Goal: Information Seeking & Learning: Learn about a topic

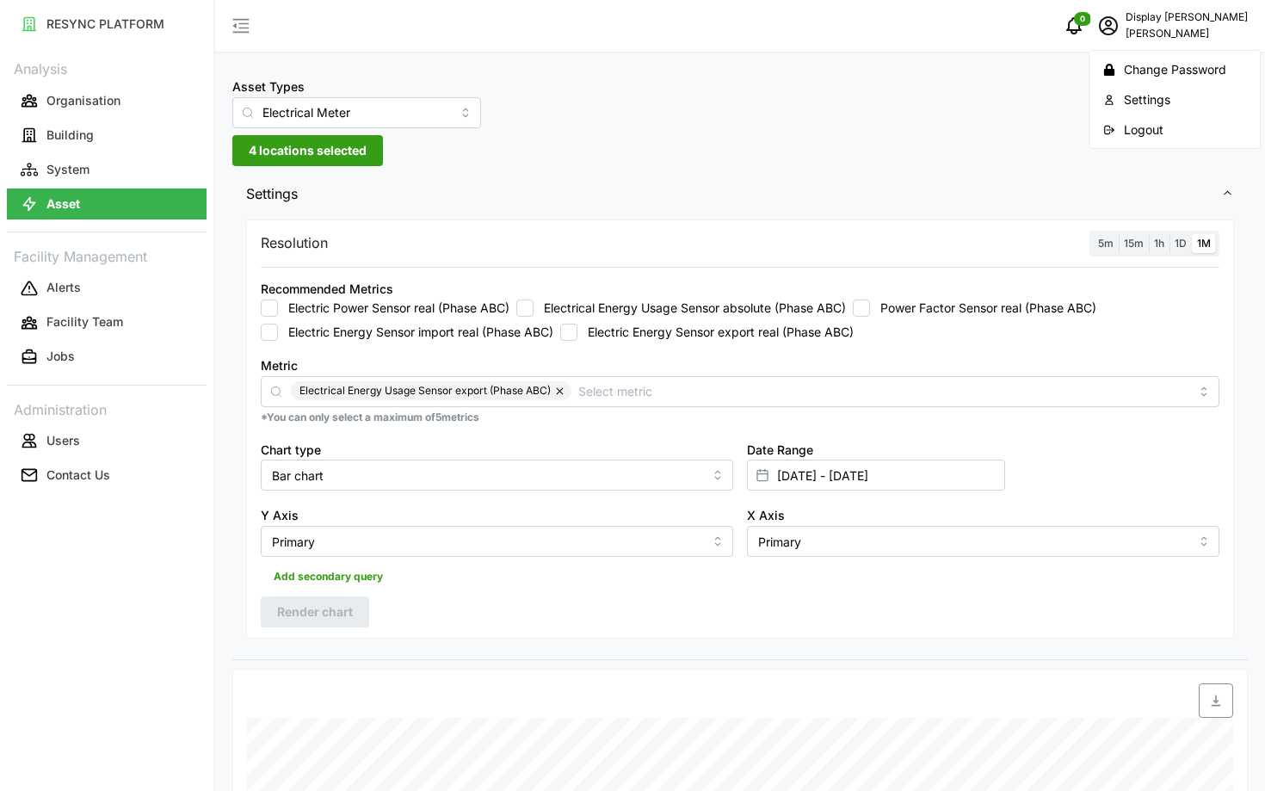
click at [1145, 133] on div "Logout" at bounding box center [1185, 129] width 122 height 19
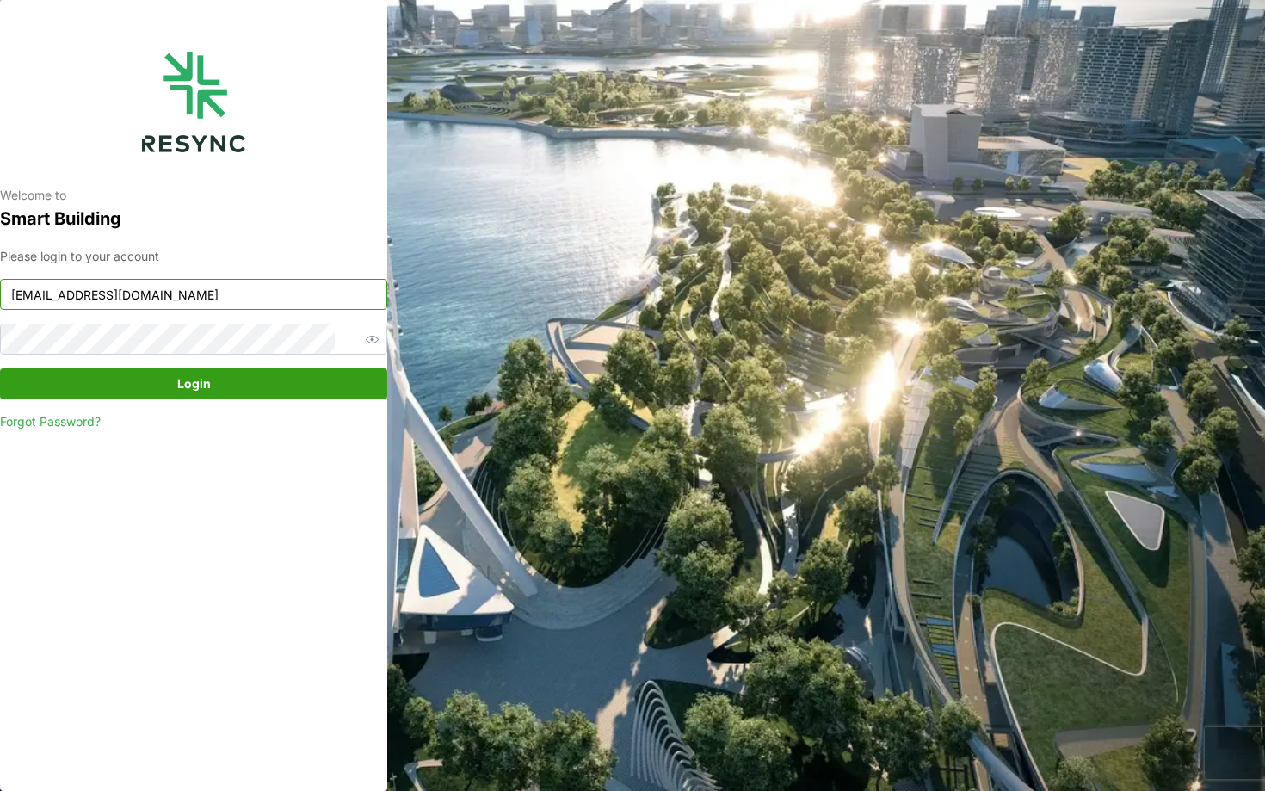
click at [262, 301] on input "chuanlim_display@resynctech.com" at bounding box center [193, 294] width 387 height 31
type input "south_beach_tower_display@resynctech.com"
click at [287, 393] on span "Login" at bounding box center [193, 383] width 355 height 29
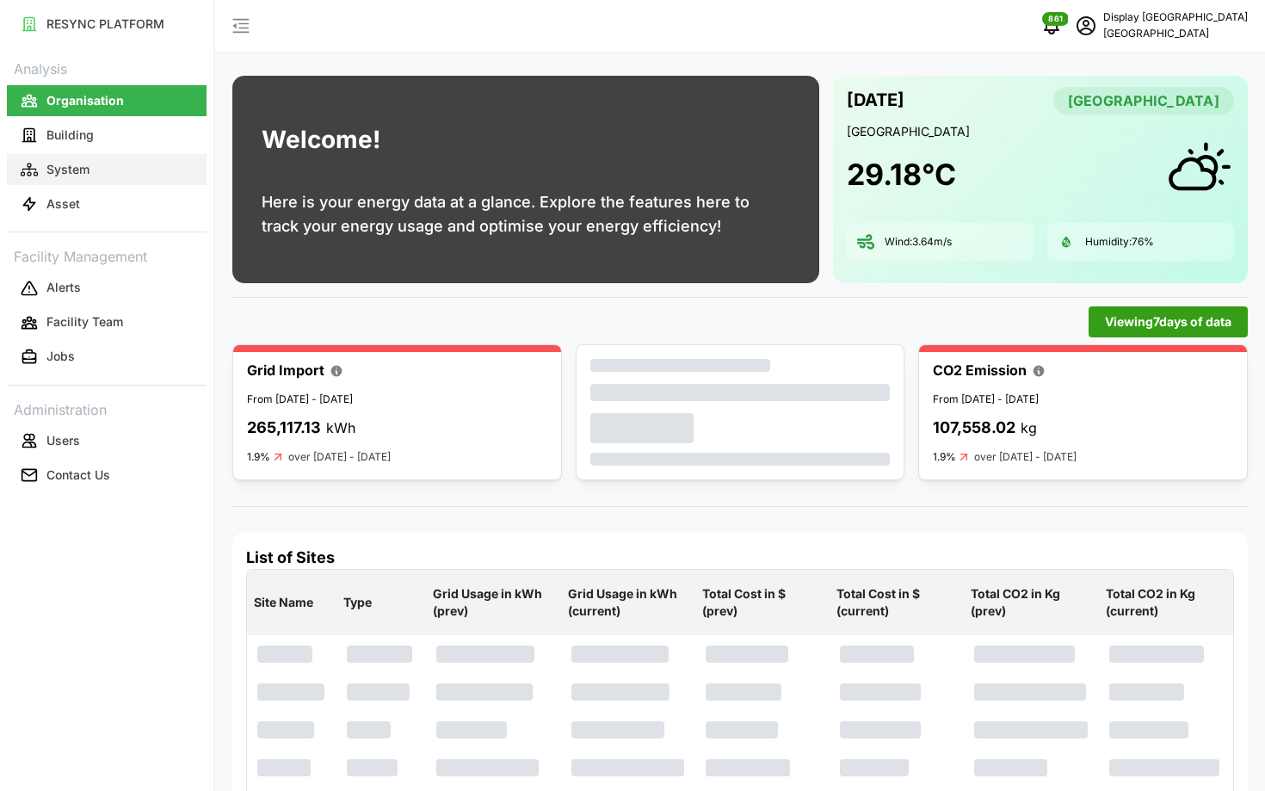
click at [111, 183] on button "System" at bounding box center [107, 169] width 200 height 31
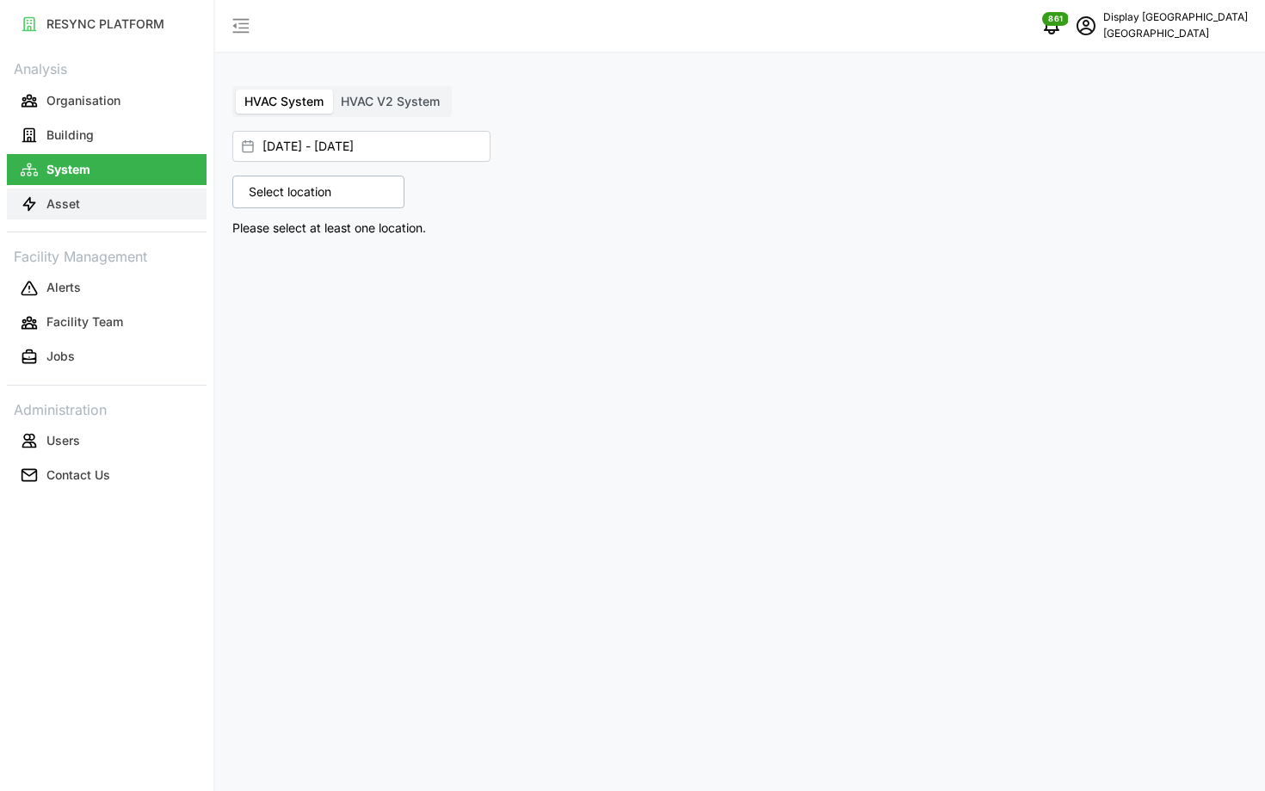
click at [108, 199] on button "Asset" at bounding box center [107, 203] width 200 height 31
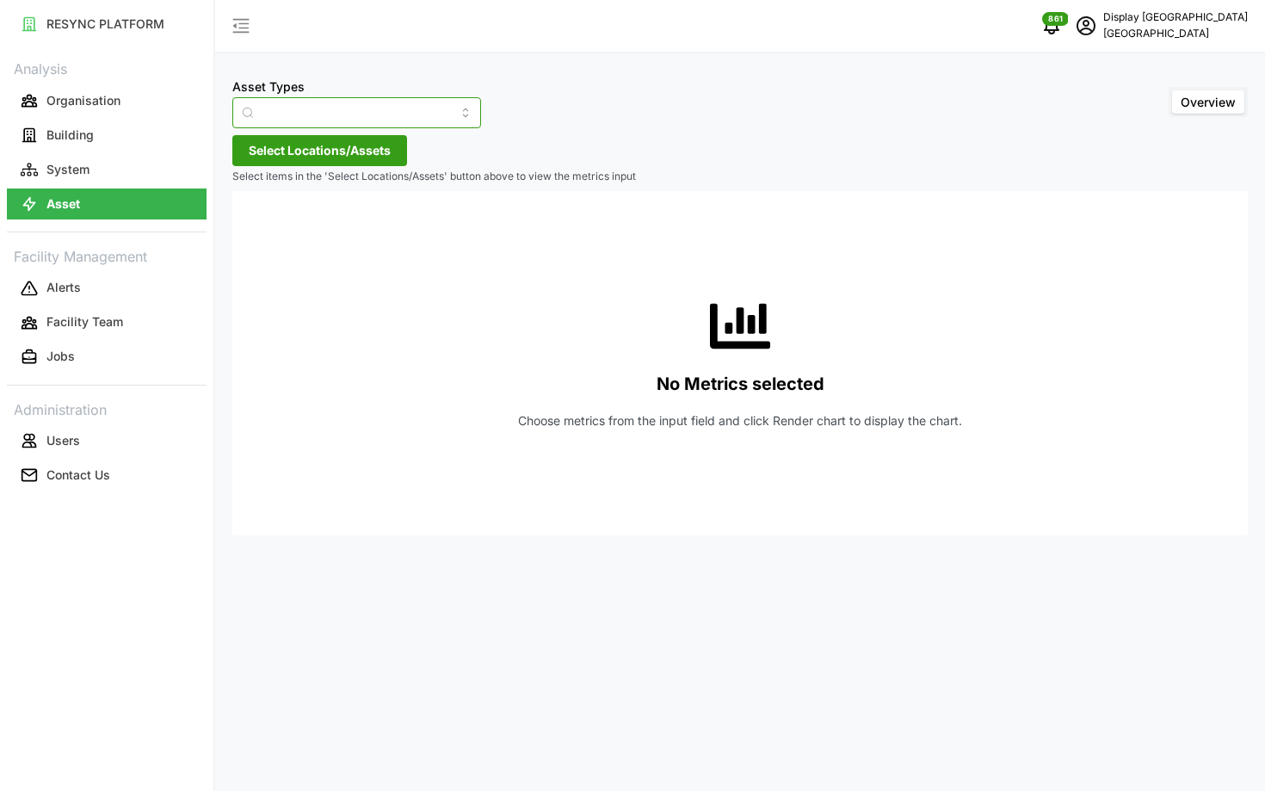
type input "Air Handling Unit"
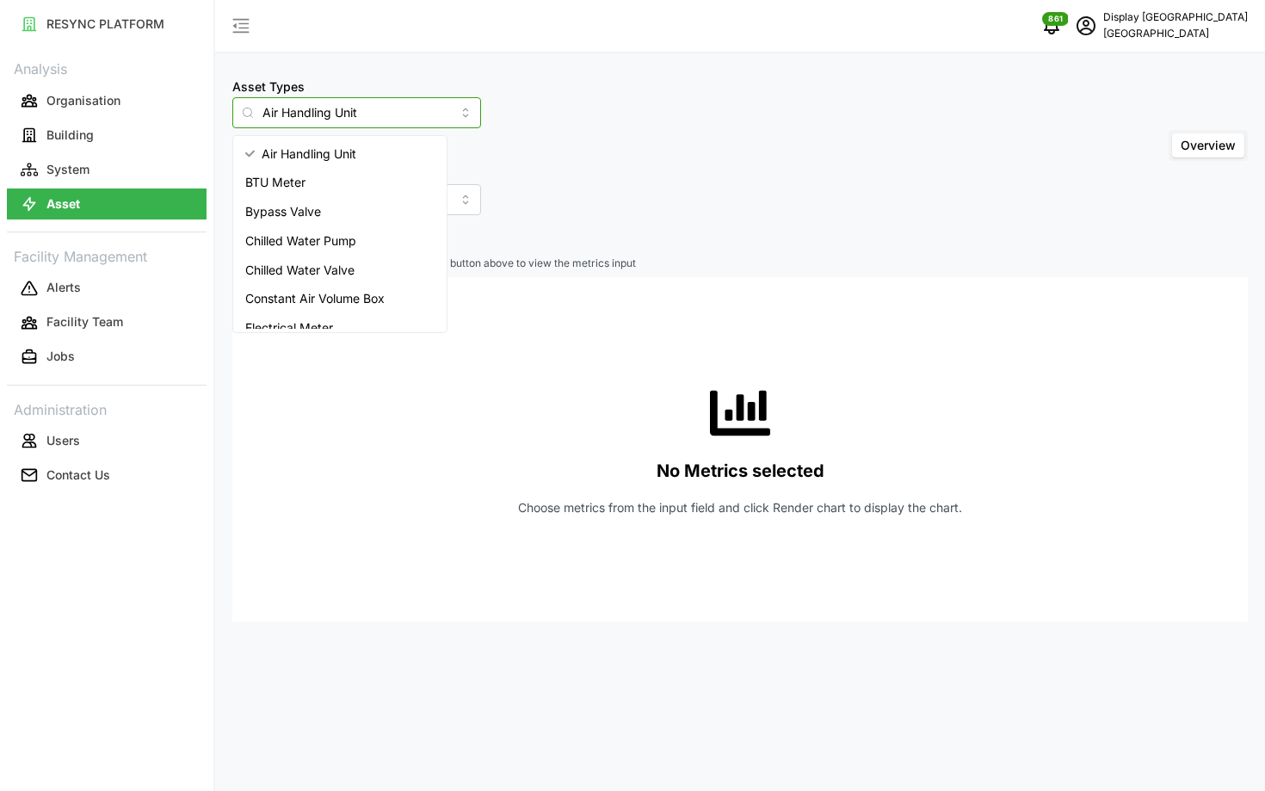
click at [367, 113] on input "Air Handling Unit" at bounding box center [356, 112] width 249 height 31
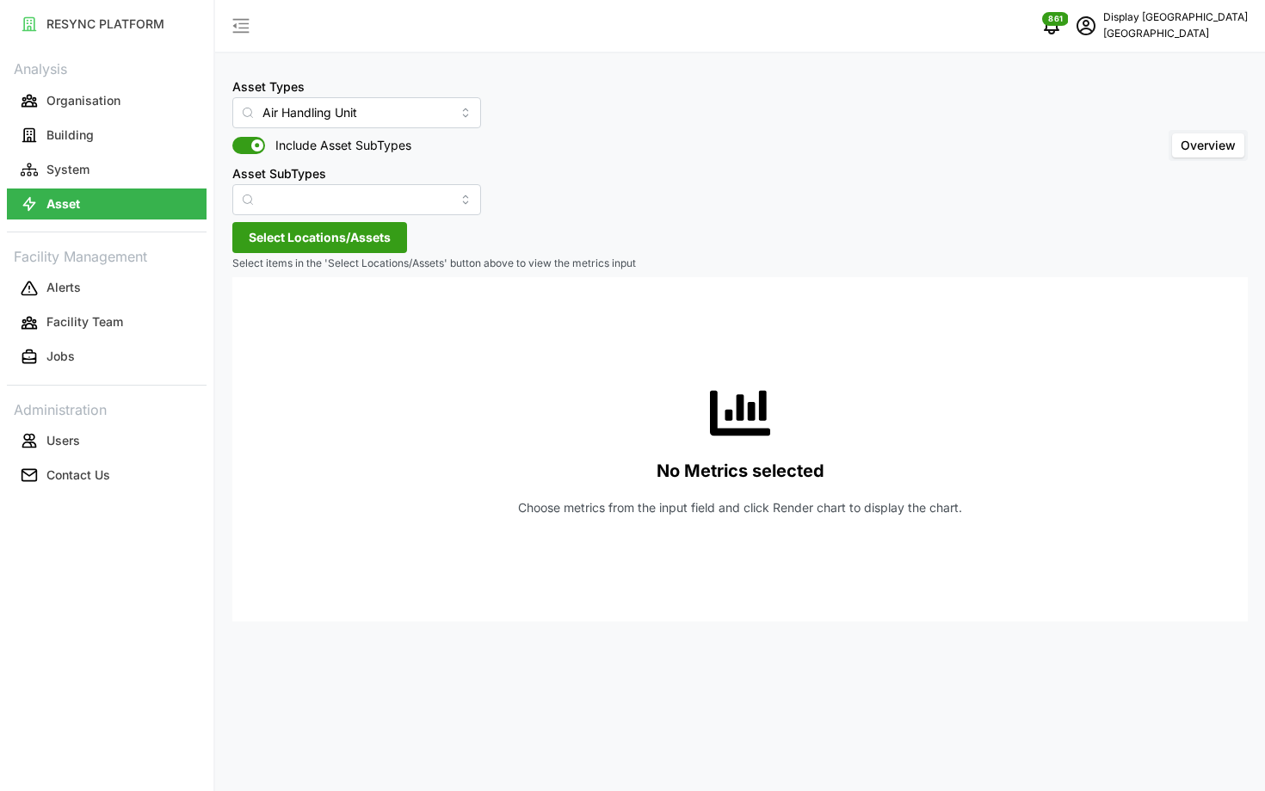
click at [533, 238] on div "Asset Types Air Handling Unit Include Asset SubTypes Asset SubTypes Overview Se…" at bounding box center [740, 395] width 1050 height 791
click at [346, 225] on span "Select Locations/Assets" at bounding box center [320, 237] width 142 height 29
click at [255, 314] on polyline at bounding box center [254, 315] width 3 height 7
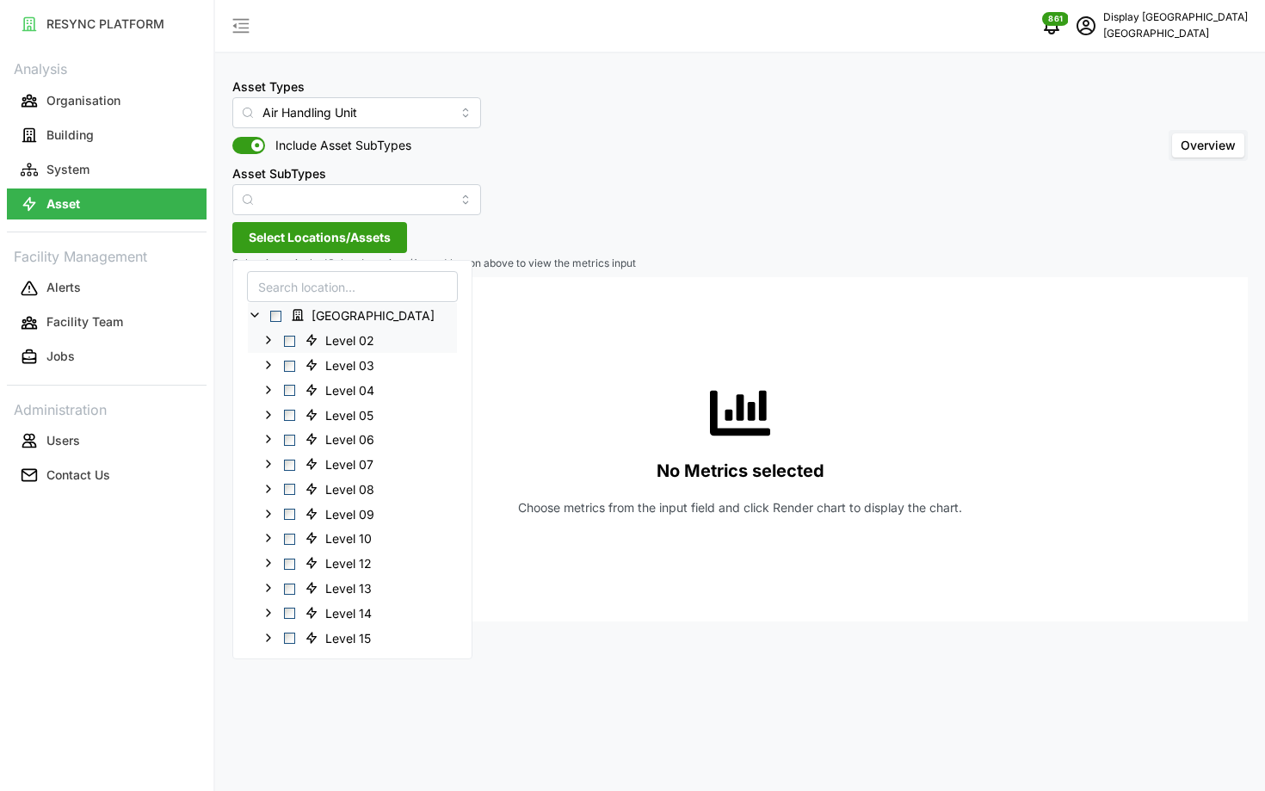
click at [292, 339] on span "Select Level 02" at bounding box center [289, 340] width 11 height 11
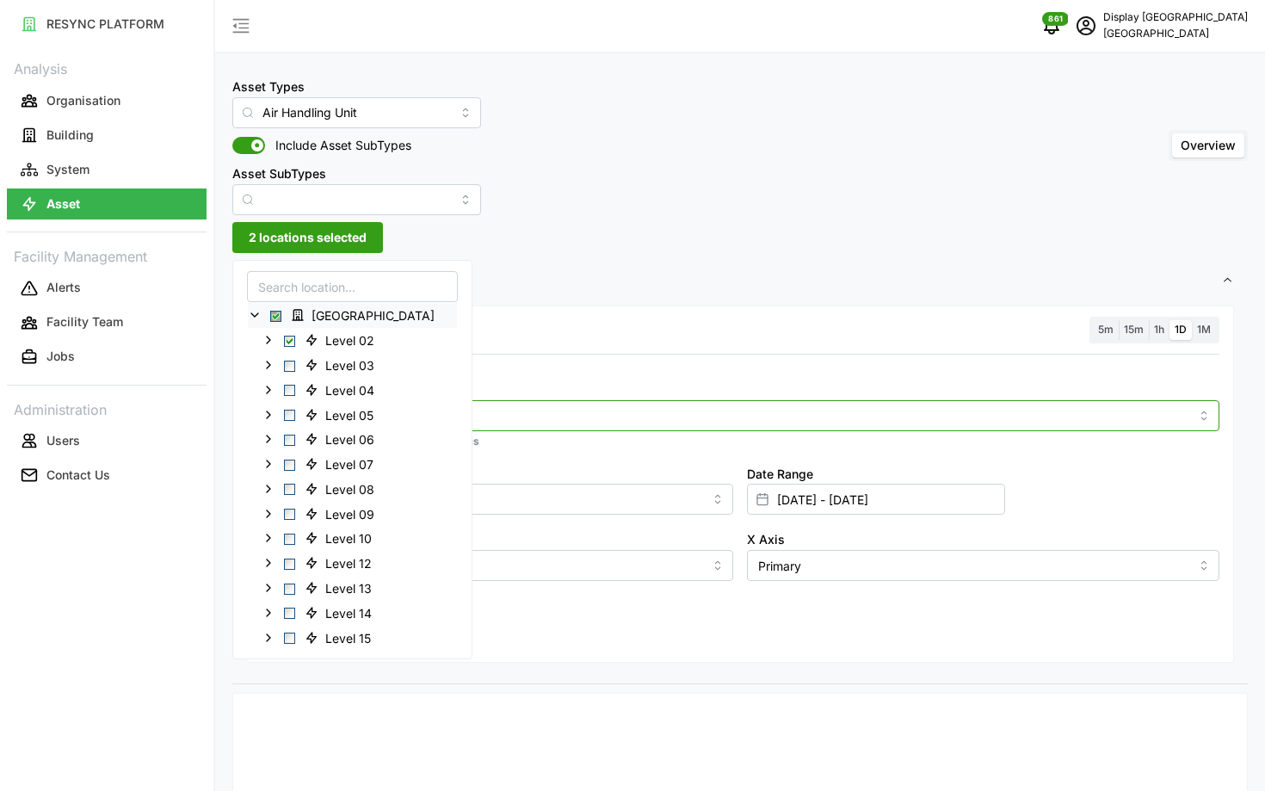
click at [606, 423] on input "Metric" at bounding box center [740, 414] width 898 height 19
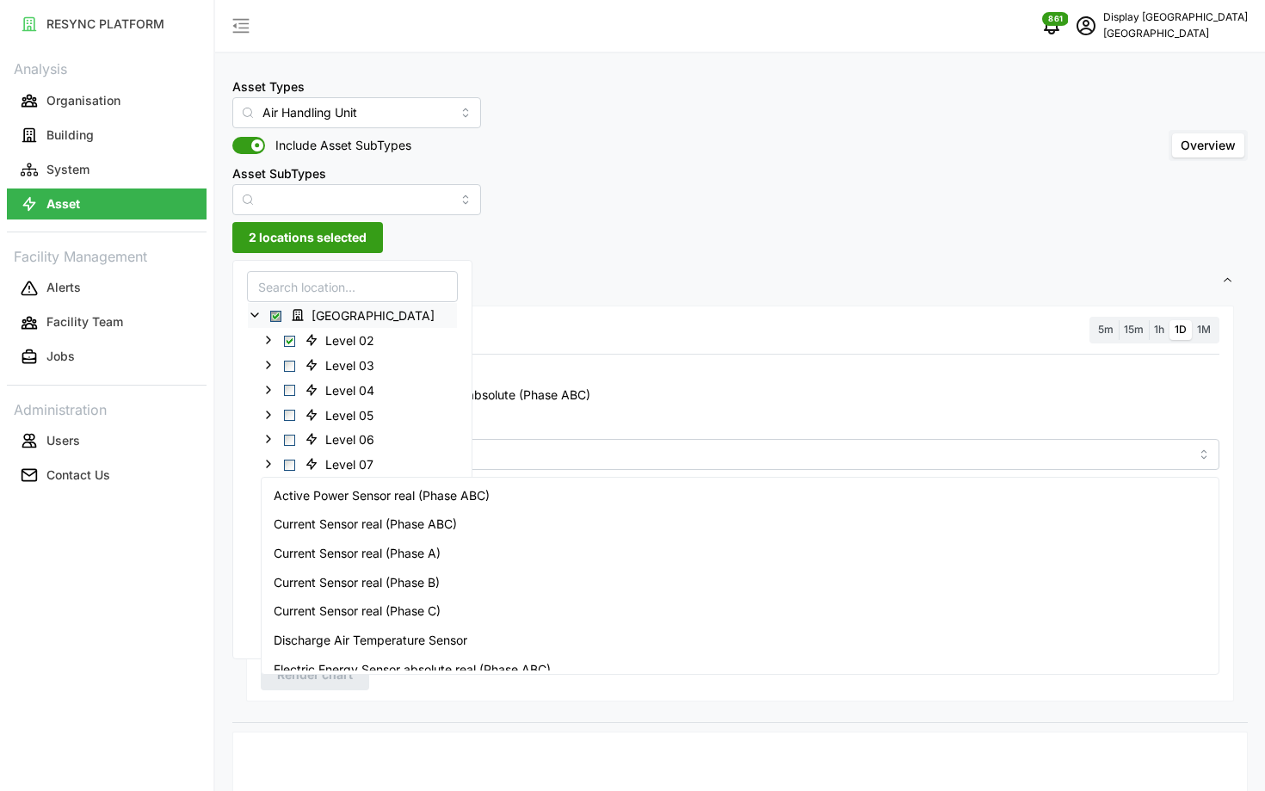
click at [627, 422] on div "Metric" at bounding box center [740, 443] width 959 height 52
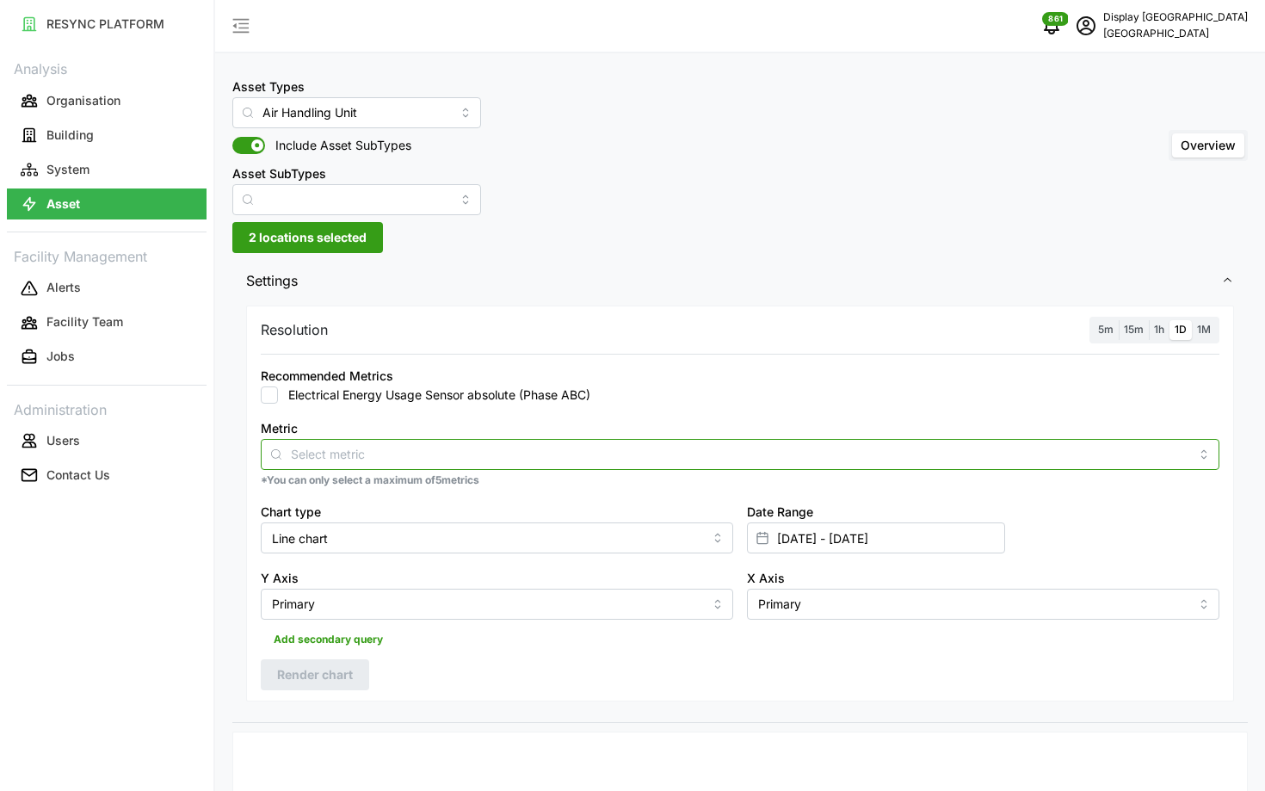
click at [600, 442] on div at bounding box center [740, 454] width 959 height 31
type input "["
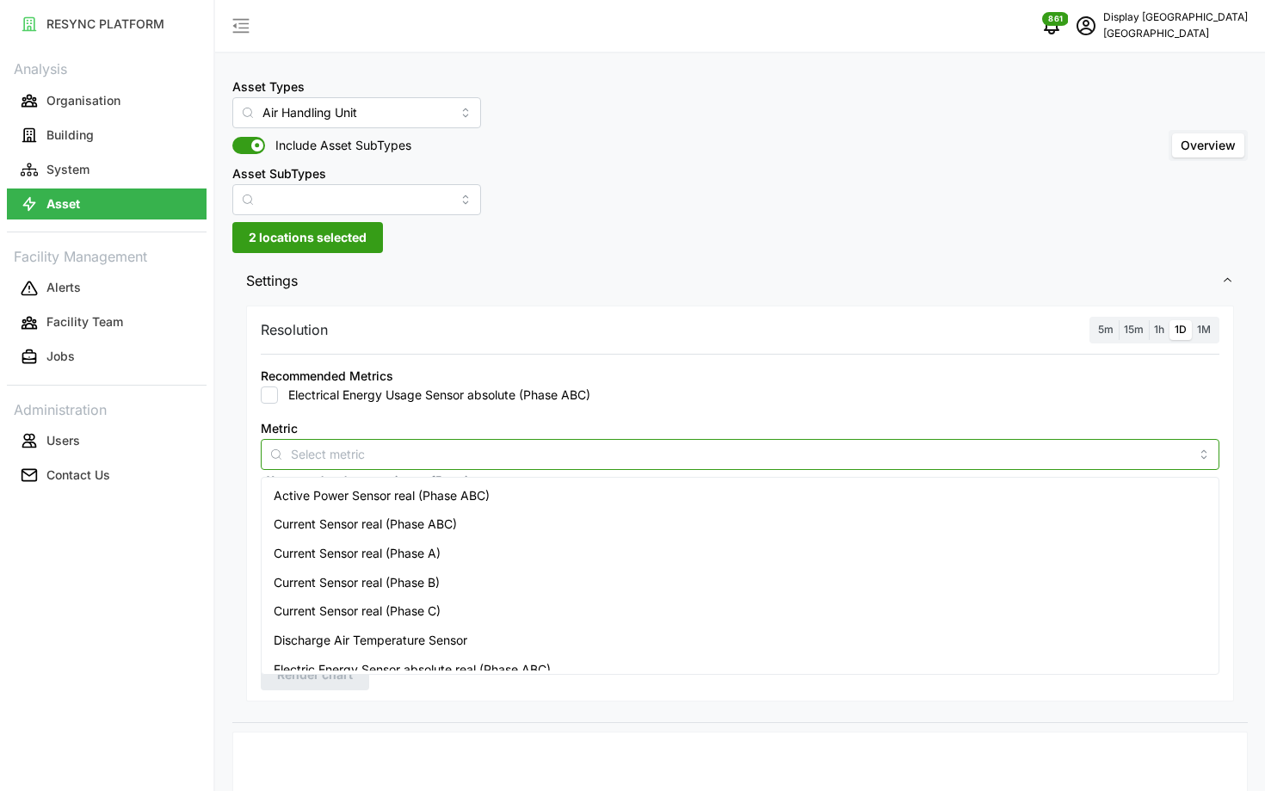
type input "p"
type input "static"
click at [578, 569] on div "Static Pressure Setpoint" at bounding box center [740, 582] width 950 height 29
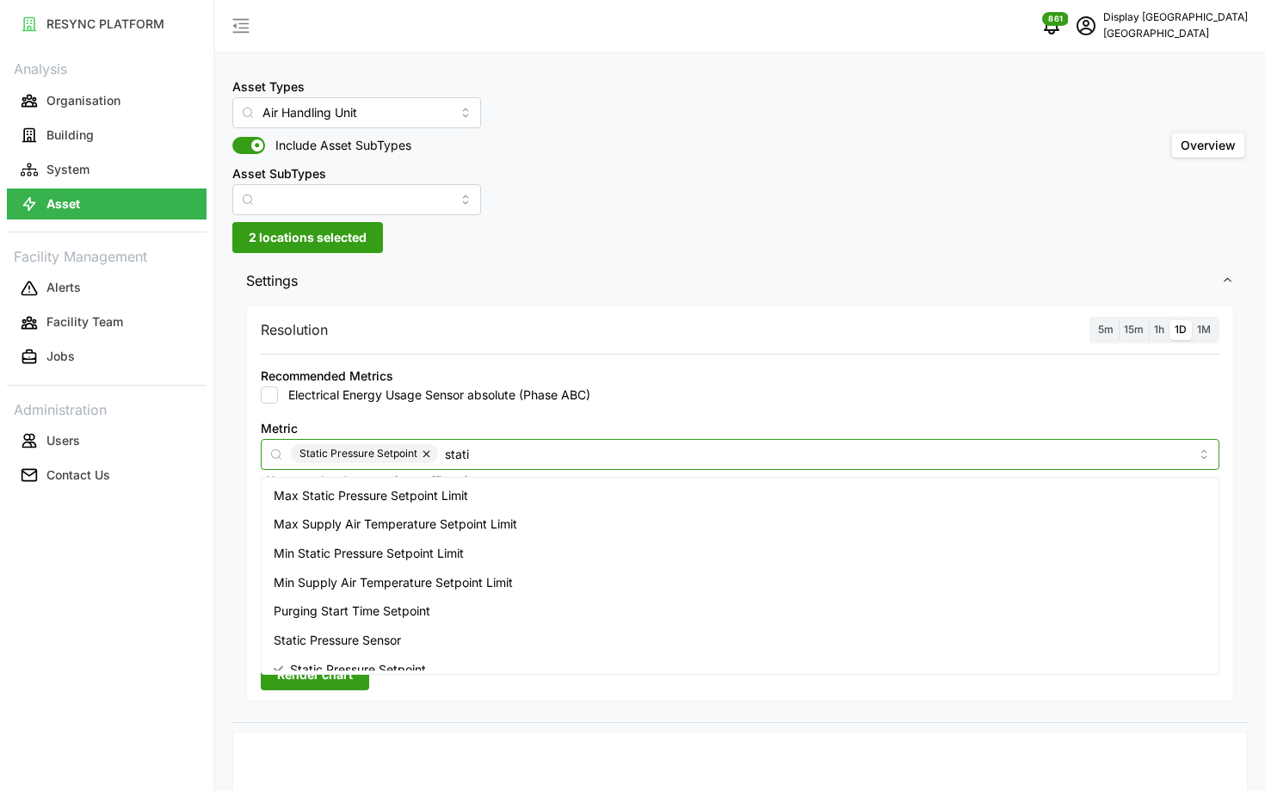
type input "static"
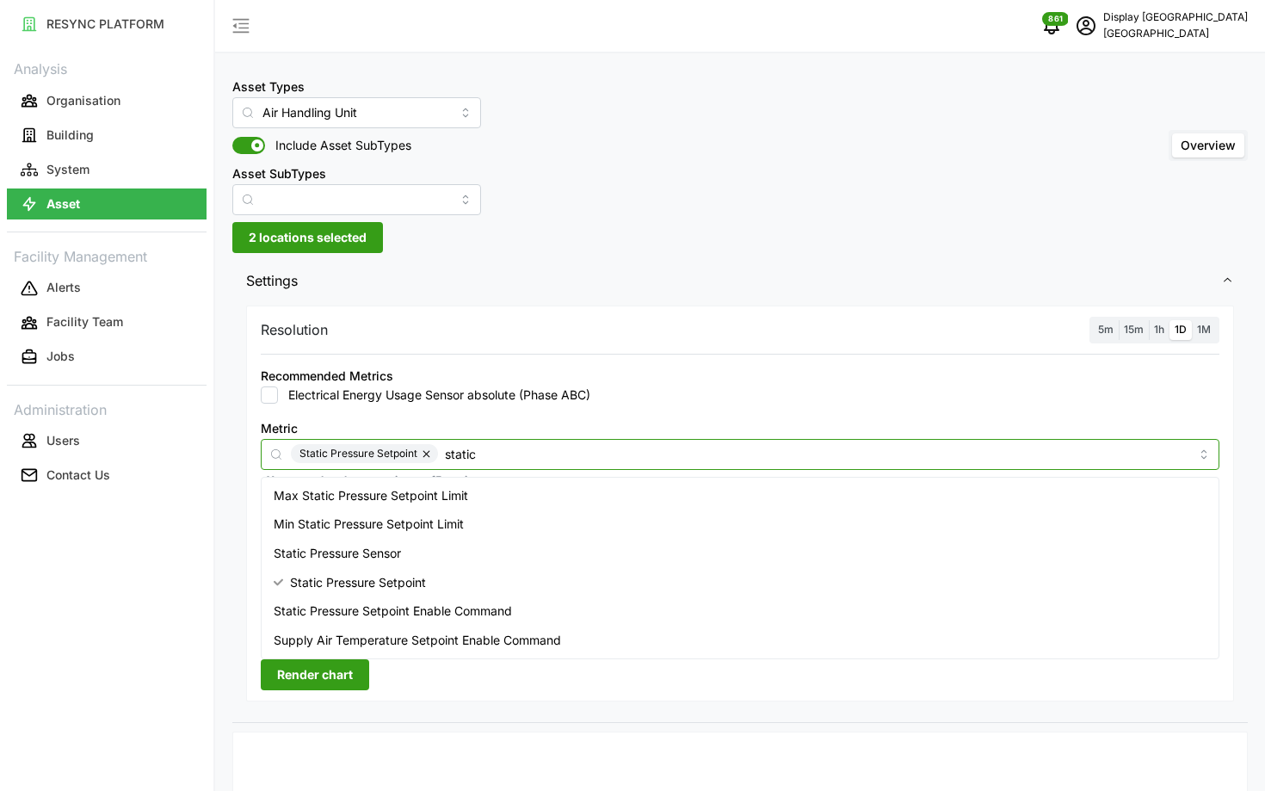
click at [404, 559] on div "Static Pressure Sensor" at bounding box center [740, 553] width 950 height 29
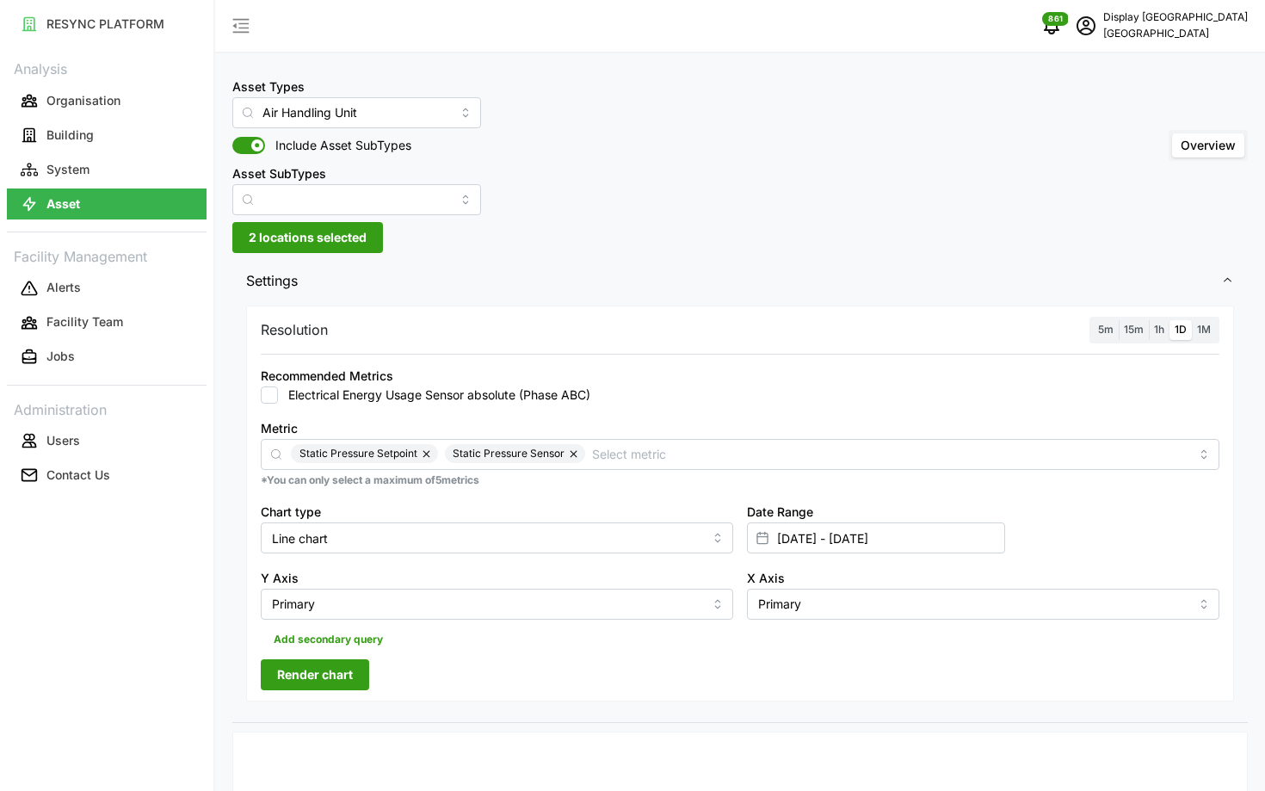
click at [1108, 337] on label "5m" at bounding box center [1106, 330] width 26 height 20
click at [1093, 320] on input "5m" at bounding box center [1093, 320] width 0 height 0
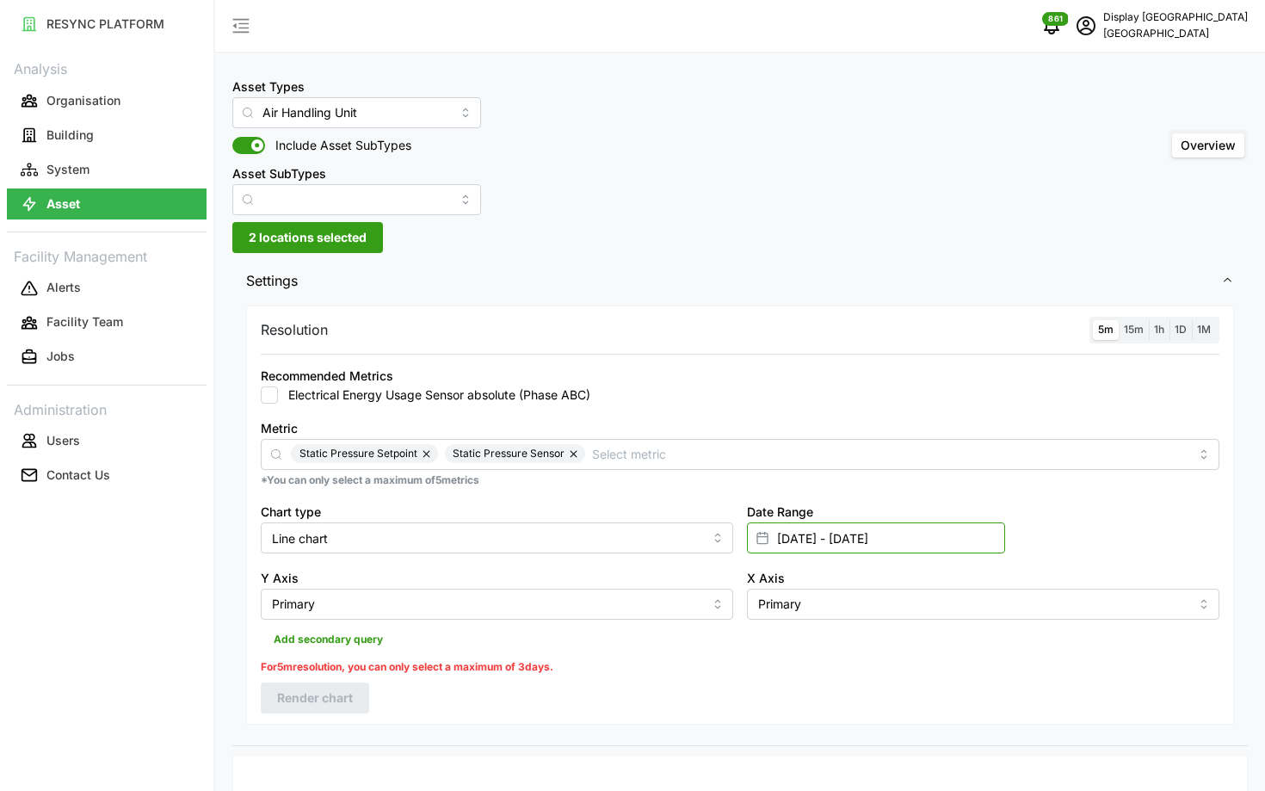
click at [932, 540] on input "[DATE] - [DATE]" at bounding box center [876, 537] width 258 height 31
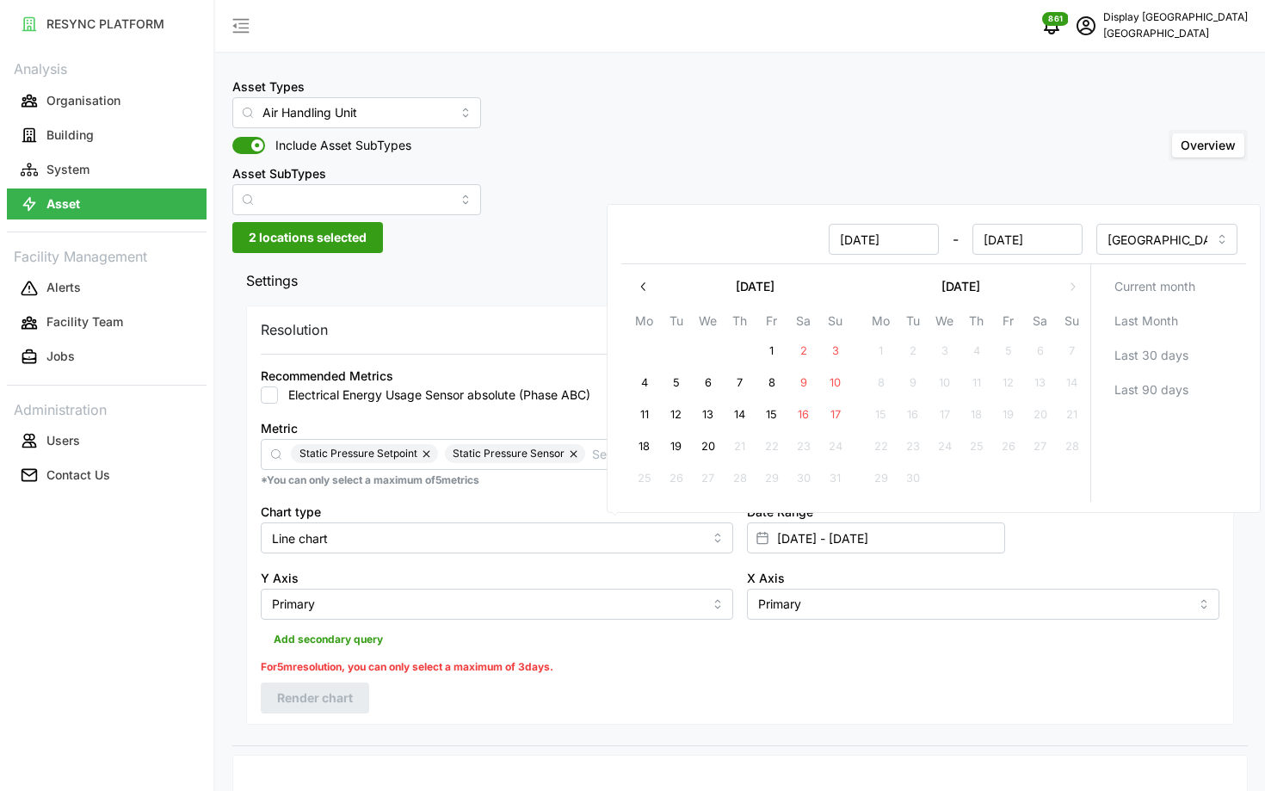
click at [707, 448] on button "20" at bounding box center [708, 446] width 31 height 31
type input "[DATE] - [DATE]"
type input "[DATE]"
click at [707, 448] on button "20" at bounding box center [708, 446] width 31 height 31
click at [660, 724] on div "Resolution 5m 15m 1h 1D 1M Recommended Metrics Electrical Energy Usage Sensor a…" at bounding box center [740, 515] width 988 height 418
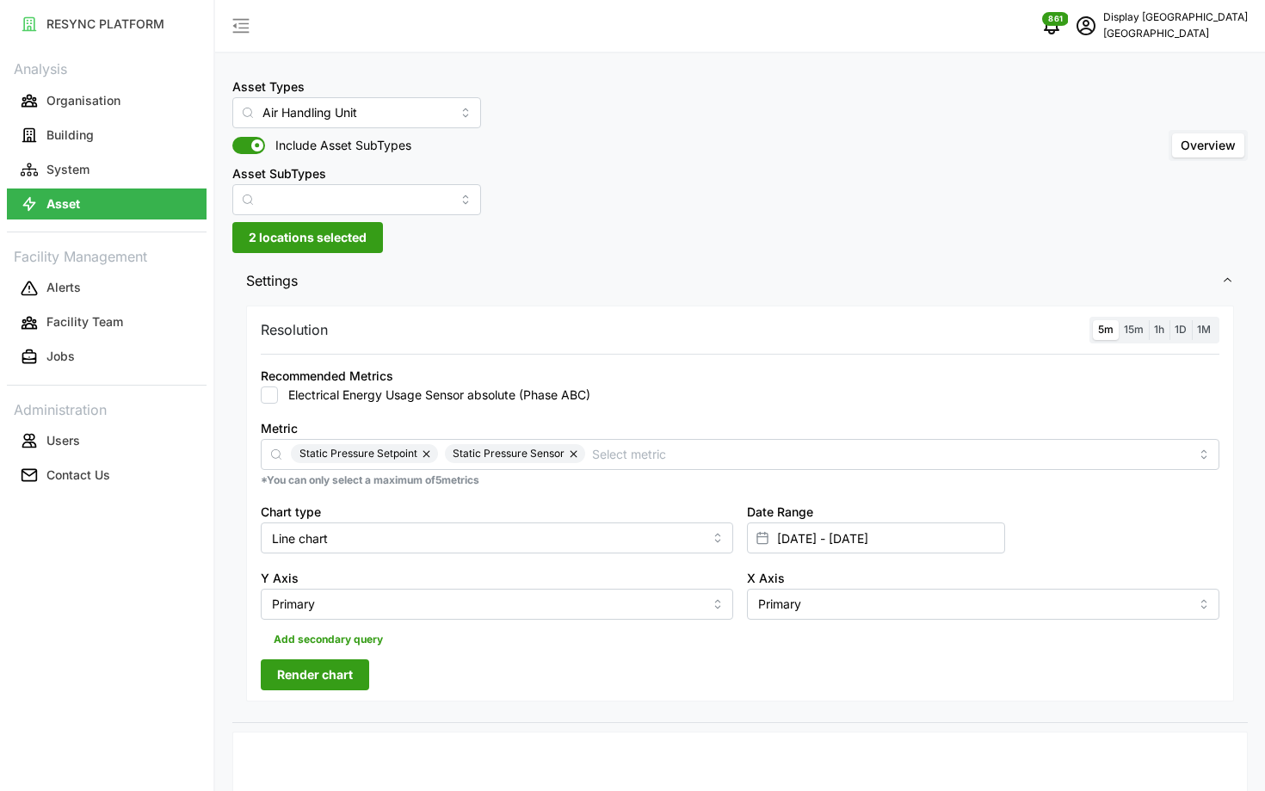
click at [336, 688] on span "Render chart" at bounding box center [315, 674] width 76 height 29
click at [316, 241] on span "2 locations selected" at bounding box center [308, 237] width 118 height 29
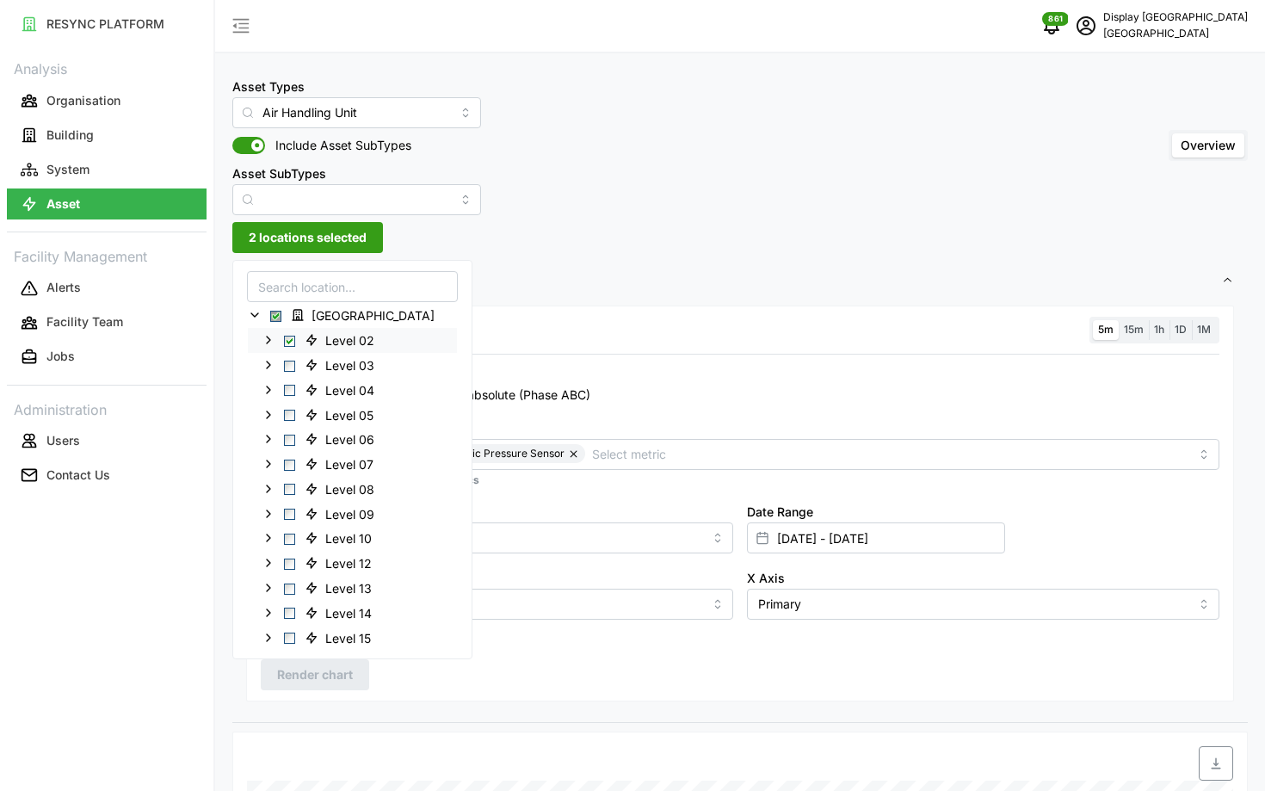
click at [269, 343] on icon at bounding box center [269, 340] width 14 height 14
click at [308, 397] on div "AHU-OFF-02-02" at bounding box center [352, 389] width 209 height 25
click at [305, 392] on span "Select AHU-OFF-02-02" at bounding box center [303, 390] width 11 height 11
click at [233, 585] on div "Office Tower Level 02 AHU-OFF-02-01 AHU-OFF-02-02 Level 03 Level 04 Level 05 Le…" at bounding box center [352, 459] width 240 height 399
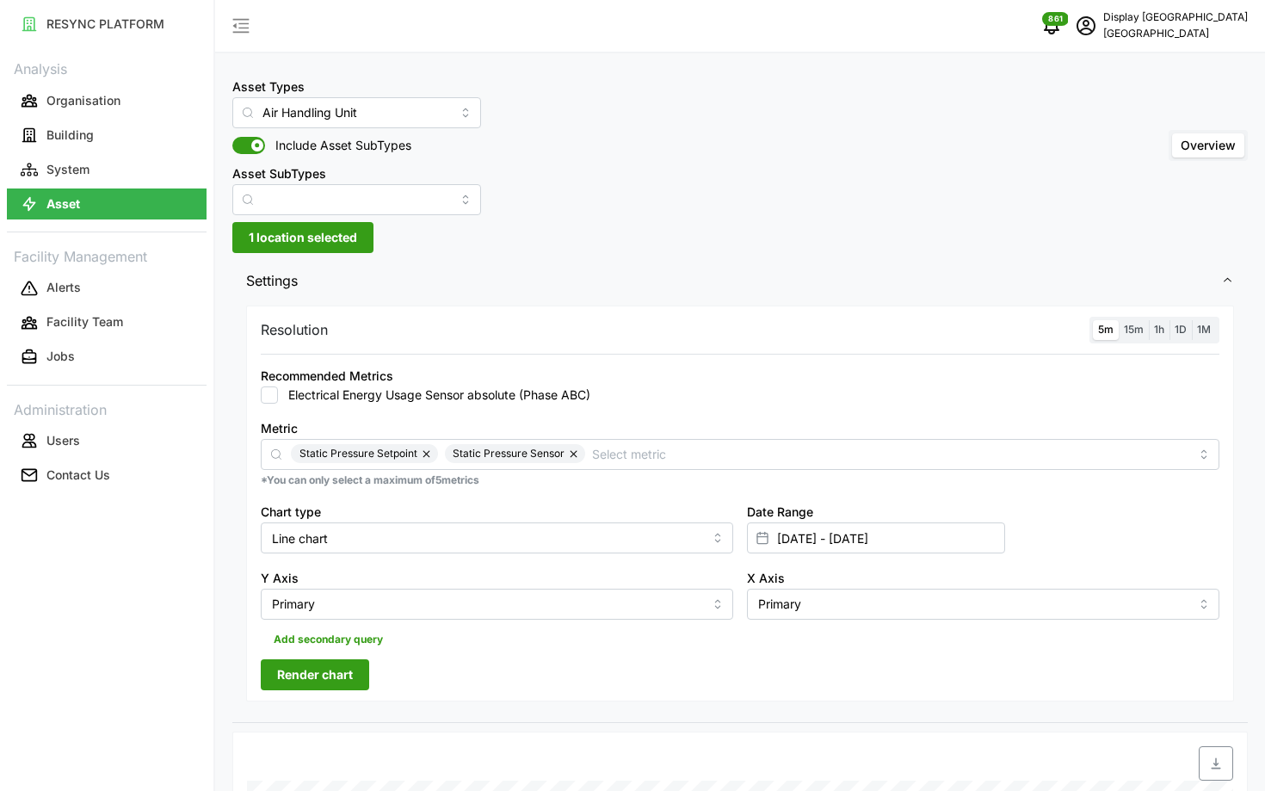
click at [311, 680] on span "Render chart" at bounding box center [315, 674] width 76 height 29
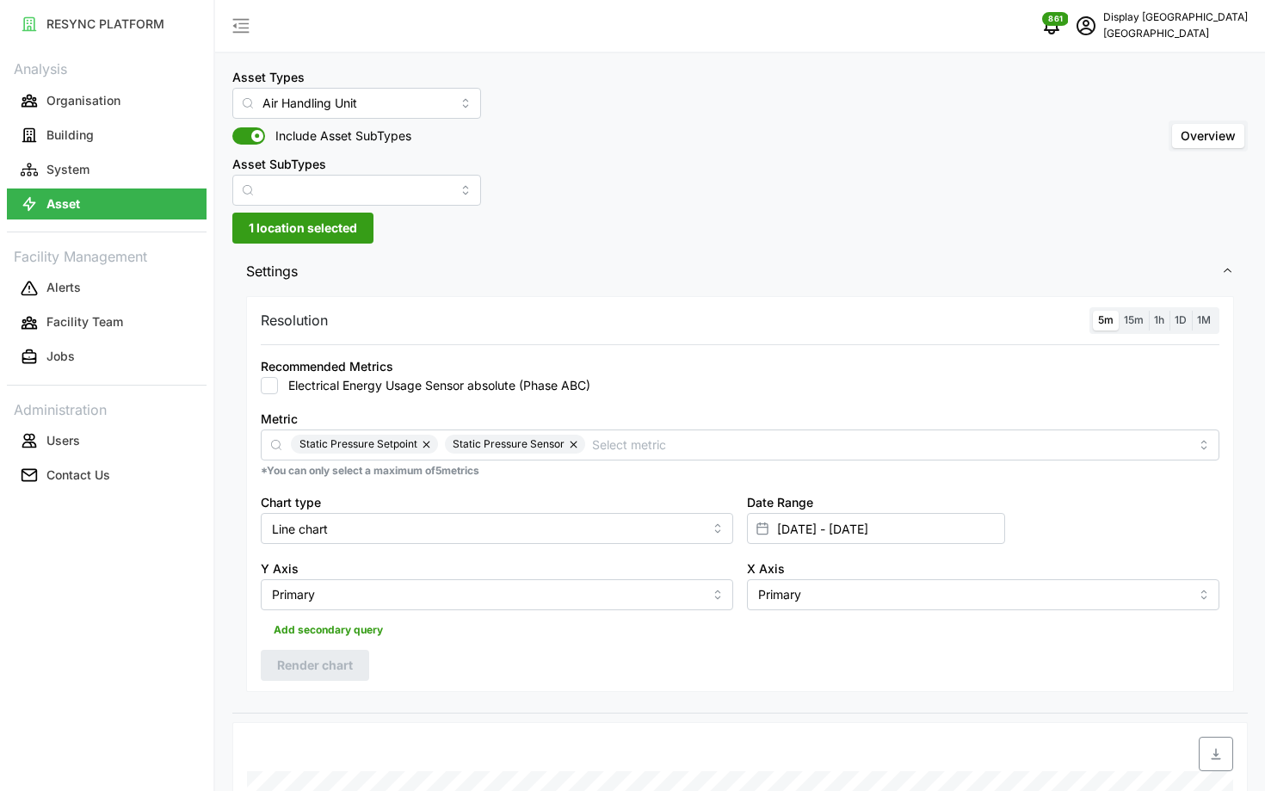
scroll to position [640, 0]
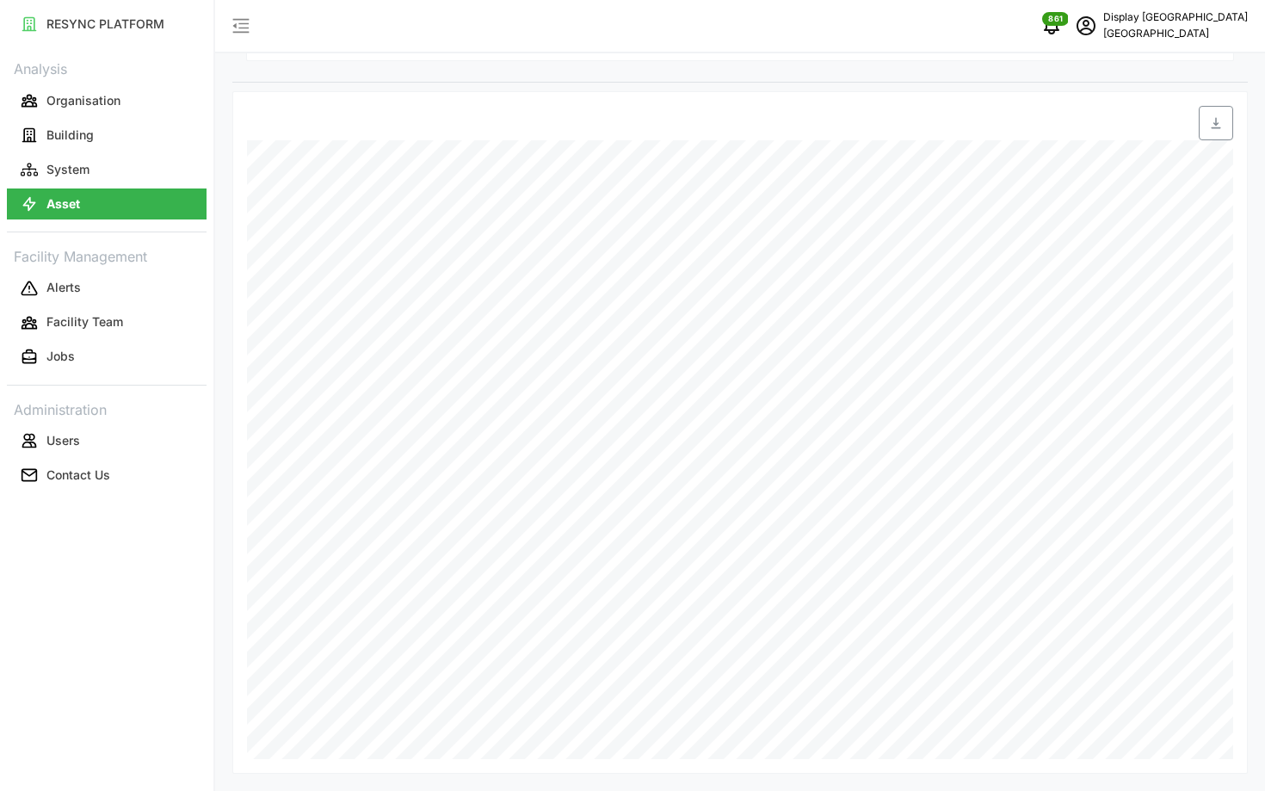
click at [1259, 234] on div "Asset Types Air Handling Unit Include Asset SubTypes Asset SubTypes Overview 1 …" at bounding box center [740, 75] width 1050 height 1431
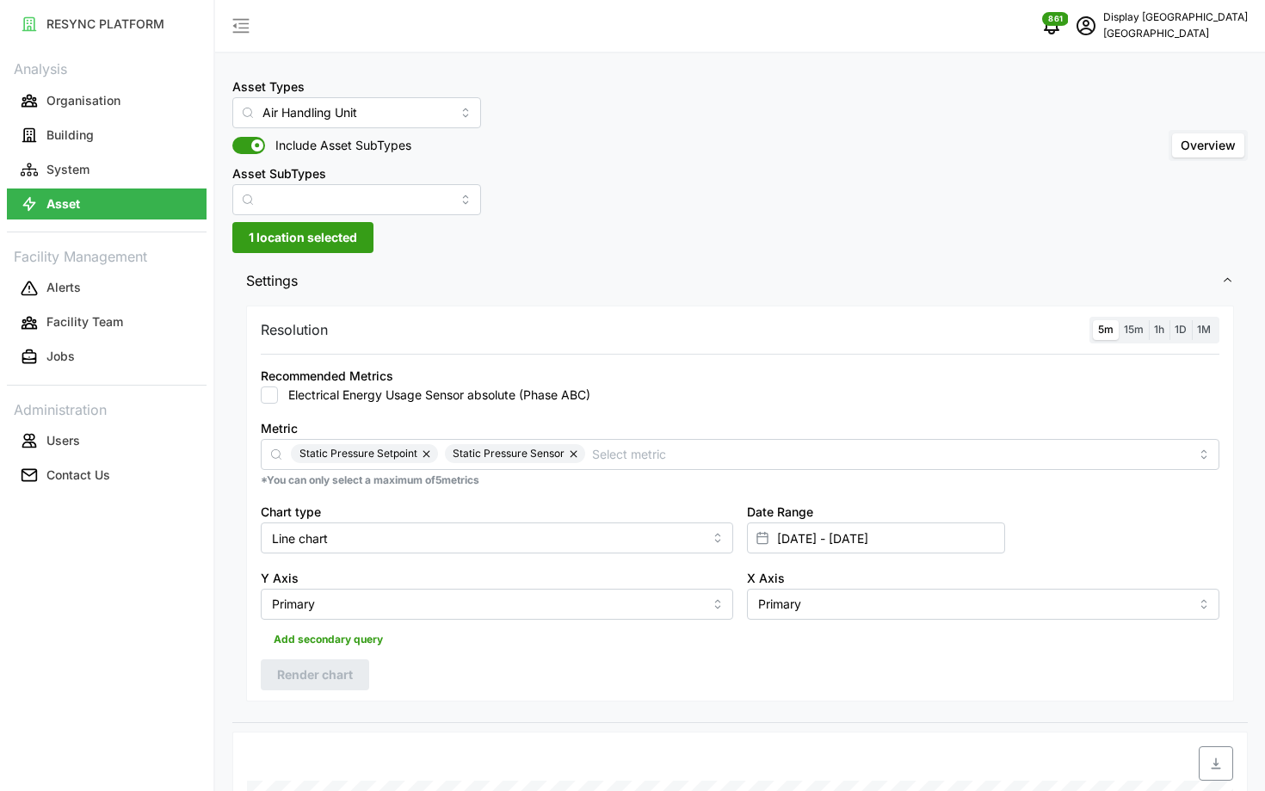
click at [1133, 333] on span "15m" at bounding box center [1134, 329] width 20 height 13
click at [1119, 320] on input "15m" at bounding box center [1119, 320] width 0 height 0
click at [1102, 336] on label "5m" at bounding box center [1106, 330] width 26 height 20
click at [1093, 320] on input "5m" at bounding box center [1093, 320] width 0 height 0
click at [360, 669] on button "Render chart" at bounding box center [315, 674] width 108 height 31
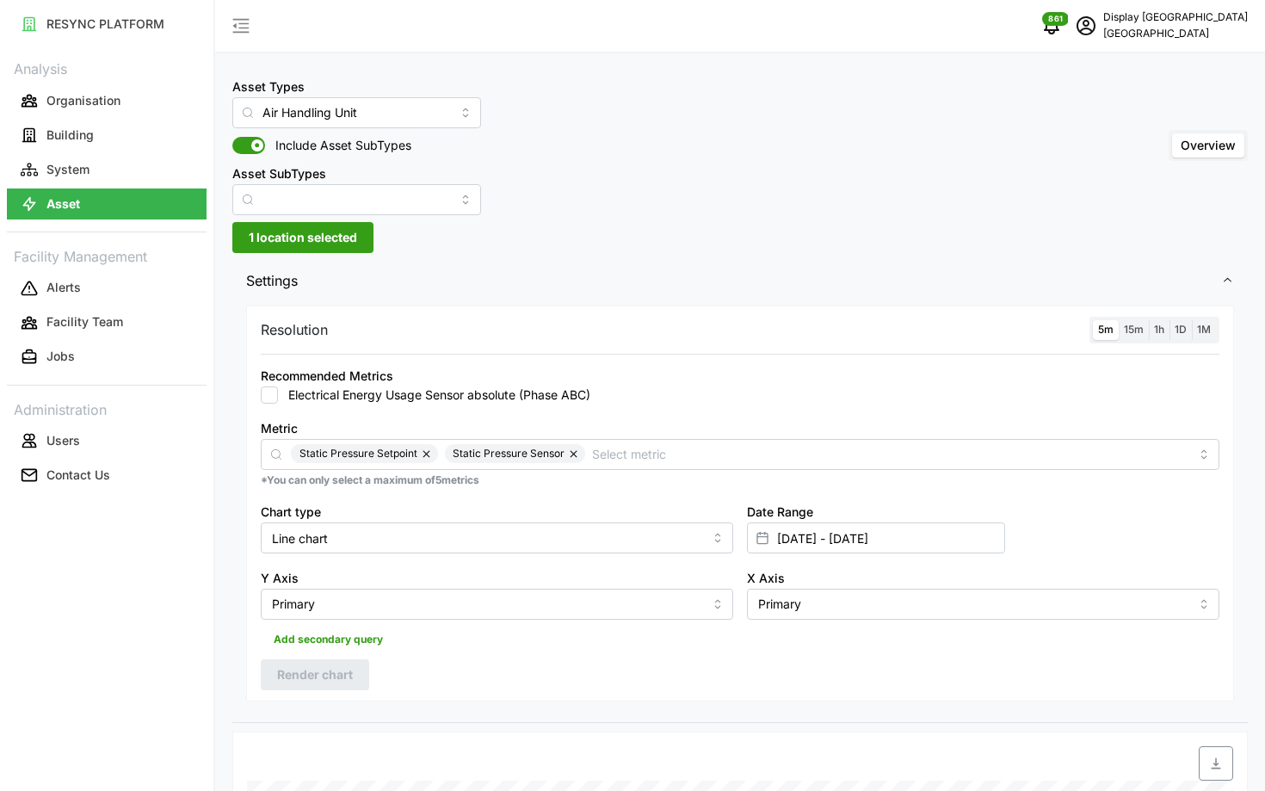
click at [1125, 324] on span "15m" at bounding box center [1134, 329] width 20 height 13
click at [1119, 320] on input "15m" at bounding box center [1119, 320] width 0 height 0
click at [1107, 324] on span "5m" at bounding box center [1105, 329] width 15 height 13
click at [1093, 320] on input "5m" at bounding box center [1093, 320] width 0 height 0
click at [307, 687] on span "Render chart" at bounding box center [315, 674] width 76 height 29
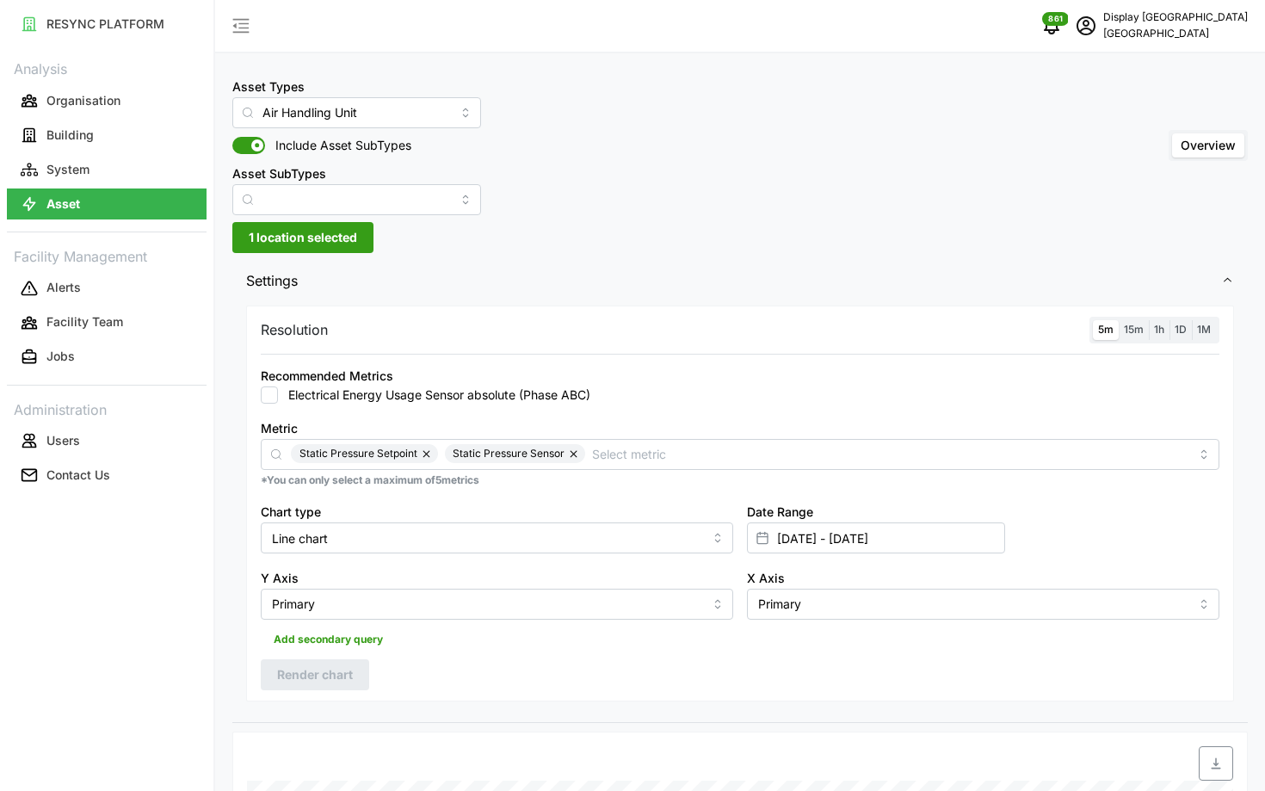
click at [1128, 332] on span "15m" at bounding box center [1134, 329] width 20 height 13
click at [1119, 320] on input "15m" at bounding box center [1119, 320] width 0 height 0
click at [1103, 329] on span "5m" at bounding box center [1105, 329] width 15 height 13
click at [1093, 320] on input "5m" at bounding box center [1093, 320] width 0 height 0
click at [302, 690] on div "Resolution 5m 15m 1h 1D 1M Recommended Metrics Electrical Energy Usage Sensor a…" at bounding box center [740, 504] width 988 height 396
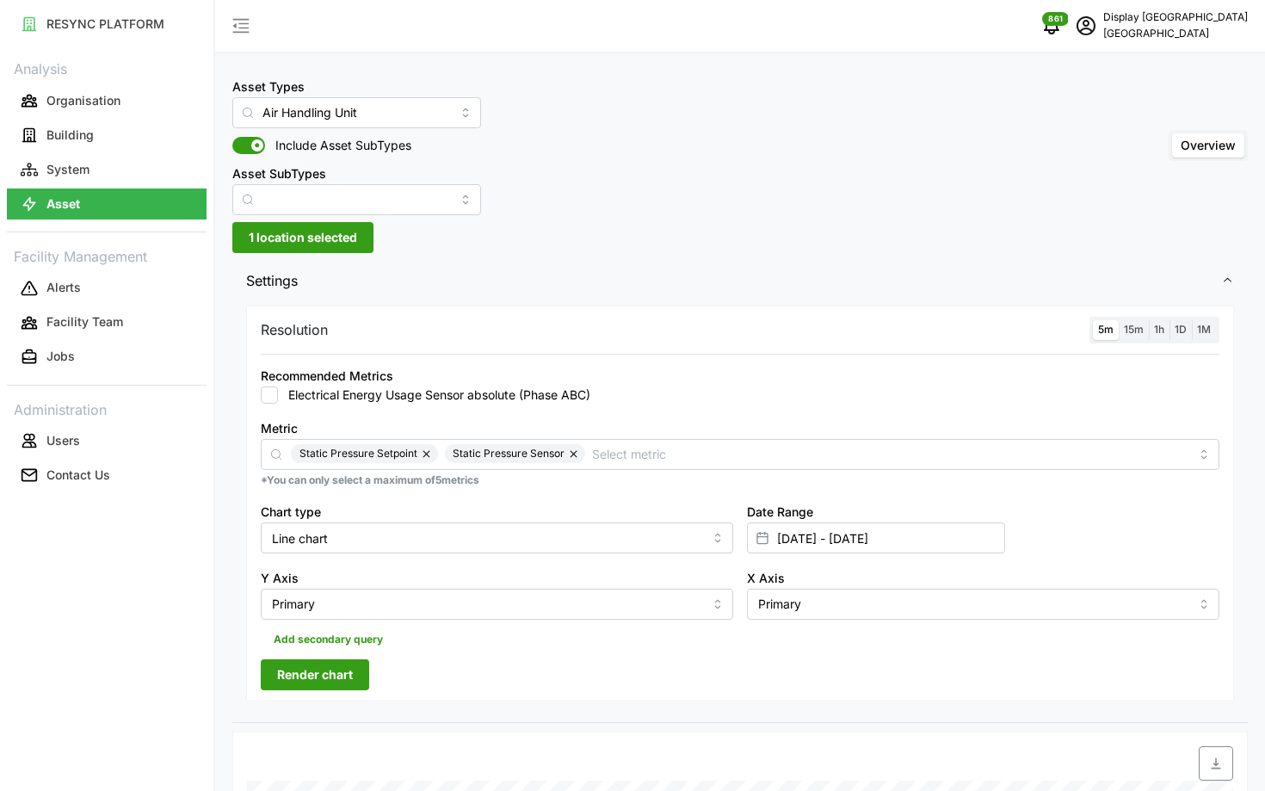
click at [287, 679] on span "Render chart" at bounding box center [315, 674] width 76 height 29
click at [1127, 330] on span "15m" at bounding box center [1134, 329] width 20 height 13
click at [1119, 320] on input "15m" at bounding box center [1119, 320] width 0 height 0
click at [1102, 330] on span "5m" at bounding box center [1105, 329] width 15 height 13
click at [1093, 320] on input "5m" at bounding box center [1093, 320] width 0 height 0
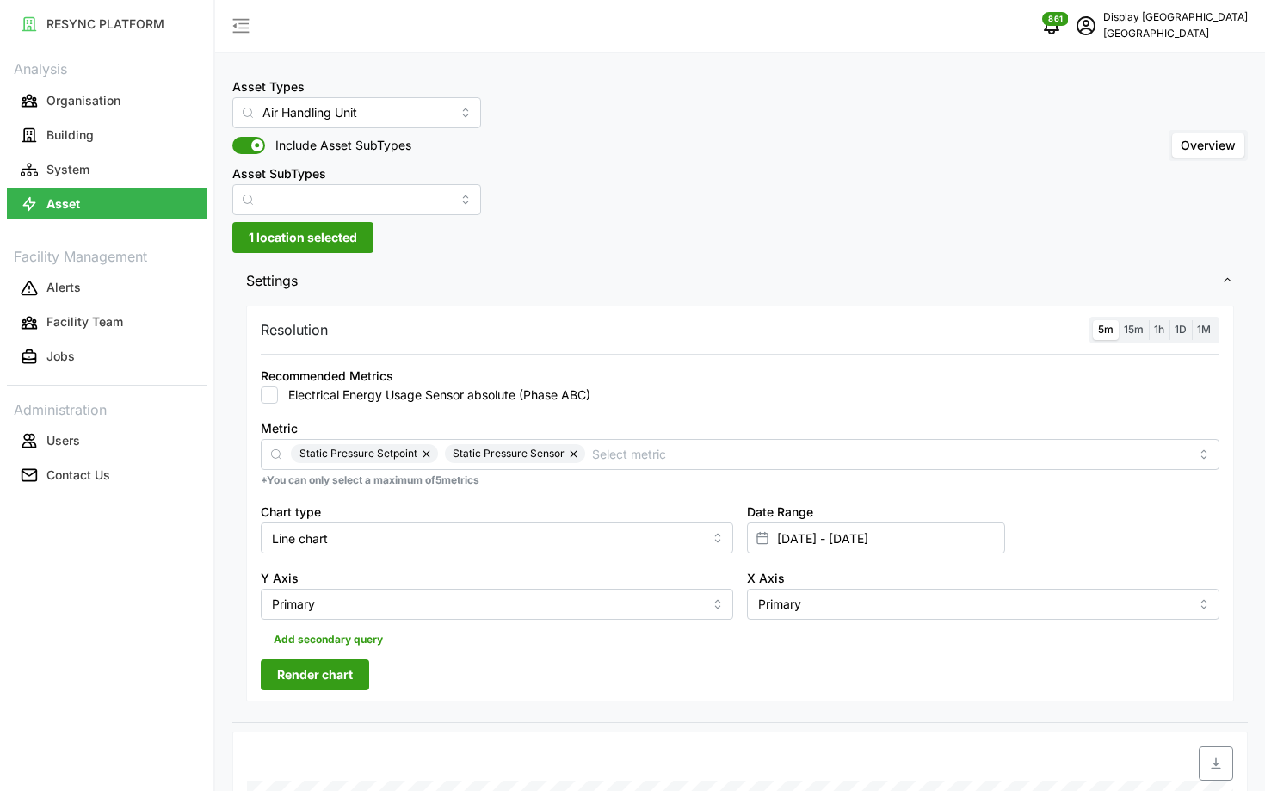
click at [358, 674] on button "Render chart" at bounding box center [315, 674] width 108 height 31
click at [1133, 335] on span "15m" at bounding box center [1134, 329] width 20 height 13
click at [1119, 320] on input "15m" at bounding box center [1119, 320] width 0 height 0
click at [1096, 332] on label "5m" at bounding box center [1106, 330] width 26 height 20
click at [1093, 320] on input "5m" at bounding box center [1093, 320] width 0 height 0
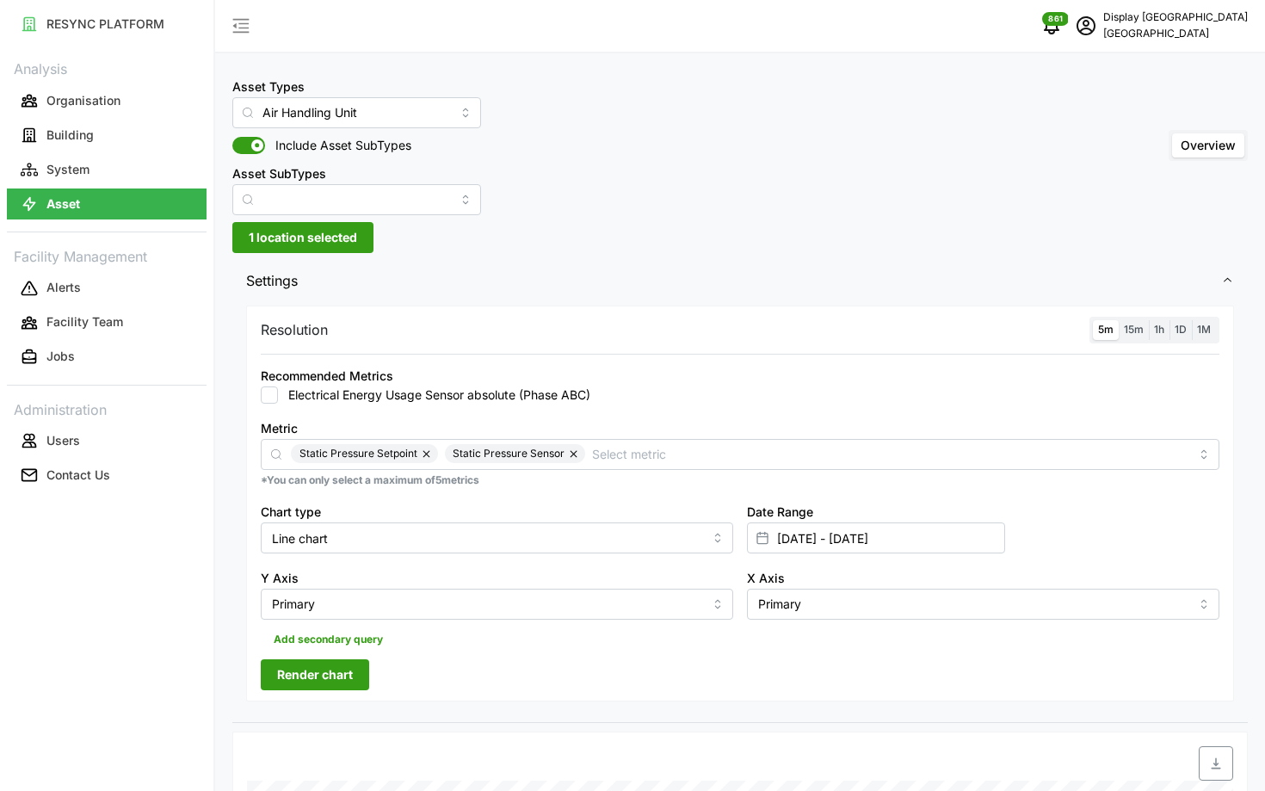
click at [349, 670] on span "Render chart" at bounding box center [315, 674] width 76 height 29
click at [1132, 333] on span "15m" at bounding box center [1134, 329] width 20 height 13
click at [1119, 320] on input "15m" at bounding box center [1119, 320] width 0 height 0
click at [1103, 327] on span "5m" at bounding box center [1105, 329] width 15 height 13
click at [1093, 320] on input "5m" at bounding box center [1093, 320] width 0 height 0
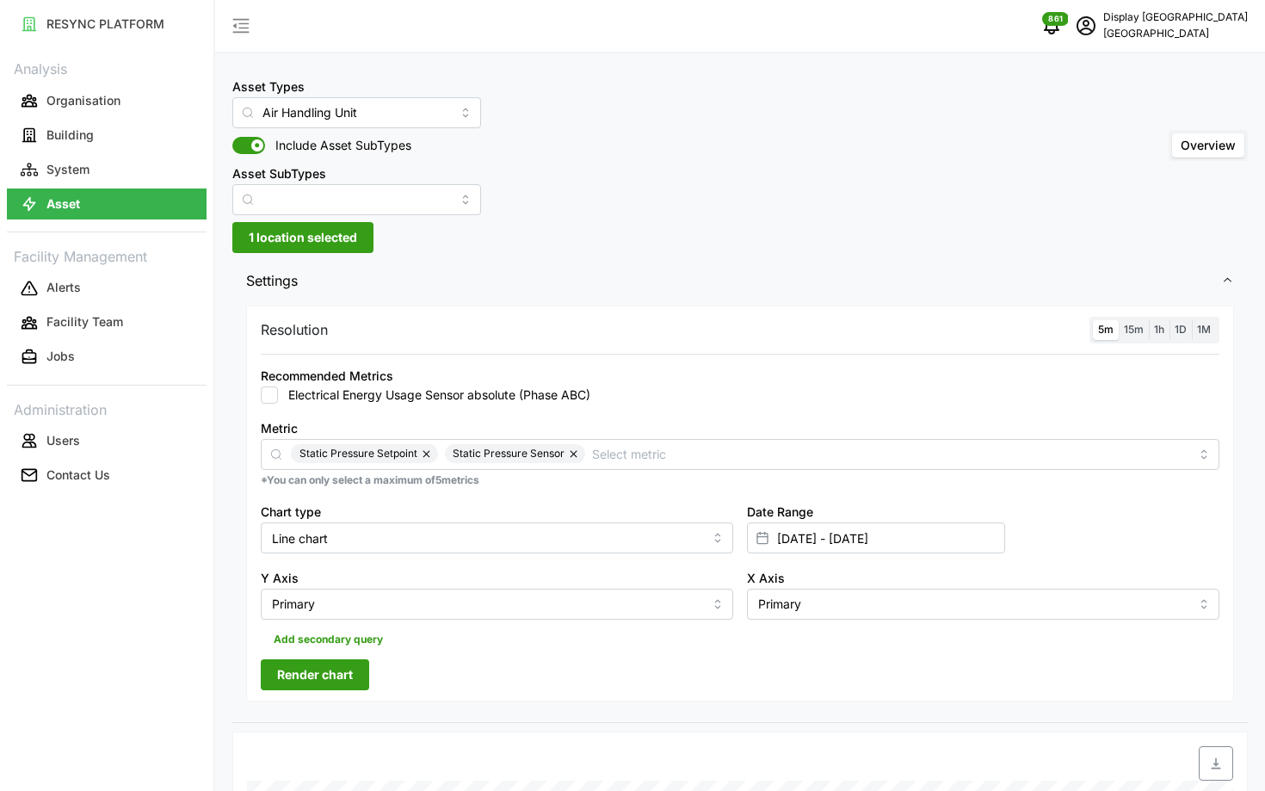
click at [329, 672] on span "Render chart" at bounding box center [315, 674] width 76 height 29
click at [1127, 326] on span "15m" at bounding box center [1134, 329] width 20 height 13
click at [1119, 320] on input "15m" at bounding box center [1119, 320] width 0 height 0
click at [1097, 336] on label "5m" at bounding box center [1106, 330] width 26 height 20
click at [1093, 320] on input "5m" at bounding box center [1093, 320] width 0 height 0
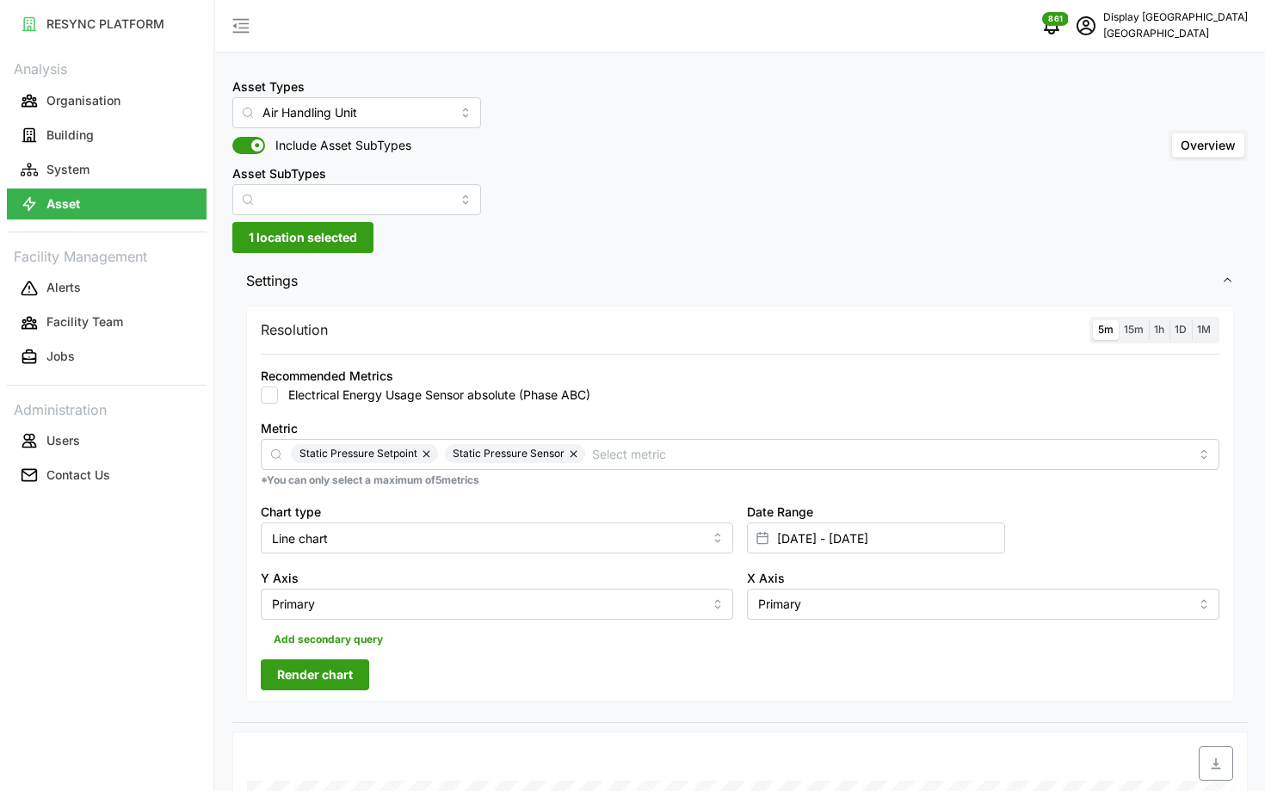
click at [299, 674] on span "Render chart" at bounding box center [315, 674] width 76 height 29
click at [1129, 328] on span "15m" at bounding box center [1134, 329] width 20 height 13
click at [1119, 320] on input "15m" at bounding box center [1119, 320] width 0 height 0
click at [1116, 328] on label "5m" at bounding box center [1106, 330] width 26 height 20
click at [1093, 320] on input "5m" at bounding box center [1093, 320] width 0 height 0
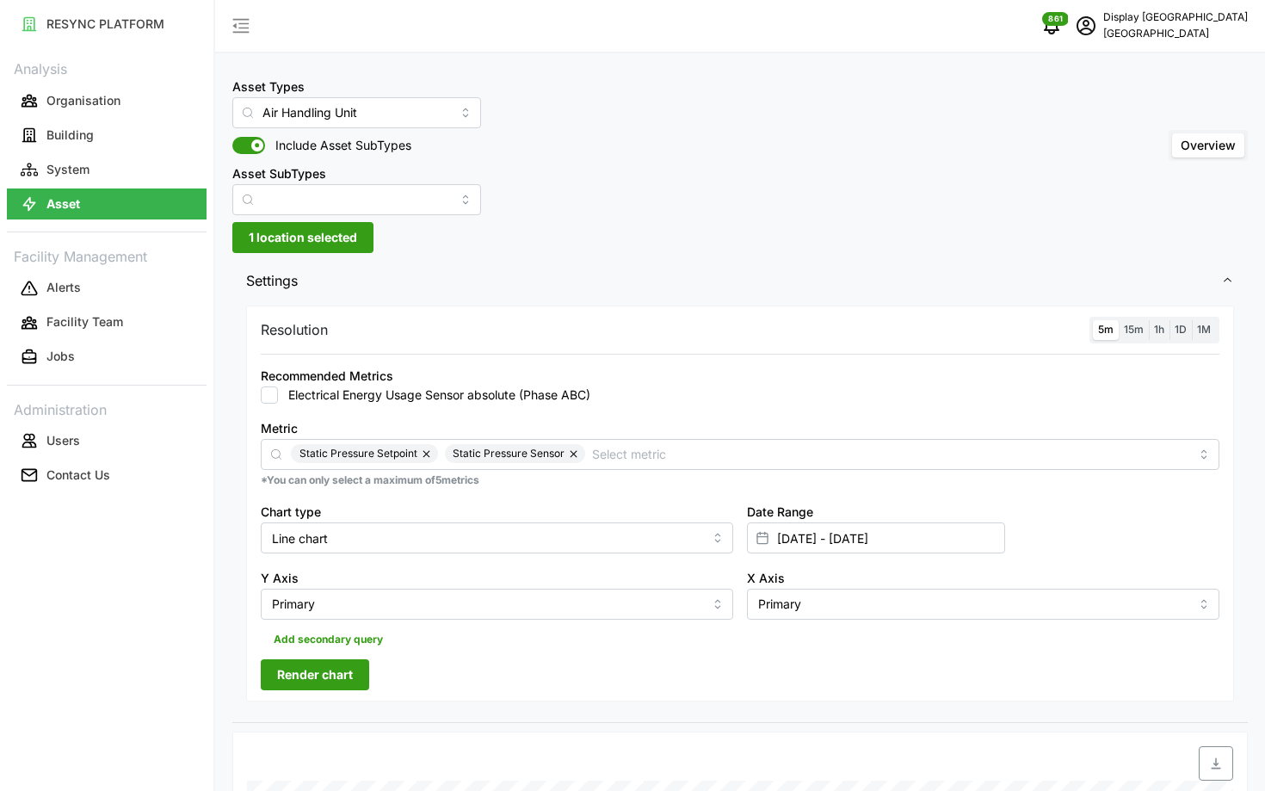
click at [318, 668] on span "Render chart" at bounding box center [315, 674] width 76 height 29
click at [1123, 333] on label "15m" at bounding box center [1134, 330] width 30 height 20
click at [1119, 320] on input "15m" at bounding box center [1119, 320] width 0 height 0
click at [1108, 333] on span "5m" at bounding box center [1105, 329] width 15 height 13
click at [1093, 320] on input "5m" at bounding box center [1093, 320] width 0 height 0
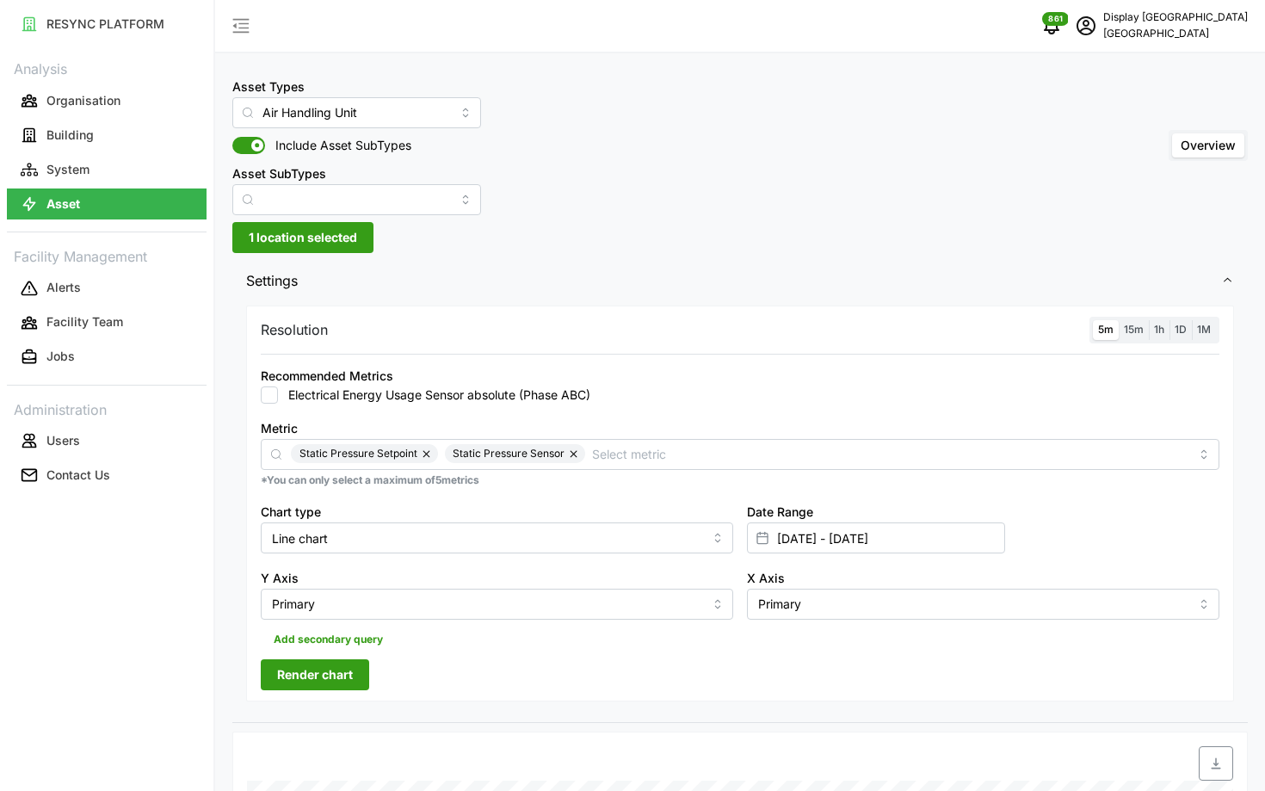
click at [324, 680] on span "Render chart" at bounding box center [315, 674] width 76 height 29
click at [1138, 323] on label "15m" at bounding box center [1134, 330] width 30 height 20
click at [1119, 320] on input "15m" at bounding box center [1119, 320] width 0 height 0
click at [1100, 326] on span "5m" at bounding box center [1105, 329] width 15 height 13
click at [1093, 320] on input "5m" at bounding box center [1093, 320] width 0 height 0
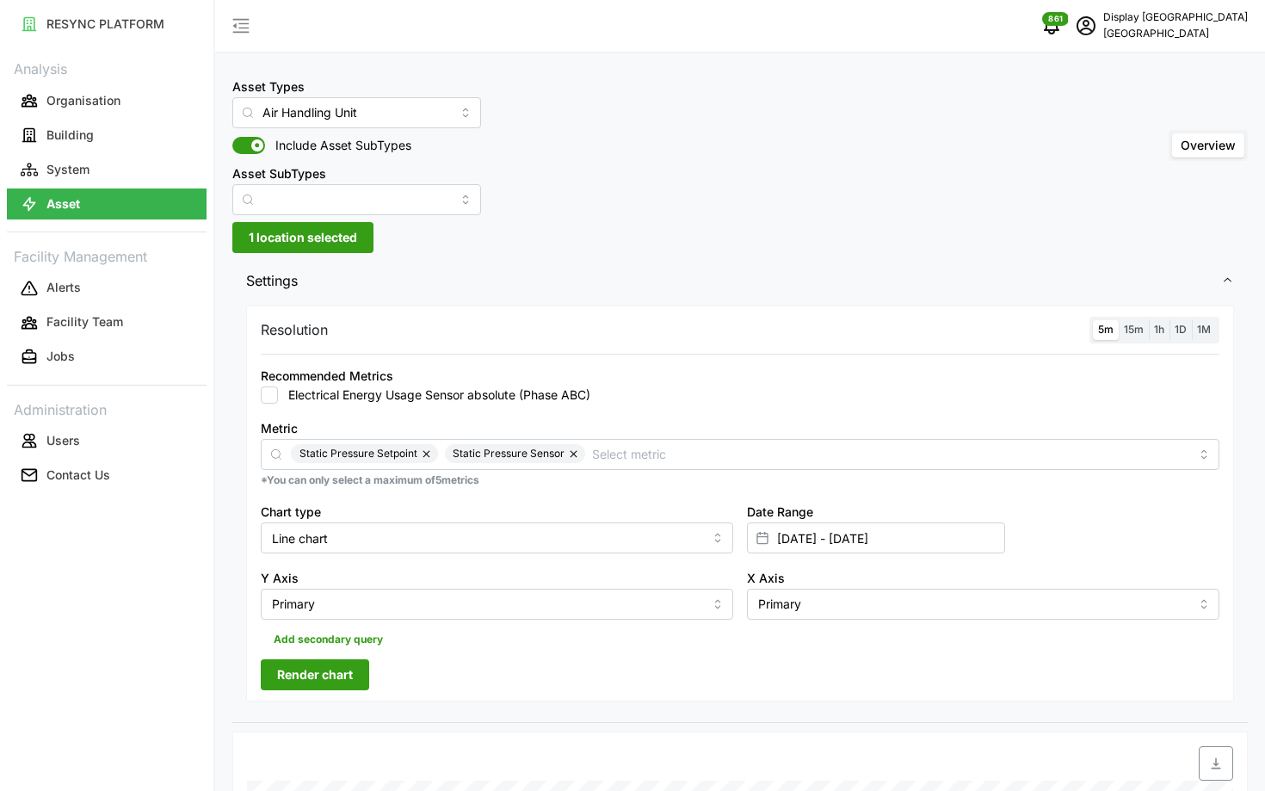
click at [304, 678] on span "Render chart" at bounding box center [315, 674] width 76 height 29
click at [1121, 330] on label "15m" at bounding box center [1134, 330] width 30 height 20
click at [1119, 320] on input "15m" at bounding box center [1119, 320] width 0 height 0
click at [1105, 330] on span "5m" at bounding box center [1105, 329] width 15 height 13
click at [1093, 320] on input "5m" at bounding box center [1093, 320] width 0 height 0
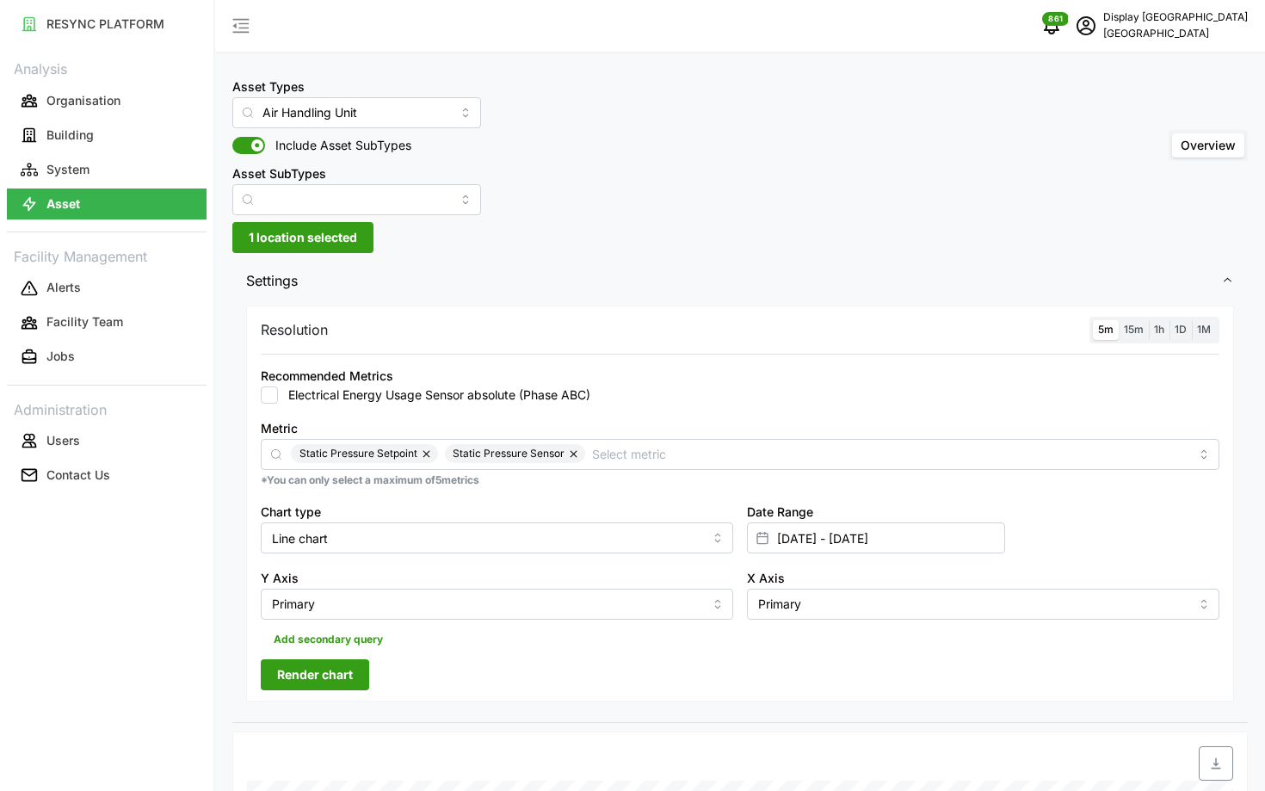
click at [352, 679] on span "Render chart" at bounding box center [315, 674] width 76 height 29
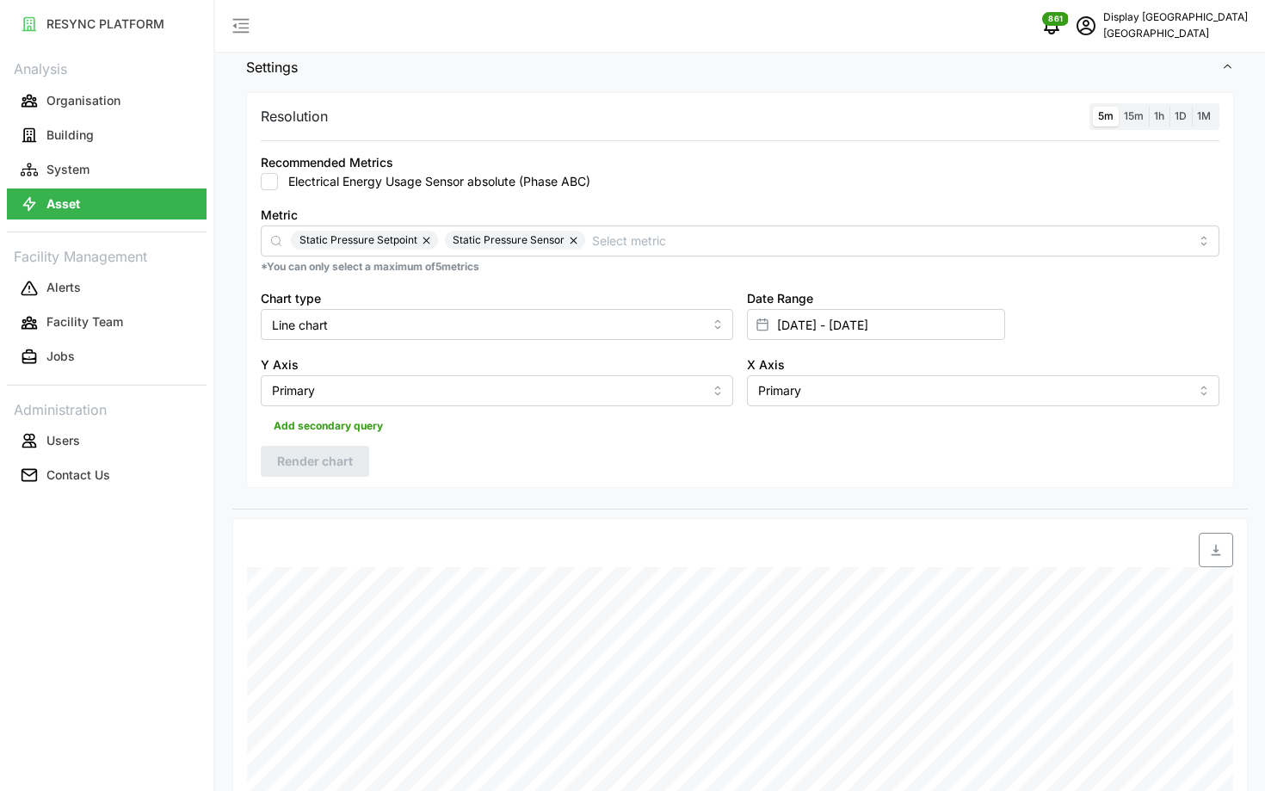
scroll to position [163, 0]
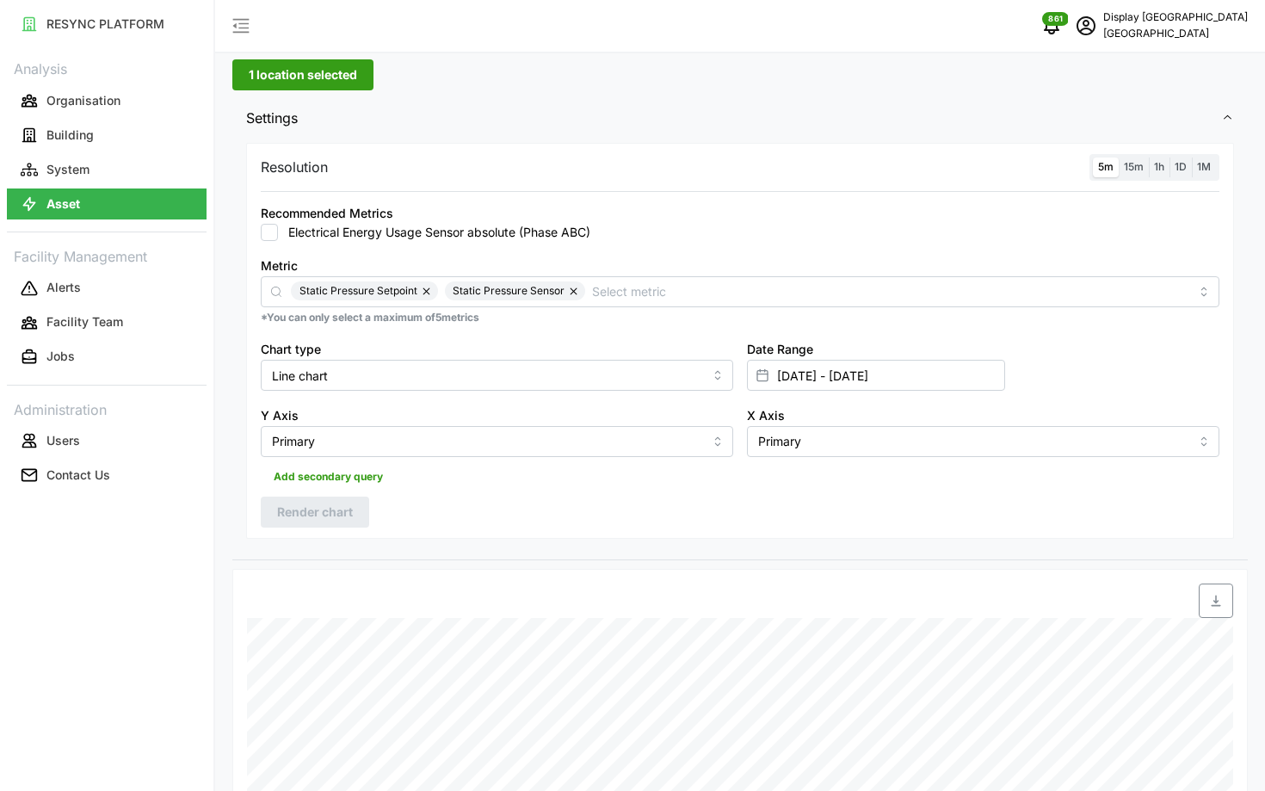
click at [1131, 172] on span "15m" at bounding box center [1134, 166] width 20 height 13
click at [1119, 157] on input "15m" at bounding box center [1119, 157] width 0 height 0
click at [1095, 172] on label "5m" at bounding box center [1106, 167] width 26 height 20
click at [1093, 157] on input "5m" at bounding box center [1093, 157] width 0 height 0
click at [344, 514] on span "Render chart" at bounding box center [315, 511] width 76 height 29
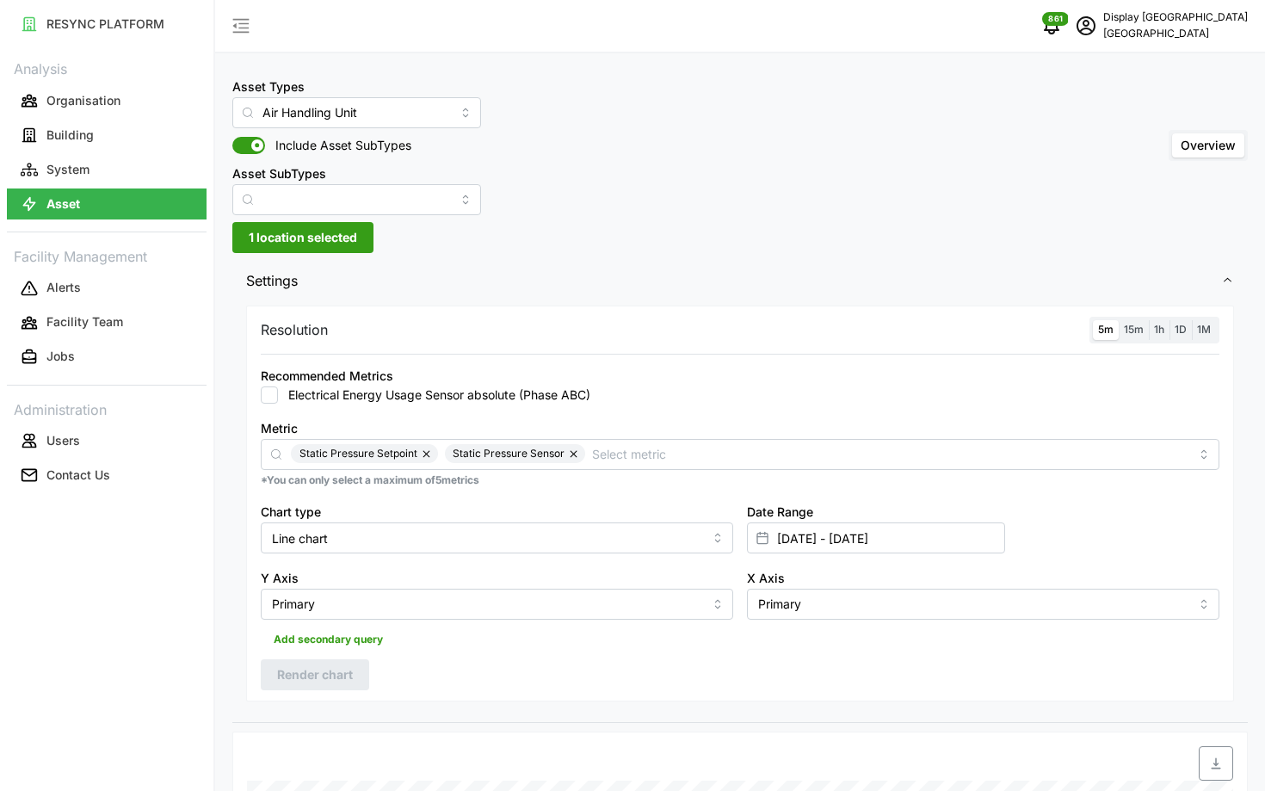
click at [1127, 326] on span "15m" at bounding box center [1134, 329] width 20 height 13
click at [1119, 320] on input "15m" at bounding box center [1119, 320] width 0 height 0
click at [1110, 327] on span "5m" at bounding box center [1105, 329] width 15 height 13
click at [1093, 320] on input "5m" at bounding box center [1093, 320] width 0 height 0
click at [361, 682] on button "Render chart" at bounding box center [315, 674] width 108 height 31
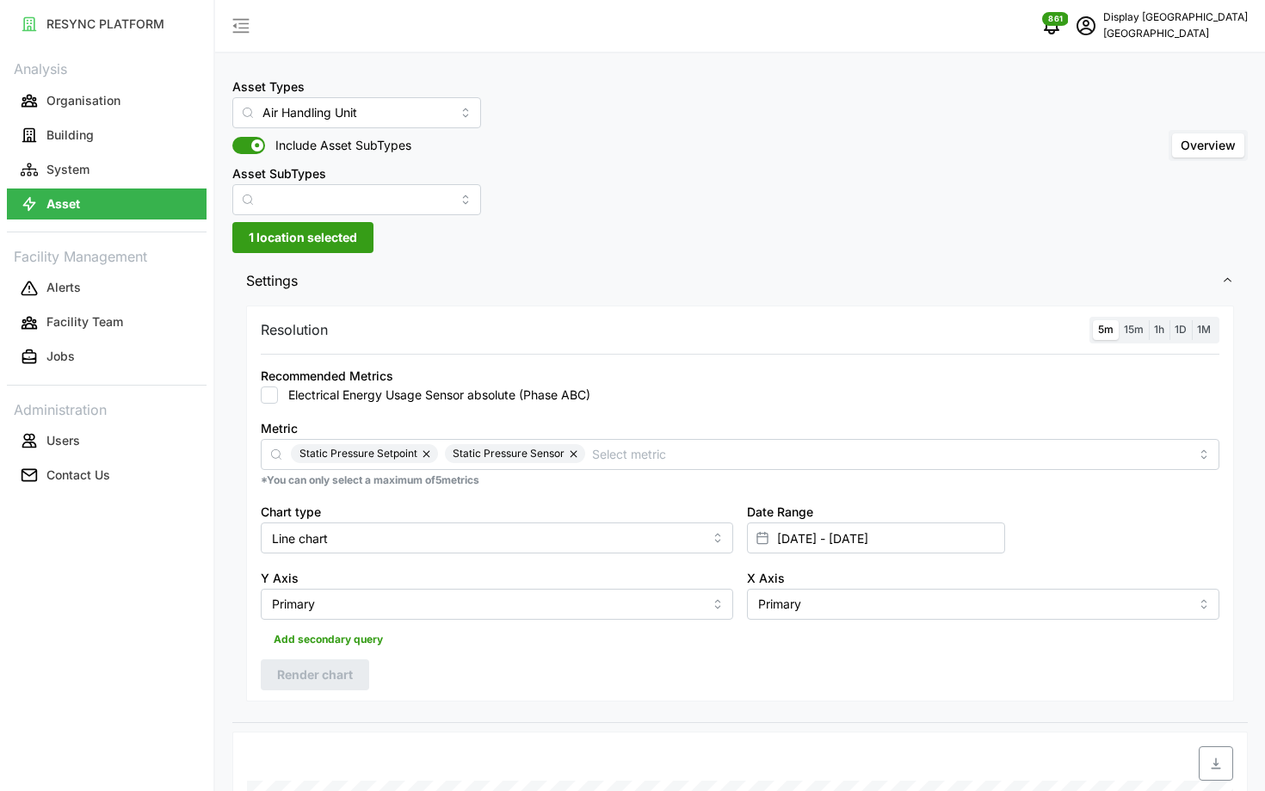
click at [1139, 336] on label "15m" at bounding box center [1134, 330] width 30 height 20
click at [1119, 320] on input "15m" at bounding box center [1119, 320] width 0 height 0
click at [1102, 330] on span "5m" at bounding box center [1105, 329] width 15 height 13
click at [1093, 320] on input "5m" at bounding box center [1093, 320] width 0 height 0
click at [318, 682] on span "Render chart" at bounding box center [315, 674] width 76 height 29
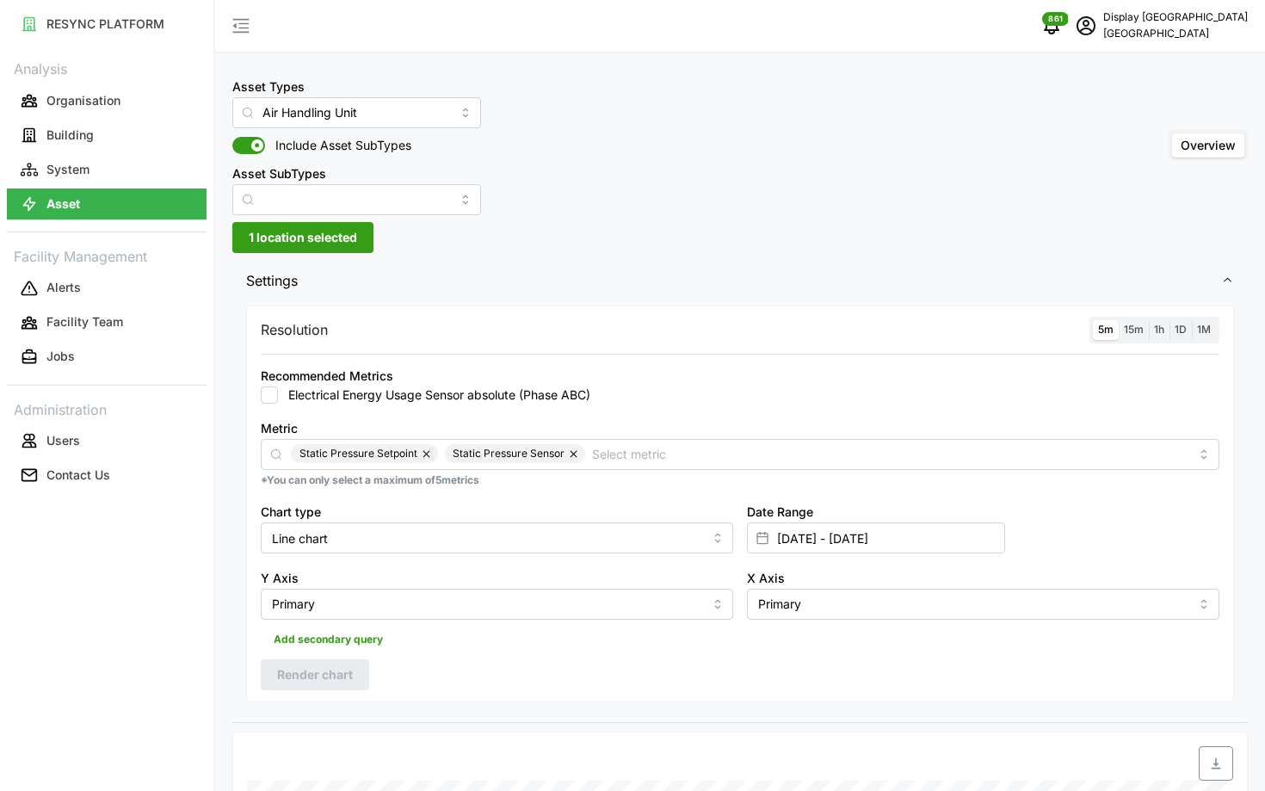
click at [1129, 327] on span "15m" at bounding box center [1134, 329] width 20 height 13
click at [1119, 320] on input "15m" at bounding box center [1119, 320] width 0 height 0
click at [1107, 330] on span "5m" at bounding box center [1105, 329] width 15 height 13
click at [1093, 320] on input "5m" at bounding box center [1093, 320] width 0 height 0
click at [352, 659] on button "Render chart" at bounding box center [315, 674] width 108 height 31
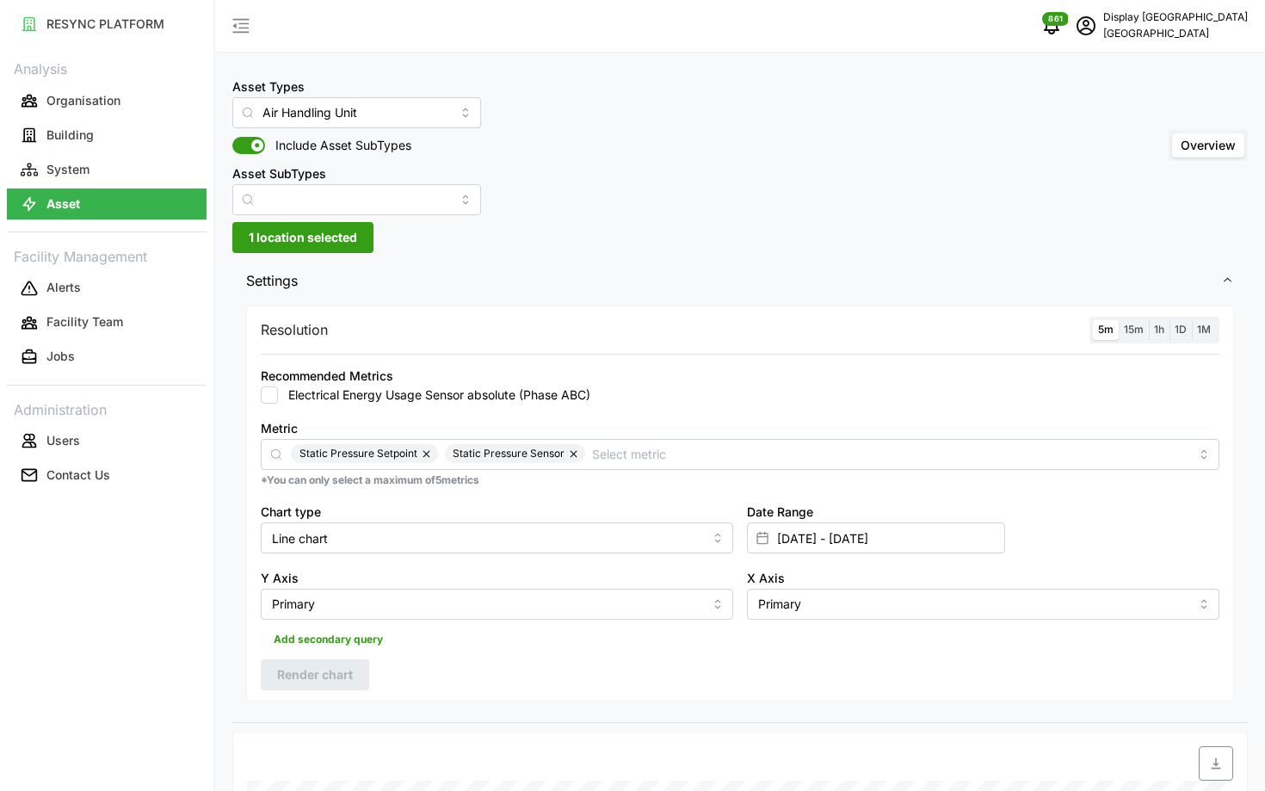
click at [1137, 328] on span "15m" at bounding box center [1134, 329] width 20 height 13
click at [1119, 320] on input "15m" at bounding box center [1119, 320] width 0 height 0
click at [1108, 328] on span "5m" at bounding box center [1105, 329] width 15 height 13
click at [1093, 320] on input "5m" at bounding box center [1093, 320] width 0 height 0
click at [306, 676] on span "Render chart" at bounding box center [315, 674] width 76 height 29
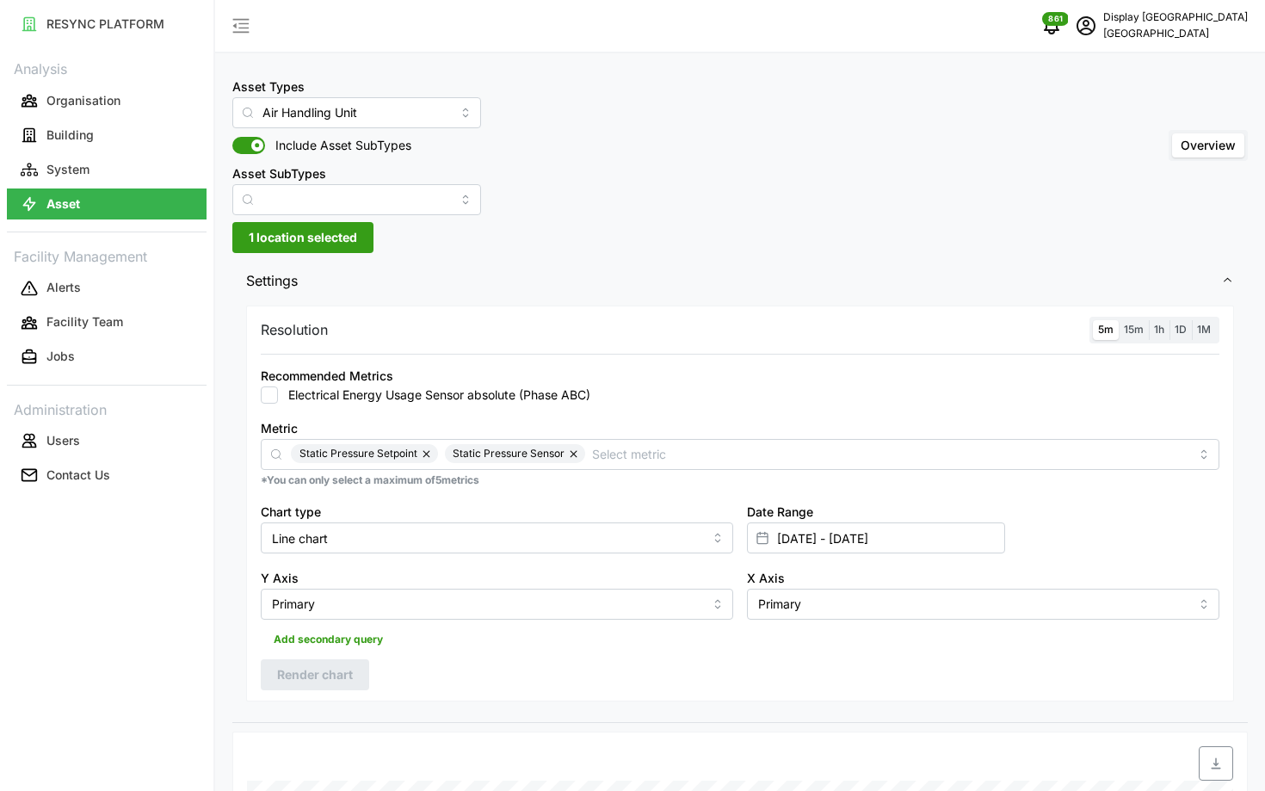
click at [1132, 336] on label "15m" at bounding box center [1134, 330] width 30 height 20
click at [1119, 320] on input "15m" at bounding box center [1119, 320] width 0 height 0
click at [1108, 336] on span "5m" at bounding box center [1105, 329] width 15 height 13
click at [1093, 320] on input "5m" at bounding box center [1093, 320] width 0 height 0
click at [281, 688] on span "Render chart" at bounding box center [315, 674] width 76 height 29
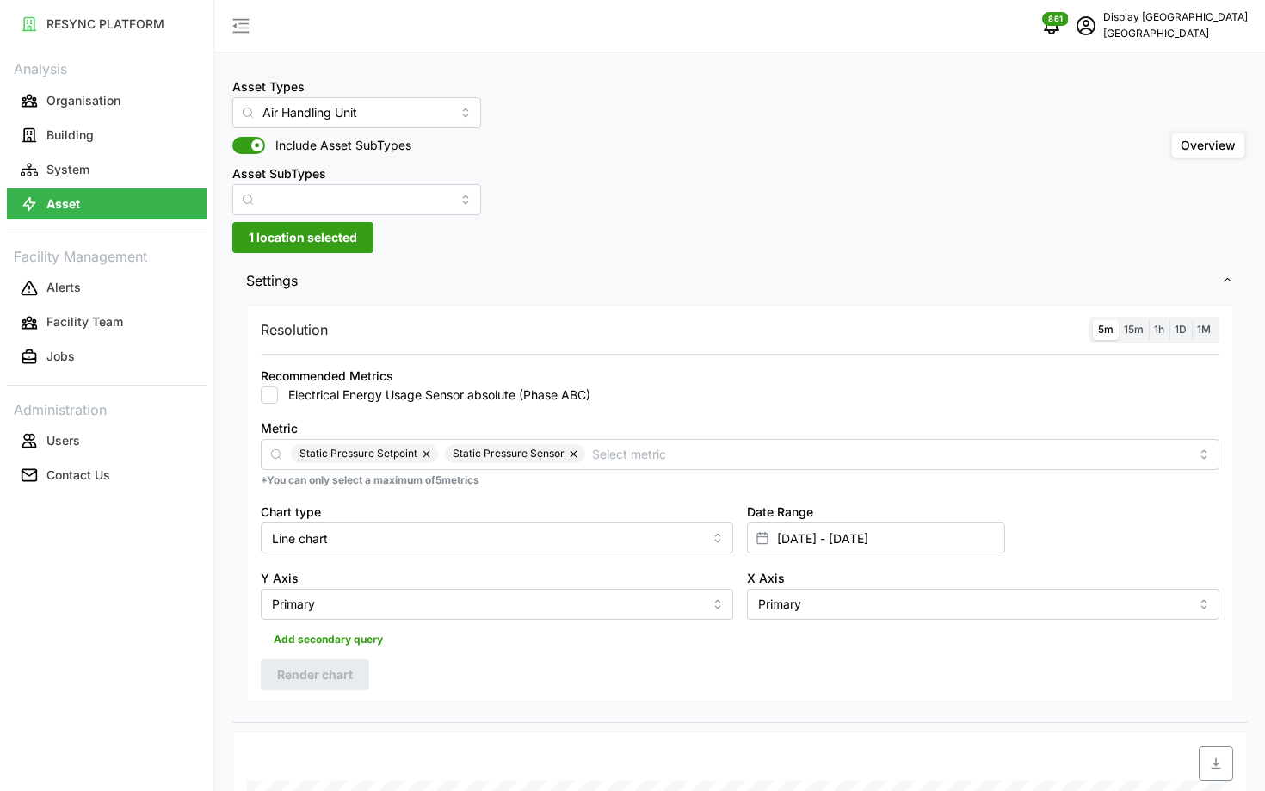
click at [1123, 324] on label "15m" at bounding box center [1134, 330] width 30 height 20
click at [1119, 320] on input "15m" at bounding box center [1119, 320] width 0 height 0
click at [1101, 325] on span "5m" at bounding box center [1105, 329] width 15 height 13
click at [1093, 320] on input "5m" at bounding box center [1093, 320] width 0 height 0
click at [300, 665] on span "Render chart" at bounding box center [315, 674] width 76 height 29
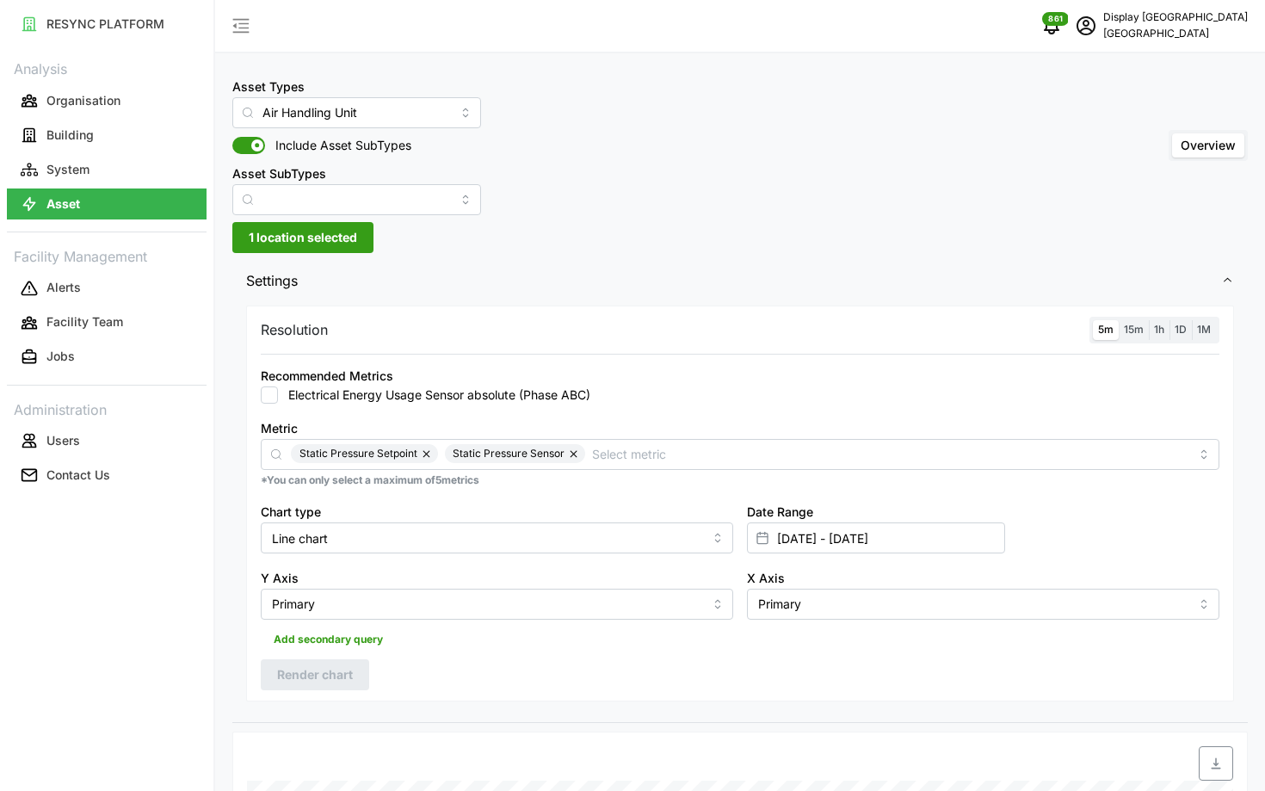
click at [1124, 337] on label "15m" at bounding box center [1134, 330] width 30 height 20
click at [1119, 320] on input "15m" at bounding box center [1119, 320] width 0 height 0
click at [1090, 330] on div "5m 15m 1h 1D 1M" at bounding box center [1155, 330] width 130 height 27
click at [1105, 328] on span "5m" at bounding box center [1105, 329] width 15 height 13
click at [1093, 320] on input "5m" at bounding box center [1093, 320] width 0 height 0
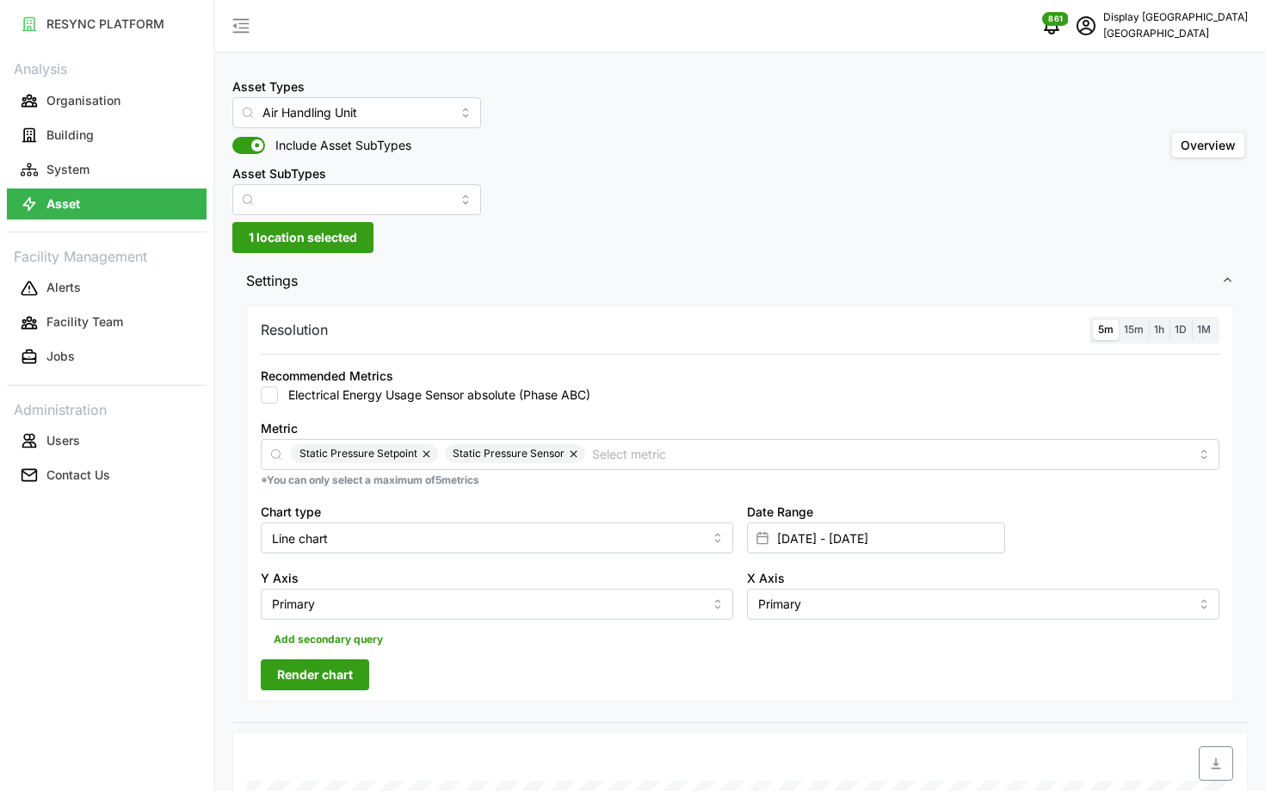
click at [284, 682] on span "Render chart" at bounding box center [315, 674] width 76 height 29
click at [1139, 330] on span "15m" at bounding box center [1134, 329] width 20 height 13
click at [1119, 320] on input "15m" at bounding box center [1119, 320] width 0 height 0
click at [1106, 329] on span "5m" at bounding box center [1105, 329] width 15 height 13
click at [1093, 320] on input "5m" at bounding box center [1093, 320] width 0 height 0
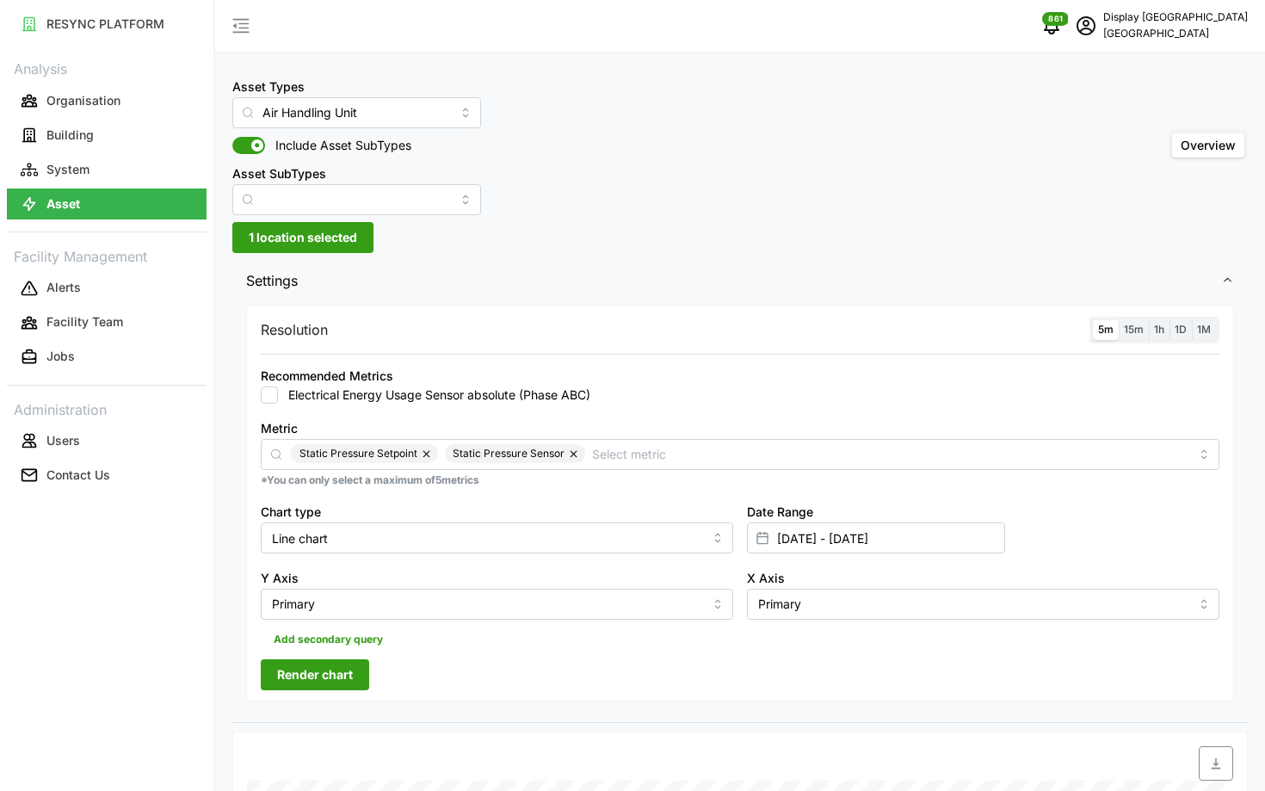
click at [316, 672] on span "Render chart" at bounding box center [315, 674] width 76 height 29
click at [1128, 346] on div "Resolution 5m 15m 1h 1D 1M Recommended Metrics Electrical Energy Usage Sensor a…" at bounding box center [740, 504] width 988 height 396
click at [1136, 334] on span "15m" at bounding box center [1134, 329] width 20 height 13
click at [1119, 320] on input "15m" at bounding box center [1119, 320] width 0 height 0
click at [1110, 333] on span "5m" at bounding box center [1105, 329] width 15 height 13
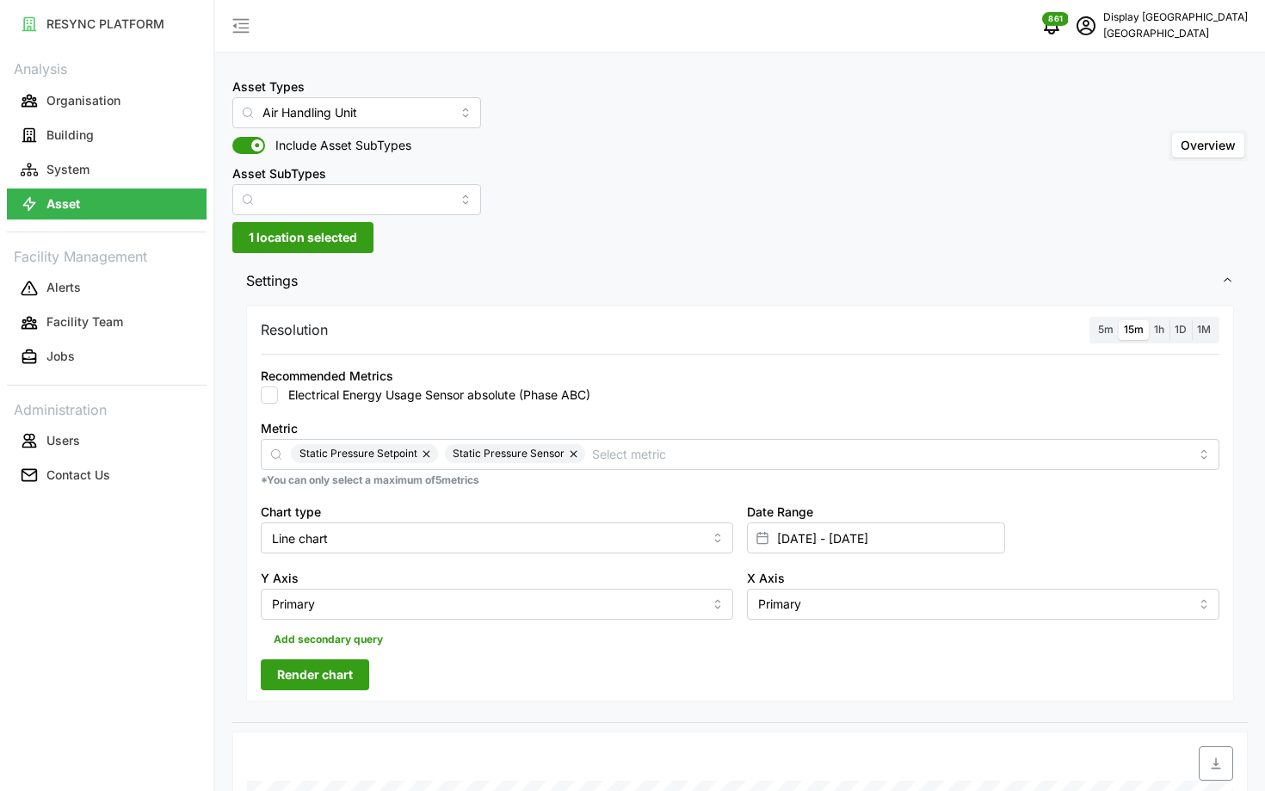
click at [1093, 320] on input "5m" at bounding box center [1093, 320] width 0 height 0
click at [319, 688] on span "Render chart" at bounding box center [315, 674] width 76 height 29
click at [1127, 327] on span "15m" at bounding box center [1134, 329] width 20 height 13
click at [1119, 320] on input "15m" at bounding box center [1119, 320] width 0 height 0
click at [1106, 329] on span "5m" at bounding box center [1105, 329] width 15 height 13
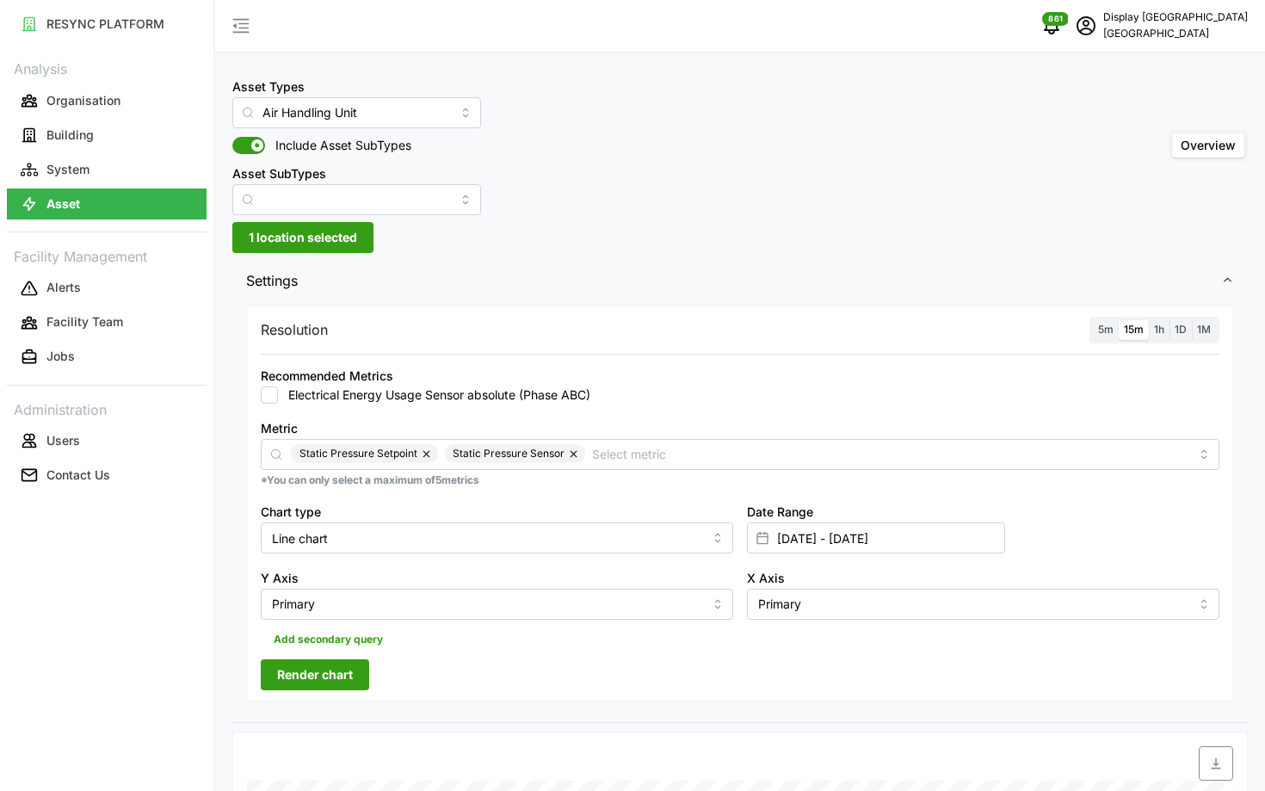
click at [1093, 320] on input "5m" at bounding box center [1093, 320] width 0 height 0
click at [310, 670] on span "Render chart" at bounding box center [315, 674] width 76 height 29
click at [1124, 329] on span "15m" at bounding box center [1134, 329] width 20 height 13
click at [1119, 320] on input "15m" at bounding box center [1119, 320] width 0 height 0
click at [1106, 329] on span "5m" at bounding box center [1105, 329] width 15 height 13
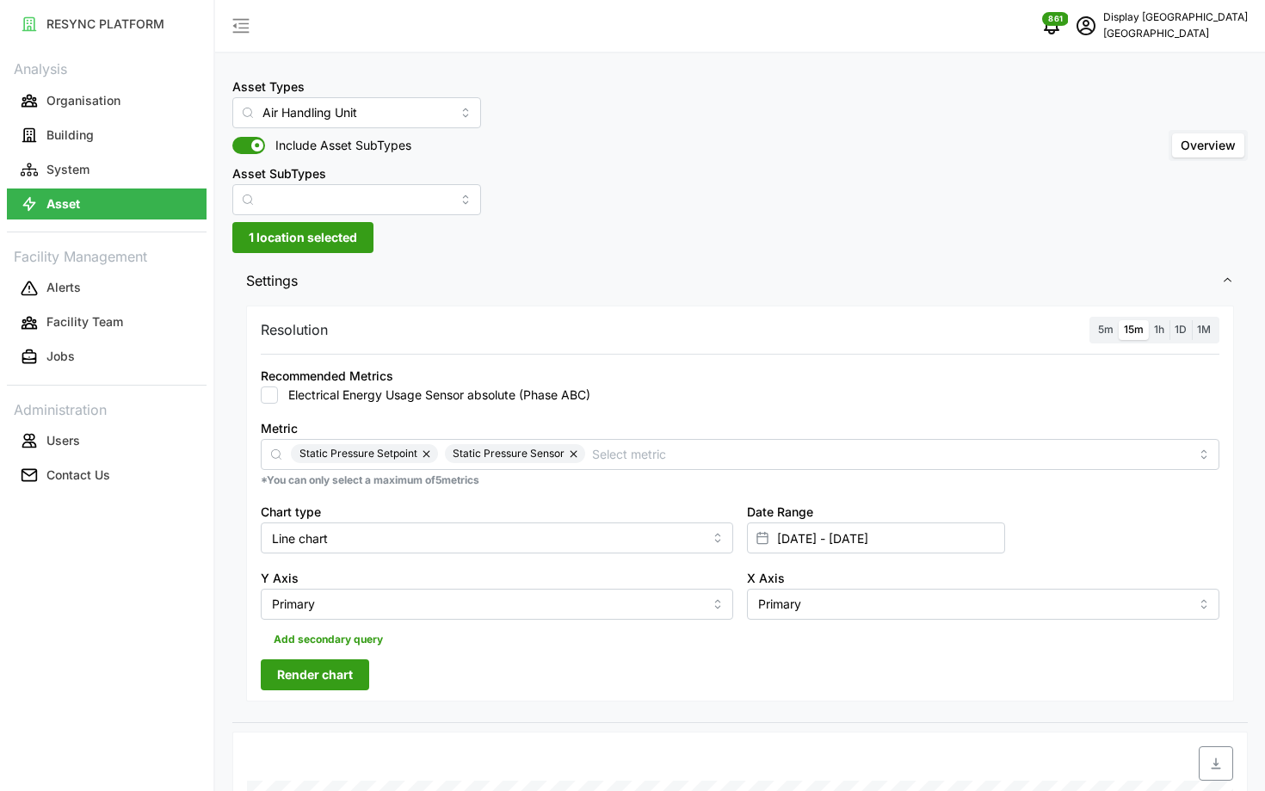
click at [1093, 320] on input "5m" at bounding box center [1093, 320] width 0 height 0
click at [275, 675] on button "Render chart" at bounding box center [315, 674] width 108 height 31
click at [1137, 330] on span "15m" at bounding box center [1134, 329] width 20 height 13
click at [1119, 320] on input "15m" at bounding box center [1119, 320] width 0 height 0
click at [1094, 336] on label "5m" at bounding box center [1106, 330] width 26 height 20
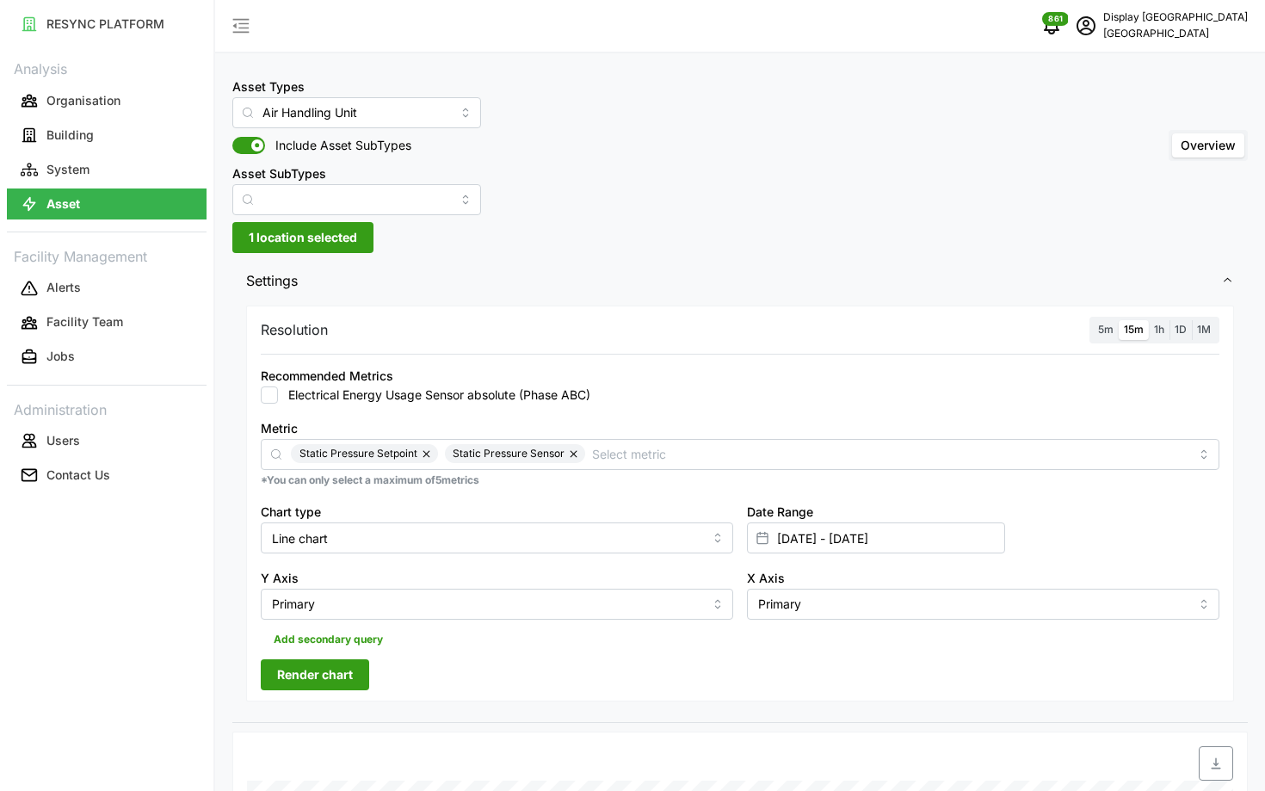
click at [1093, 320] on input "5m" at bounding box center [1093, 320] width 0 height 0
click at [346, 688] on span "Render chart" at bounding box center [315, 674] width 76 height 29
click at [1133, 330] on span "15m" at bounding box center [1134, 329] width 20 height 13
click at [1119, 320] on input "15m" at bounding box center [1119, 320] width 0 height 0
click at [1105, 329] on span "5m" at bounding box center [1105, 329] width 15 height 13
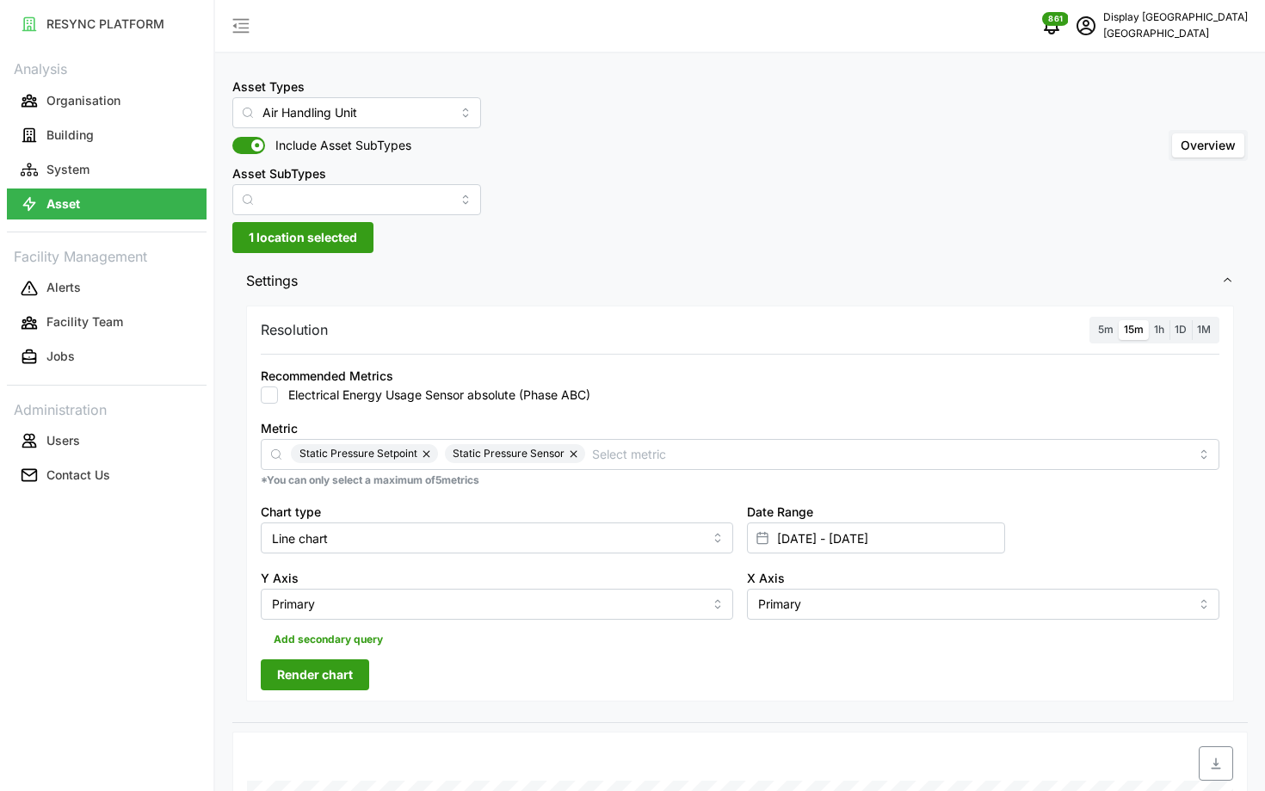
click at [1093, 320] on input "5m" at bounding box center [1093, 320] width 0 height 0
click at [294, 667] on span "Render chart" at bounding box center [315, 674] width 76 height 29
click at [1122, 325] on label "15m" at bounding box center [1134, 330] width 30 height 20
click at [1119, 320] on input "15m" at bounding box center [1119, 320] width 0 height 0
click at [1113, 328] on span "5m" at bounding box center [1105, 329] width 15 height 13
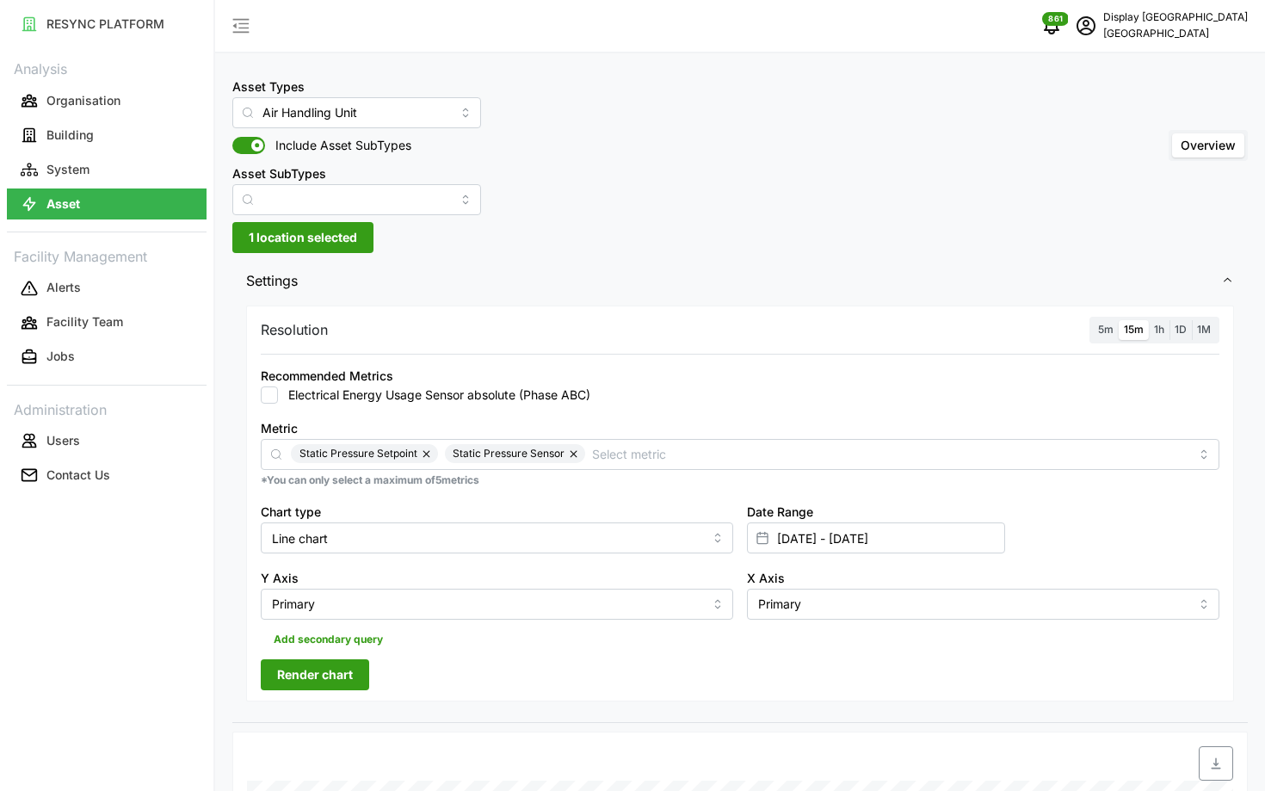
click at [1093, 320] on input "5m" at bounding box center [1093, 320] width 0 height 0
click at [335, 675] on span "Render chart" at bounding box center [315, 674] width 76 height 29
click at [1134, 333] on span "15m" at bounding box center [1134, 329] width 20 height 13
click at [1119, 320] on input "15m" at bounding box center [1119, 320] width 0 height 0
click at [1109, 334] on span "5m" at bounding box center [1105, 329] width 15 height 13
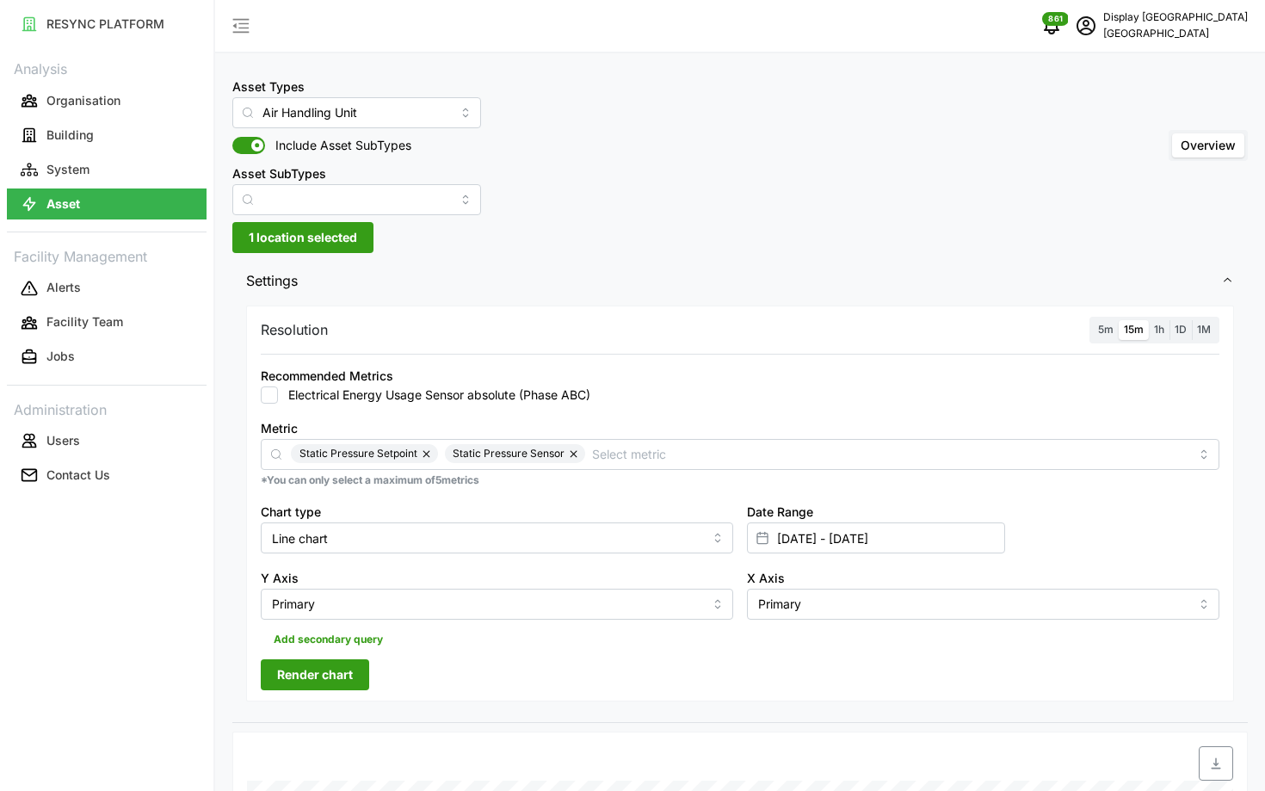
click at [1093, 320] on input "5m" at bounding box center [1093, 320] width 0 height 0
click at [301, 688] on span "Render chart" at bounding box center [315, 674] width 76 height 29
click at [1137, 338] on label "15m" at bounding box center [1134, 330] width 30 height 20
click at [1119, 320] on input "15m" at bounding box center [1119, 320] width 0 height 0
click at [1117, 335] on label "5m" at bounding box center [1106, 330] width 26 height 20
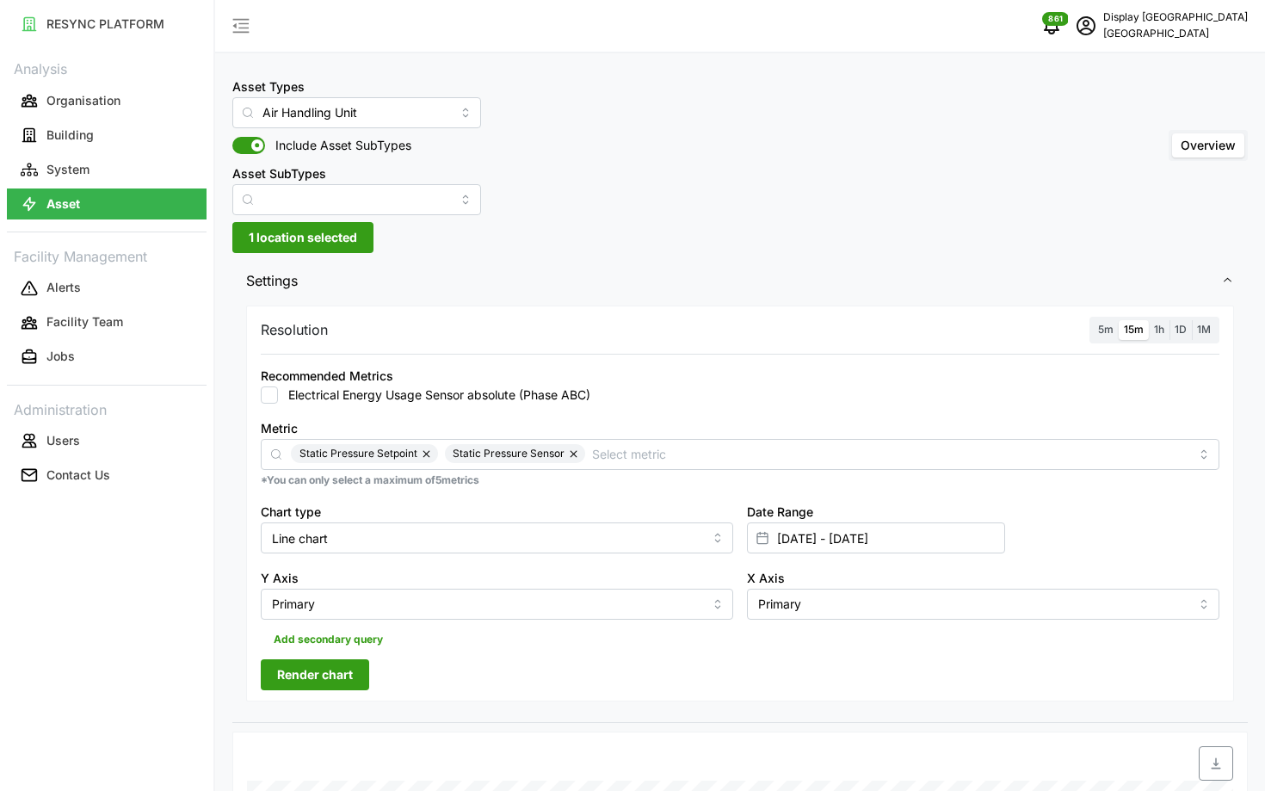
click at [1093, 320] on input "5m" at bounding box center [1093, 320] width 0 height 0
click at [341, 676] on span "Render chart" at bounding box center [315, 674] width 76 height 29
click at [1135, 332] on span "15m" at bounding box center [1134, 329] width 20 height 13
click at [1119, 320] on input "15m" at bounding box center [1119, 320] width 0 height 0
click at [1106, 329] on span "5m" at bounding box center [1105, 329] width 15 height 13
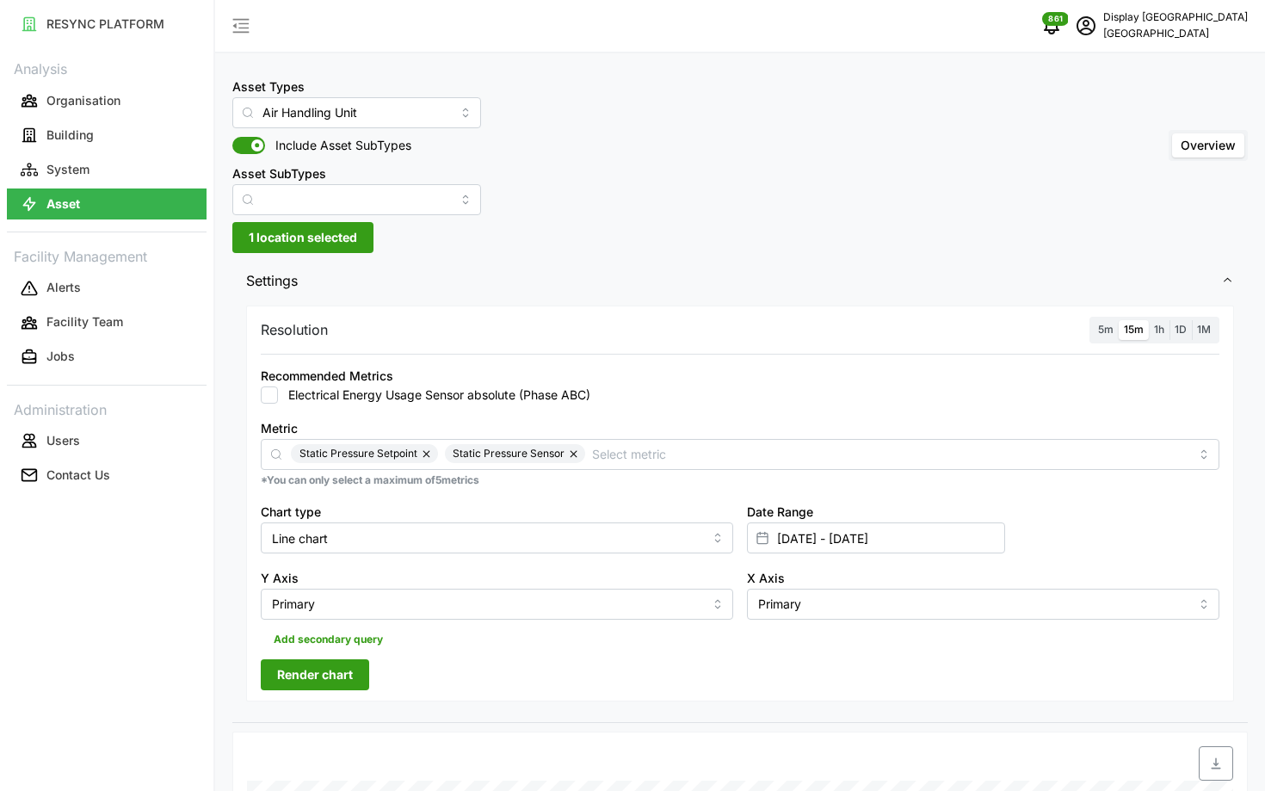
click at [1093, 320] on input "5m" at bounding box center [1093, 320] width 0 height 0
click at [360, 682] on button "Render chart" at bounding box center [315, 674] width 108 height 31
click at [1126, 335] on span "15m" at bounding box center [1134, 329] width 20 height 13
click at [1119, 320] on input "15m" at bounding box center [1119, 320] width 0 height 0
click at [1100, 337] on label "5m" at bounding box center [1106, 330] width 26 height 20
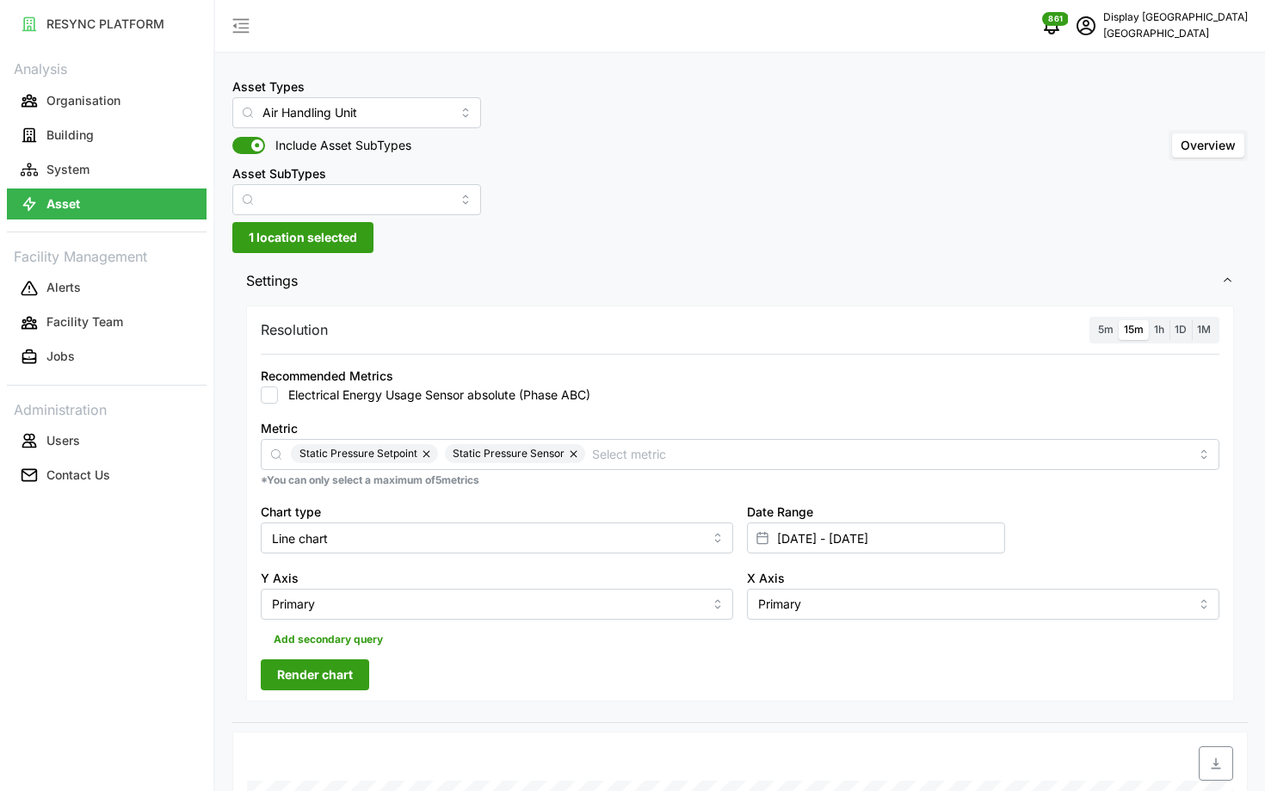
click at [1093, 320] on input "5m" at bounding box center [1093, 320] width 0 height 0
click at [345, 673] on span "Render chart" at bounding box center [315, 674] width 76 height 29
click at [1133, 338] on label "15m" at bounding box center [1134, 330] width 30 height 20
click at [1119, 320] on input "15m" at bounding box center [1119, 320] width 0 height 0
click at [1101, 336] on label "5m" at bounding box center [1106, 330] width 26 height 20
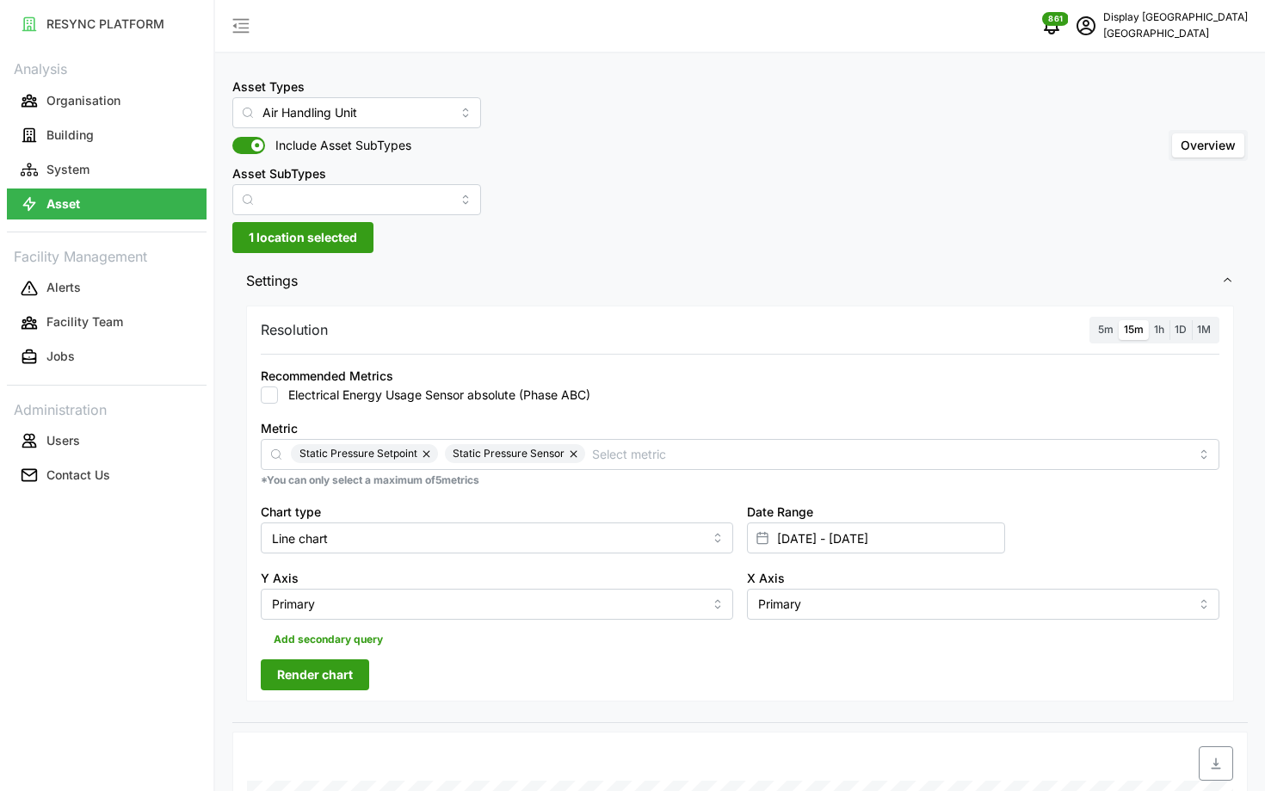
click at [1093, 320] on input "5m" at bounding box center [1093, 320] width 0 height 0
click at [302, 678] on span "Render chart" at bounding box center [315, 674] width 76 height 29
click at [1138, 342] on div "5m 15m 1h 1D 1M" at bounding box center [1155, 330] width 130 height 27
click at [1131, 337] on label "15m" at bounding box center [1134, 330] width 30 height 20
click at [1119, 320] on input "15m" at bounding box center [1119, 320] width 0 height 0
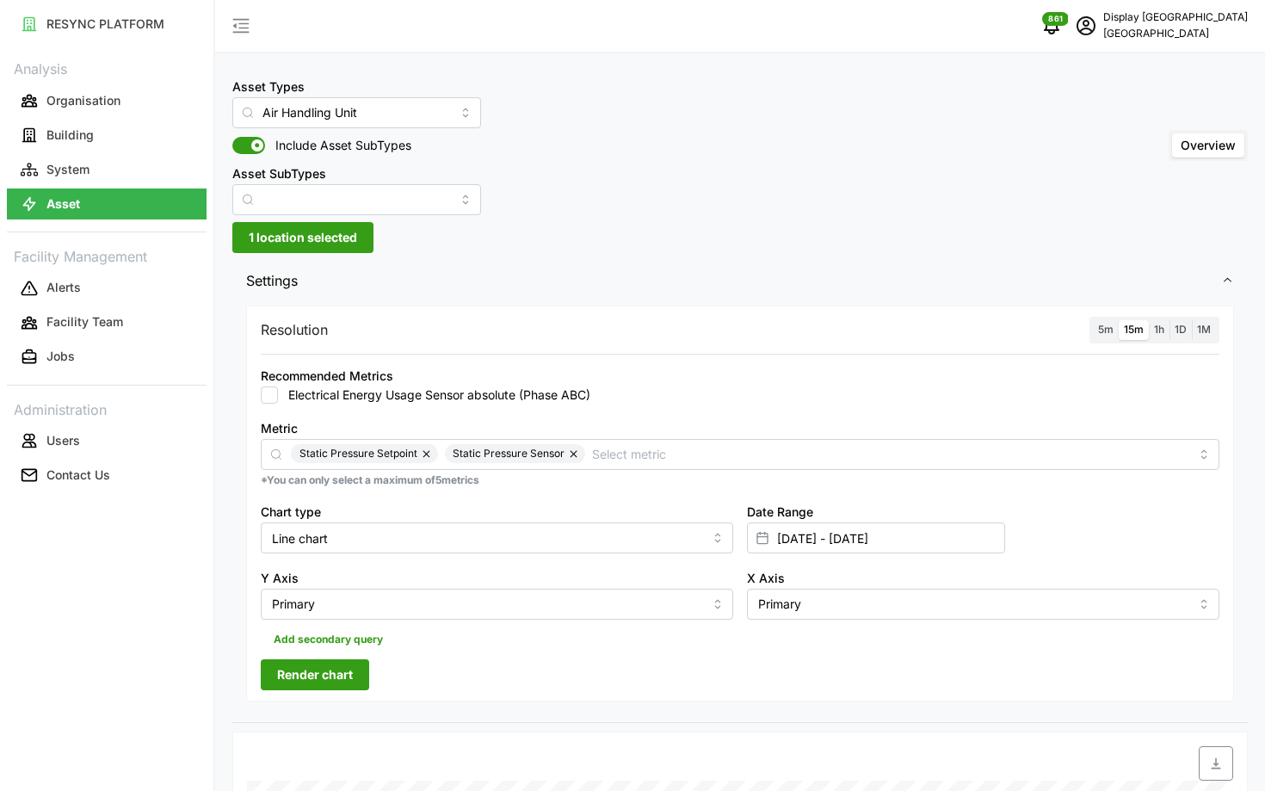
click at [1107, 336] on label "5m" at bounding box center [1106, 330] width 26 height 20
click at [1093, 320] on input "5m" at bounding box center [1093, 320] width 0 height 0
click at [361, 678] on button "Render chart" at bounding box center [315, 674] width 108 height 31
click at [1124, 323] on label "15m" at bounding box center [1134, 330] width 30 height 20
click at [1119, 320] on input "15m" at bounding box center [1119, 320] width 0 height 0
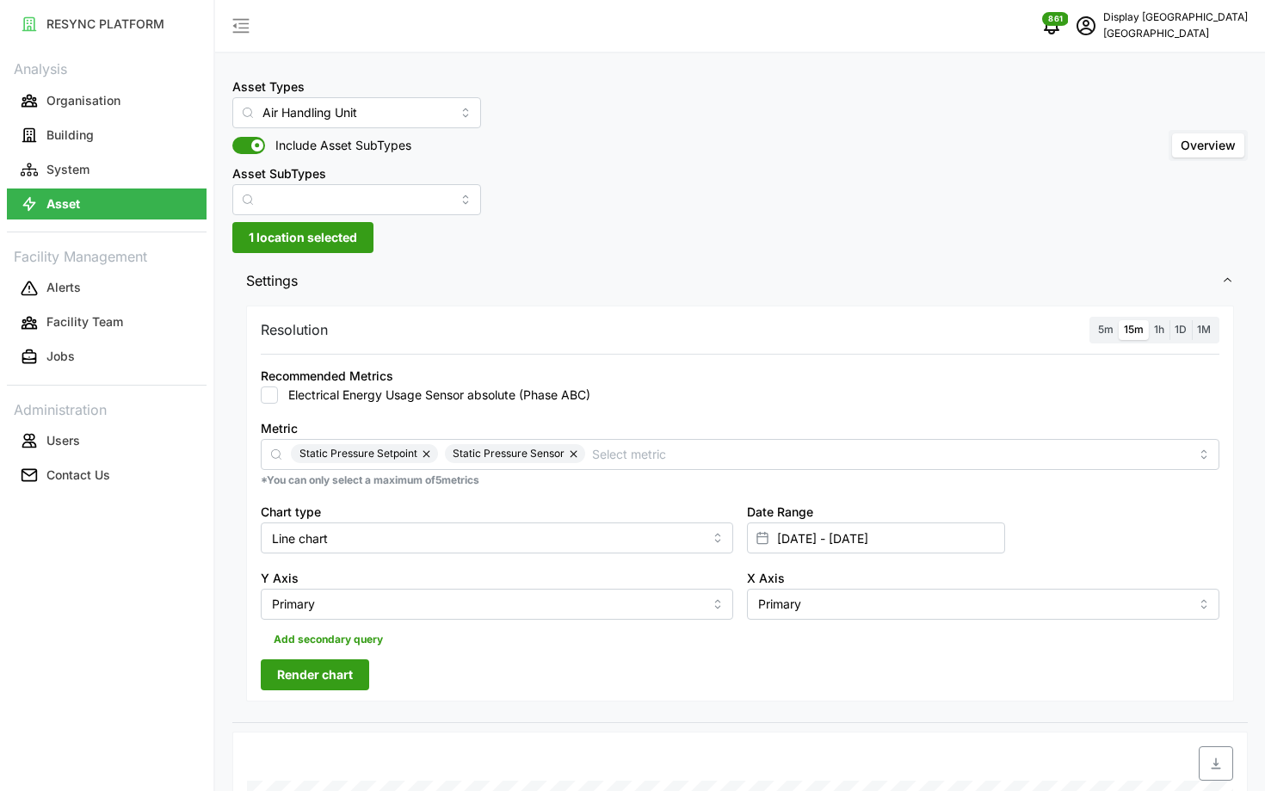
click at [1109, 329] on span "5m" at bounding box center [1105, 329] width 15 height 13
click at [1093, 320] on input "5m" at bounding box center [1093, 320] width 0 height 0
click at [330, 686] on span "Render chart" at bounding box center [315, 674] width 76 height 29
click at [1129, 324] on span "15m" at bounding box center [1134, 329] width 20 height 13
click at [1119, 320] on input "15m" at bounding box center [1119, 320] width 0 height 0
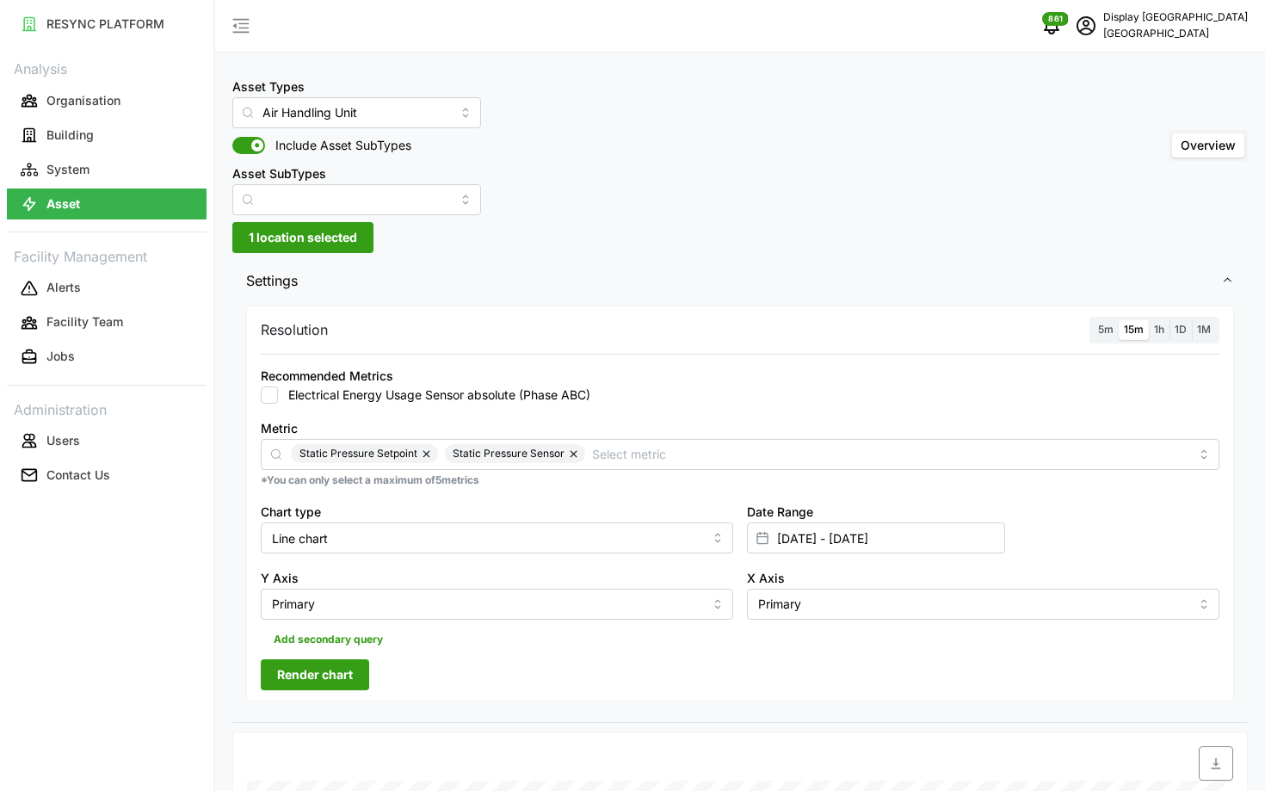
click at [1101, 324] on span "5m" at bounding box center [1105, 329] width 15 height 13
click at [1093, 320] on input "5m" at bounding box center [1093, 320] width 0 height 0
click at [324, 669] on span "Render chart" at bounding box center [315, 674] width 76 height 29
click at [1129, 322] on label "15m" at bounding box center [1134, 330] width 30 height 20
click at [1119, 320] on input "15m" at bounding box center [1119, 320] width 0 height 0
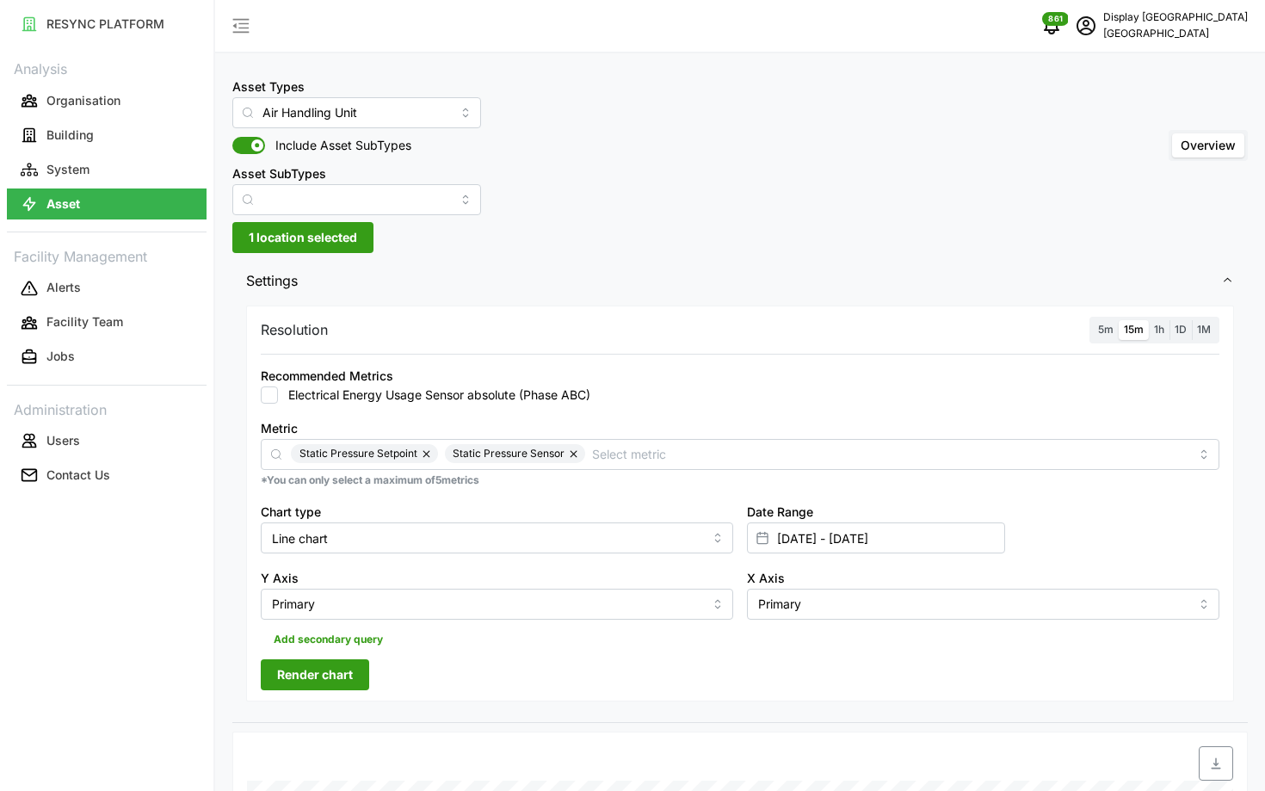
click at [1096, 334] on label "5m" at bounding box center [1106, 330] width 26 height 20
click at [1093, 320] on input "5m" at bounding box center [1093, 320] width 0 height 0
click at [299, 665] on span "Render chart" at bounding box center [315, 674] width 76 height 29
click at [1138, 328] on span "15m" at bounding box center [1134, 329] width 20 height 13
click at [1119, 320] on input "15m" at bounding box center [1119, 320] width 0 height 0
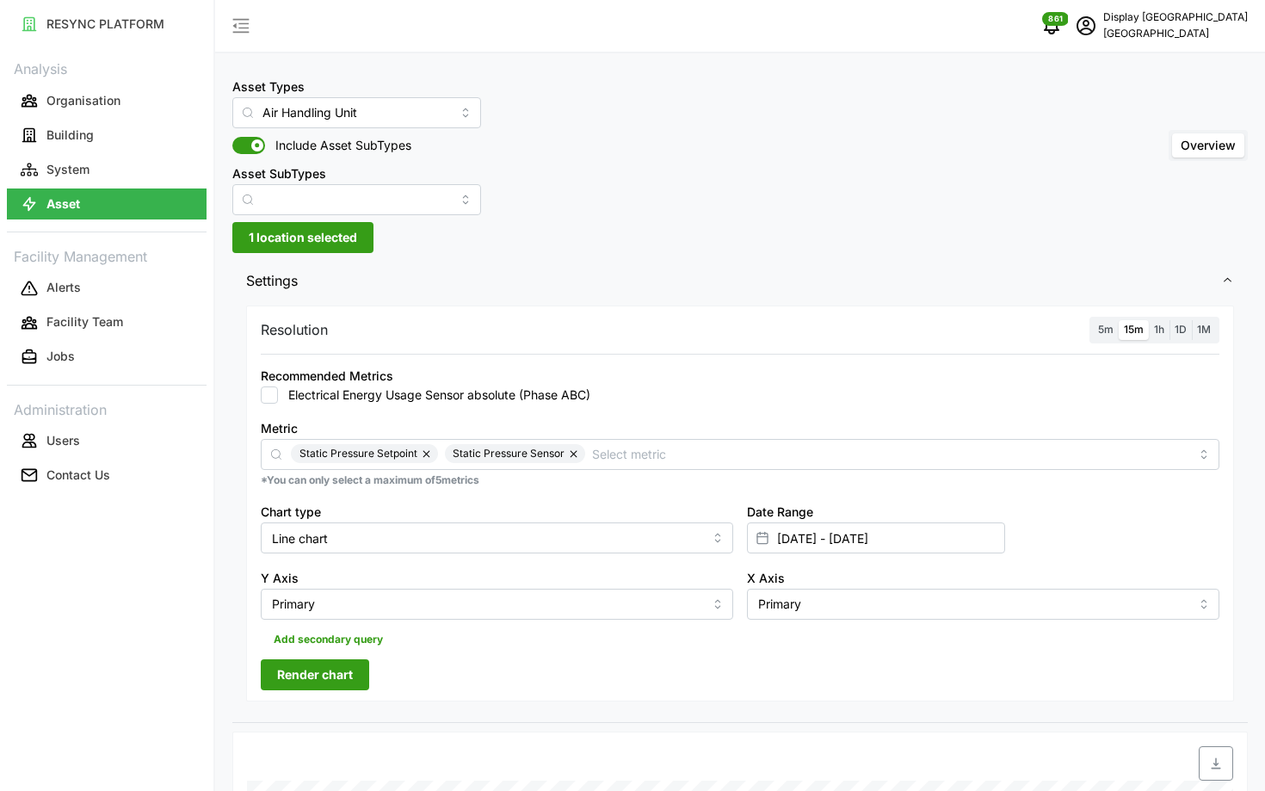
click at [1108, 330] on span "5m" at bounding box center [1105, 329] width 15 height 13
click at [1093, 320] on input "5m" at bounding box center [1093, 320] width 0 height 0
click at [343, 673] on span "Render chart" at bounding box center [315, 674] width 76 height 29
click at [1112, 317] on div "5m 15m 1h 1D 1M" at bounding box center [1155, 330] width 130 height 27
click at [1125, 324] on span "15m" at bounding box center [1134, 329] width 20 height 13
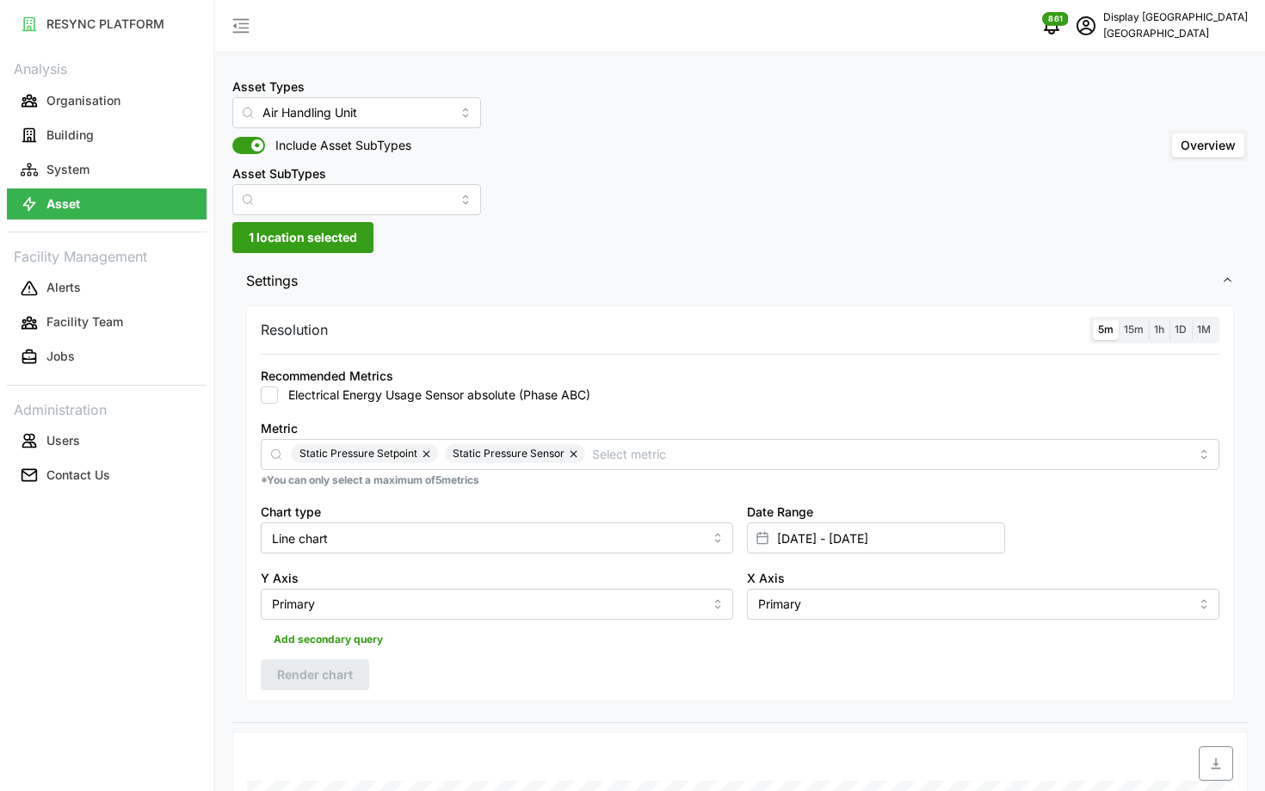
click at [1119, 320] on input "15m" at bounding box center [1119, 320] width 0 height 0
click at [1108, 324] on span "5m" at bounding box center [1105, 329] width 15 height 13
click at [1093, 320] on input "5m" at bounding box center [1093, 320] width 0 height 0
click at [355, 676] on button "Render chart" at bounding box center [315, 674] width 108 height 31
click at [1133, 329] on span "15m" at bounding box center [1134, 329] width 20 height 13
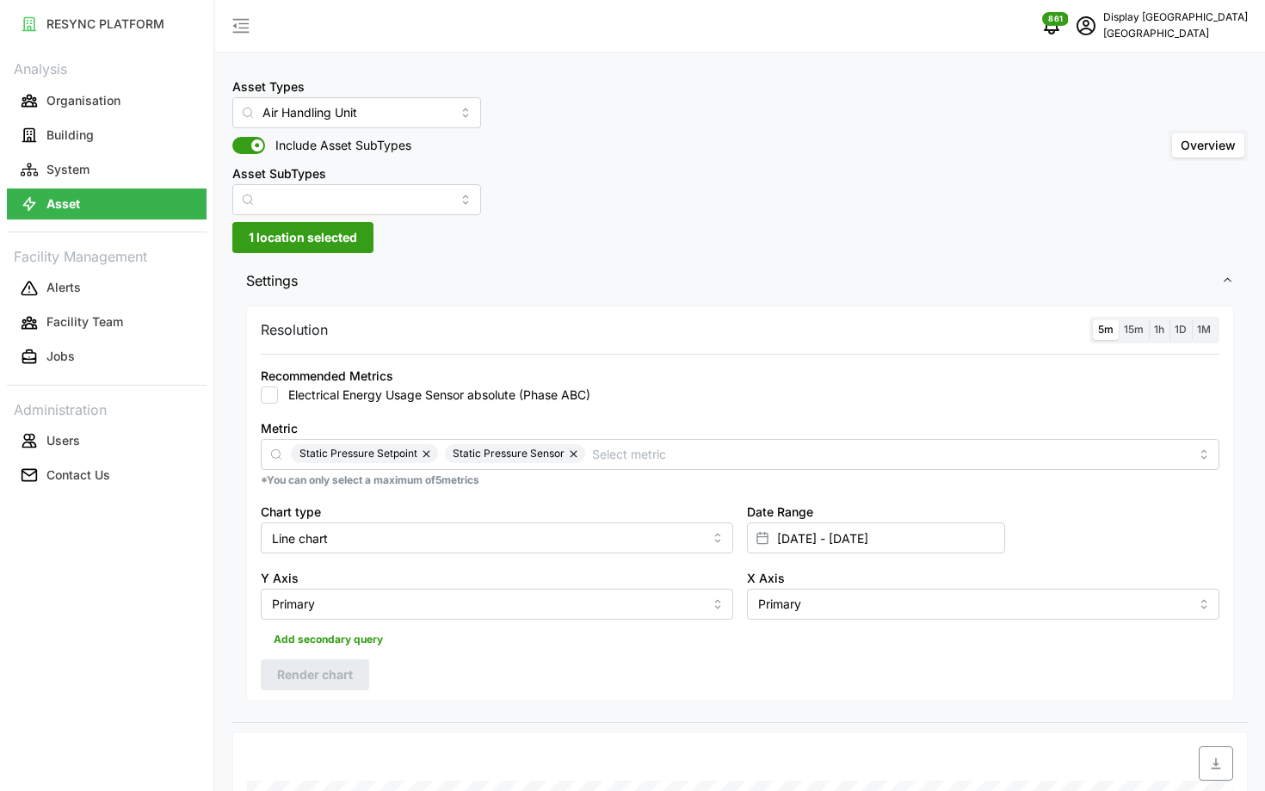
click at [1119, 320] on input "15m" at bounding box center [1119, 320] width 0 height 0
click at [1112, 330] on span "5m" at bounding box center [1105, 329] width 15 height 13
click at [1093, 320] on input "5m" at bounding box center [1093, 320] width 0 height 0
click at [318, 676] on span "Render chart" at bounding box center [315, 674] width 76 height 29
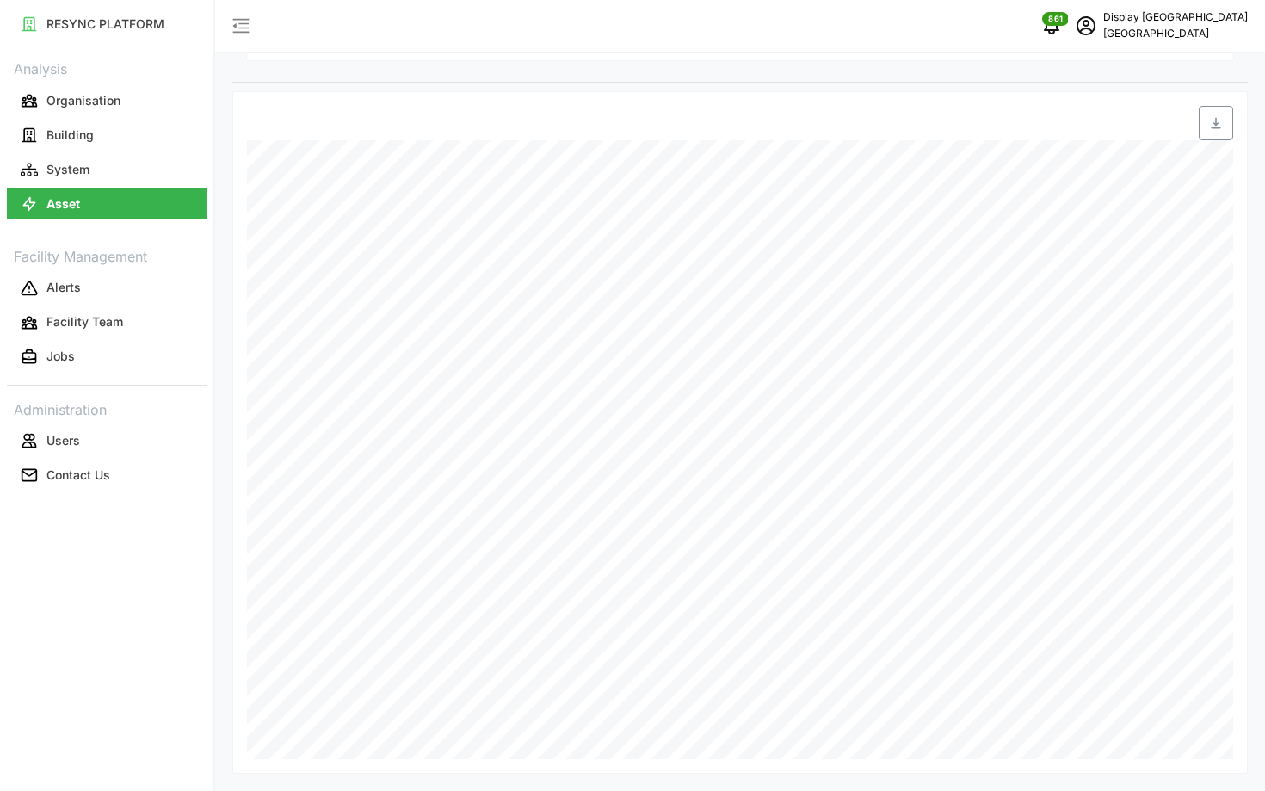
click at [1041, 760] on div "Date Time: [DATE] 11:25 AHU-OFF-02-01: Static Pressure Sensor: 155.9 AHU-OFF-02…" at bounding box center [739, 432] width 1015 height 682
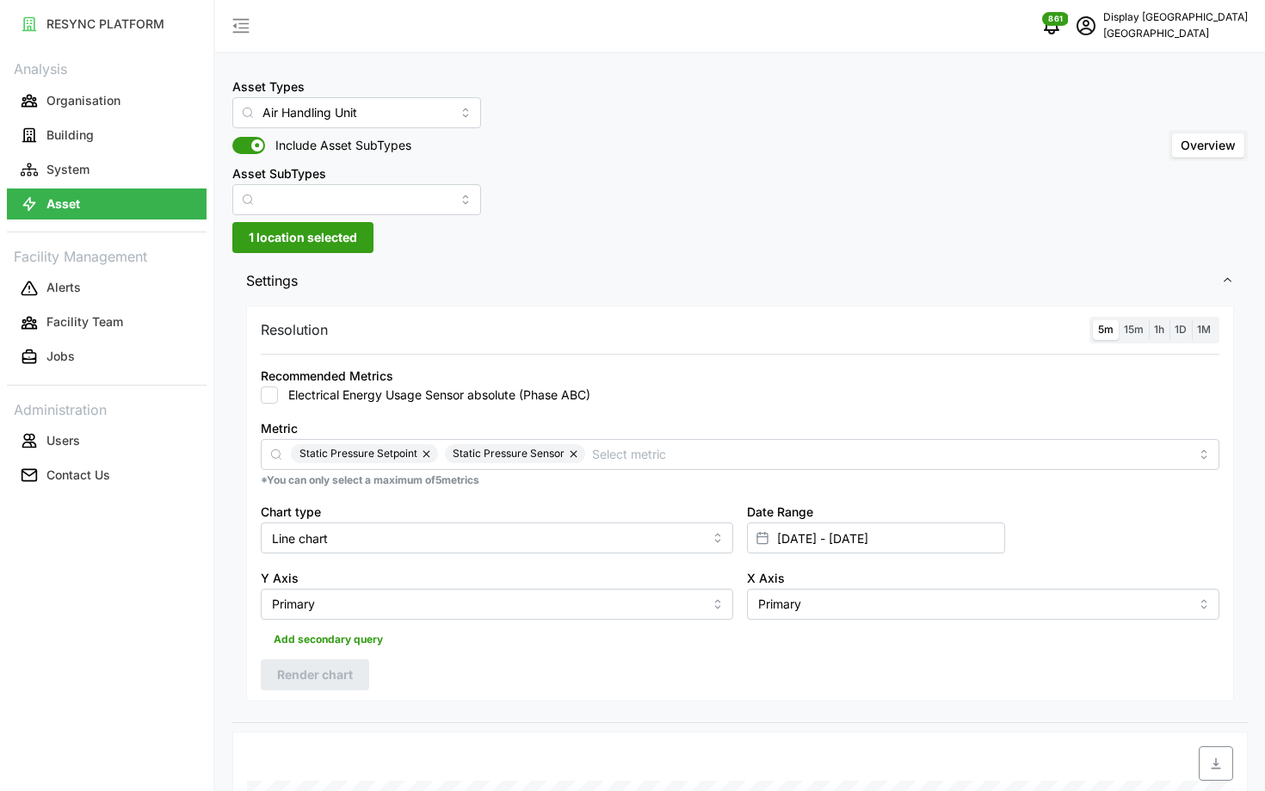
click at [1138, 324] on span "15m" at bounding box center [1134, 329] width 20 height 13
click at [1119, 320] on input "15m" at bounding box center [1119, 320] width 0 height 0
click at [1107, 324] on span "5m" at bounding box center [1105, 329] width 15 height 13
click at [1093, 320] on input "5m" at bounding box center [1093, 320] width 0 height 0
click at [316, 674] on span "Render chart" at bounding box center [315, 674] width 76 height 29
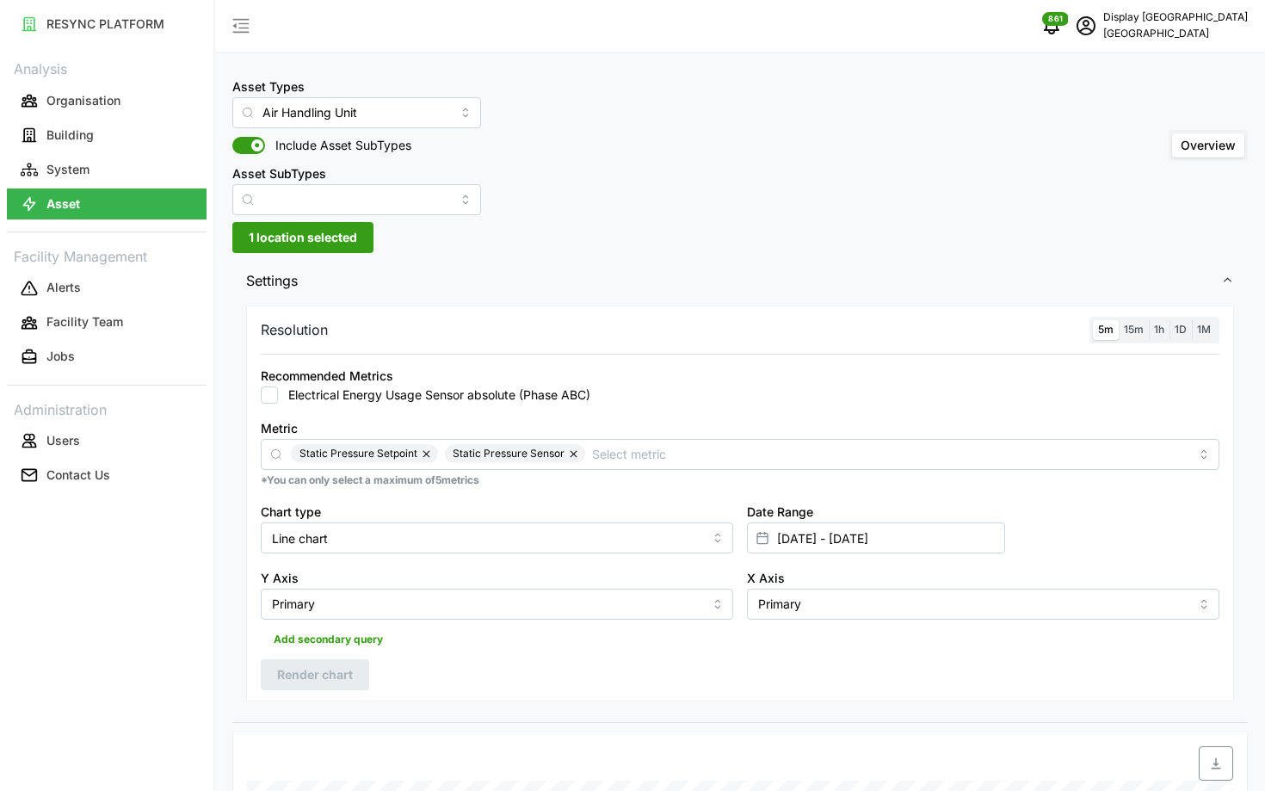
click at [1128, 329] on span "15m" at bounding box center [1134, 329] width 20 height 13
click at [1119, 320] on input "15m" at bounding box center [1119, 320] width 0 height 0
click at [1105, 334] on span "5m" at bounding box center [1105, 329] width 15 height 13
click at [1093, 320] on input "5m" at bounding box center [1093, 320] width 0 height 0
click at [278, 670] on span "Render chart" at bounding box center [315, 674] width 76 height 29
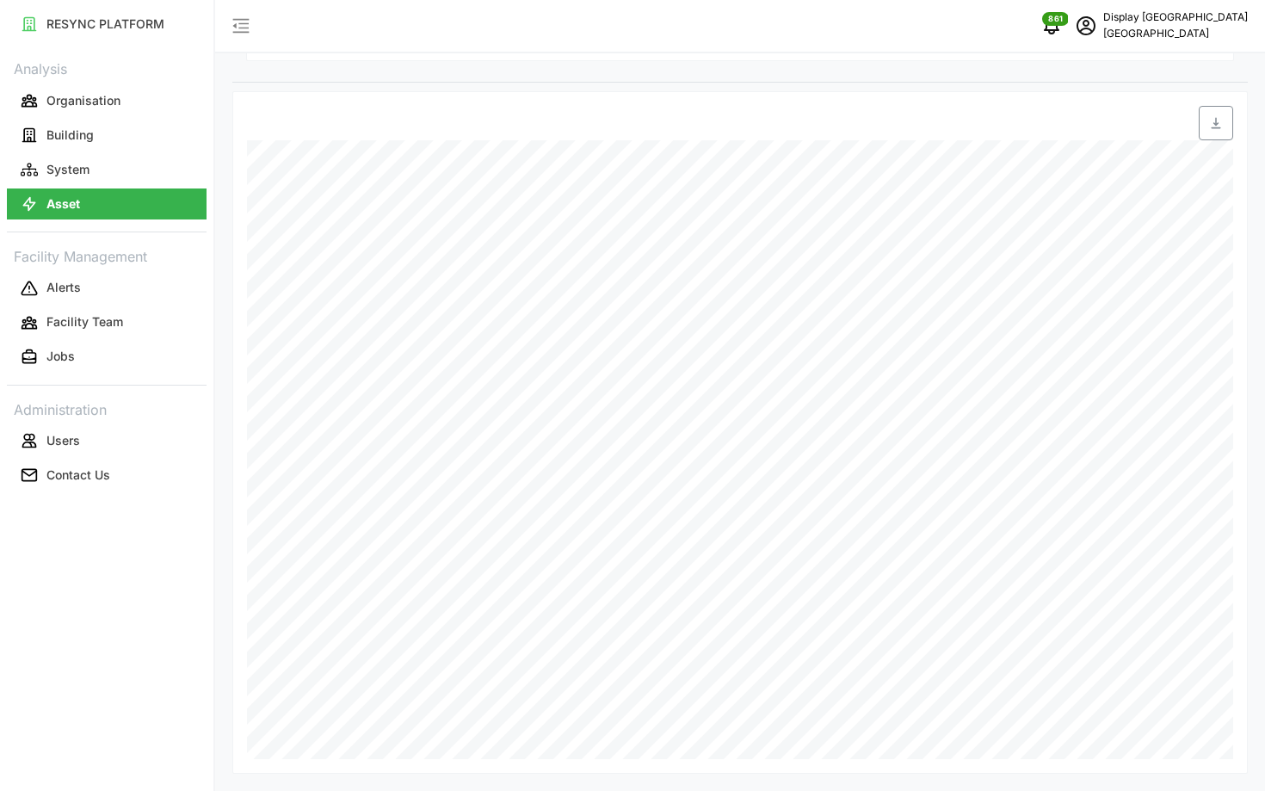
scroll to position [534, 0]
